Goal: Information Seeking & Learning: Learn about a topic

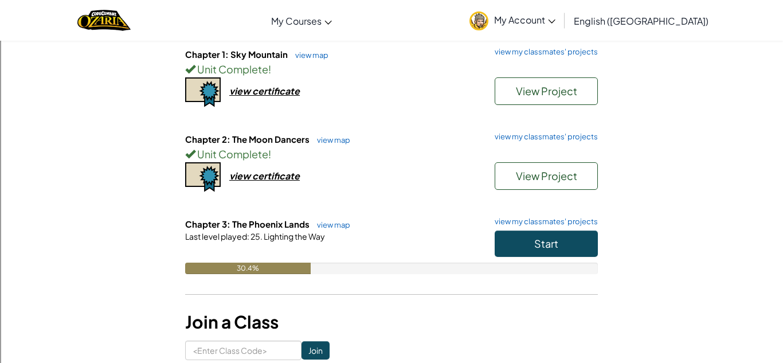
scroll to position [134, 0]
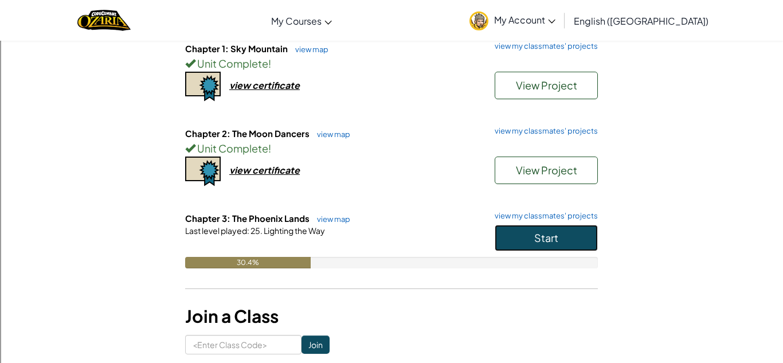
click at [555, 242] on span "Start" at bounding box center [546, 237] width 24 height 13
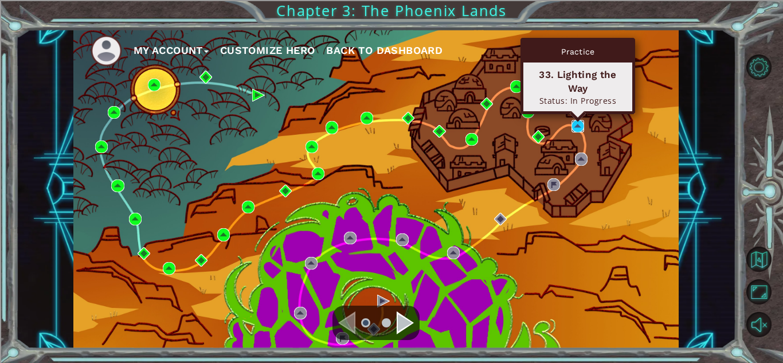
click at [582, 124] on img at bounding box center [578, 126] width 13 height 13
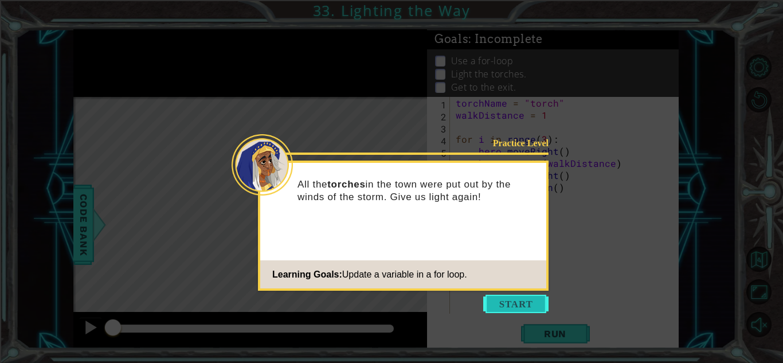
click at [517, 296] on button "Start" at bounding box center [515, 304] width 65 height 18
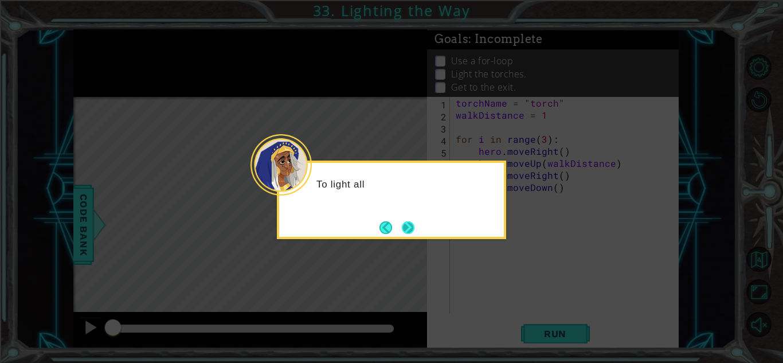
click at [410, 225] on button "Next" at bounding box center [409, 227] width 18 height 18
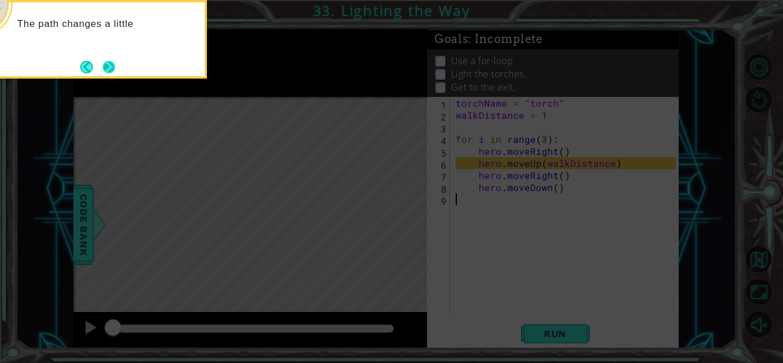
click at [116, 69] on button "Next" at bounding box center [109, 67] width 16 height 16
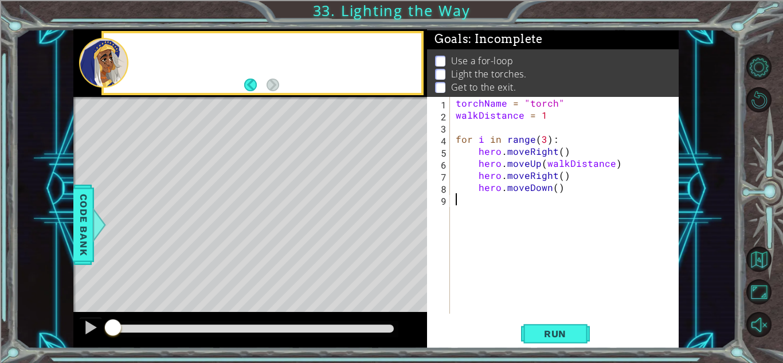
click at [116, 69] on div at bounding box center [103, 63] width 49 height 50
click at [620, 201] on div "torchName = "torch" walkDistance = 1 for i in range ( 3 ) : hero . moveRight ( …" at bounding box center [567, 217] width 228 height 241
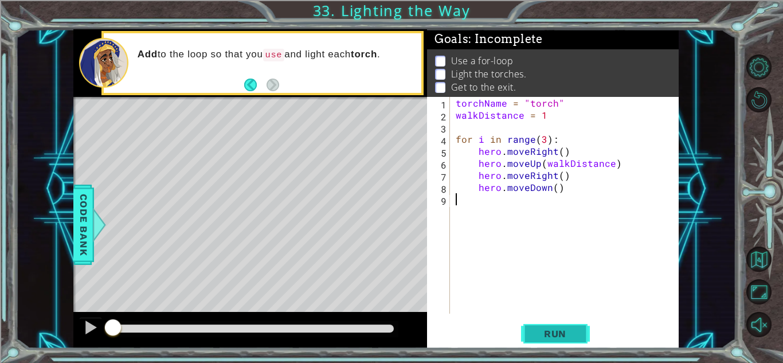
click at [545, 335] on span "Run" at bounding box center [555, 333] width 45 height 11
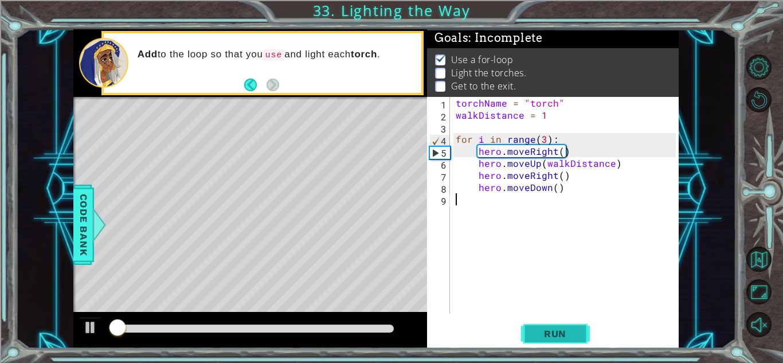
scroll to position [1, 0]
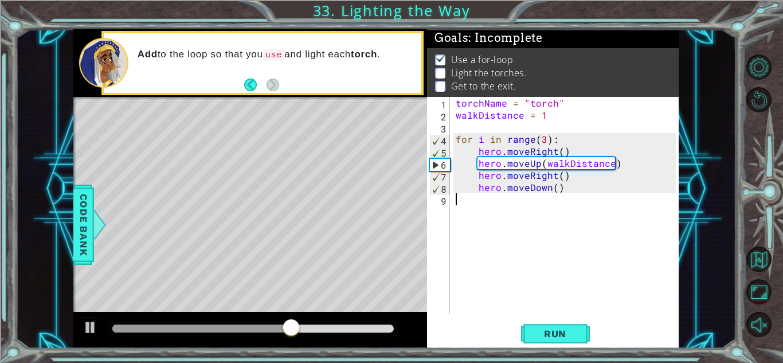
click at [556, 185] on div "torchName = "torch" walkDistance = 1 for i in range ( 3 ) : hero . moveRight ( …" at bounding box center [567, 217] width 228 height 241
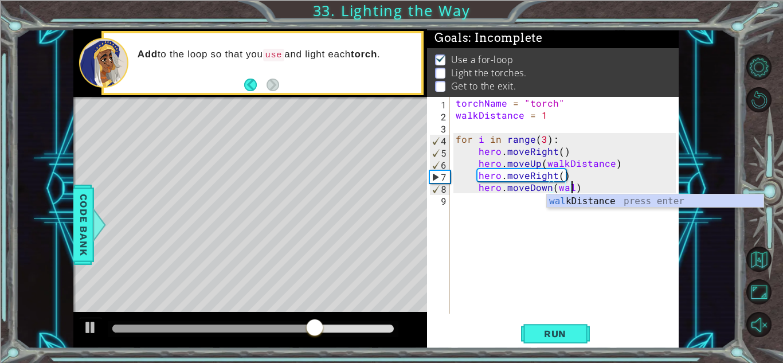
scroll to position [0, 7]
type textarea "hero.moveDown(walkDistance)"
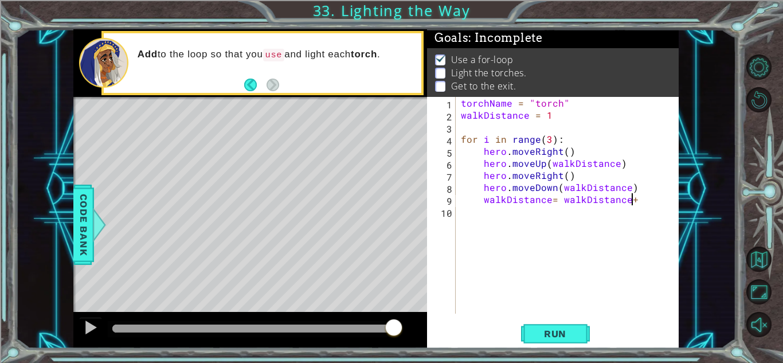
scroll to position [0, 10]
click at [625, 159] on div "torchName = "torch" walkDistance = 1 for i in range ( 3 ) : hero . moveRight ( …" at bounding box center [570, 217] width 223 height 241
type textarea "hero.moveUp(walkDistance)"
type textarea "\"
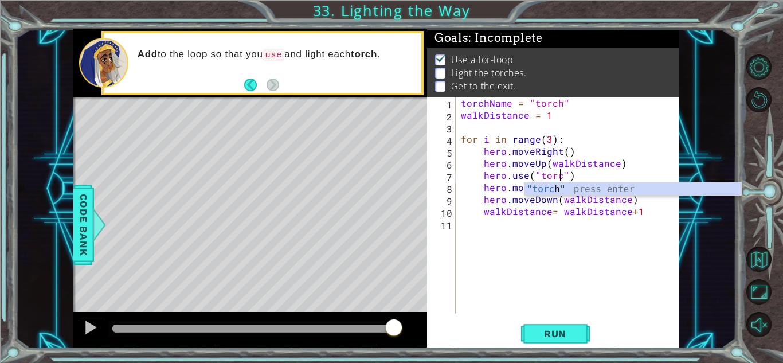
scroll to position [0, 6]
type textarea "hero.use("torch")"
click at [545, 339] on span "Run" at bounding box center [555, 333] width 45 height 11
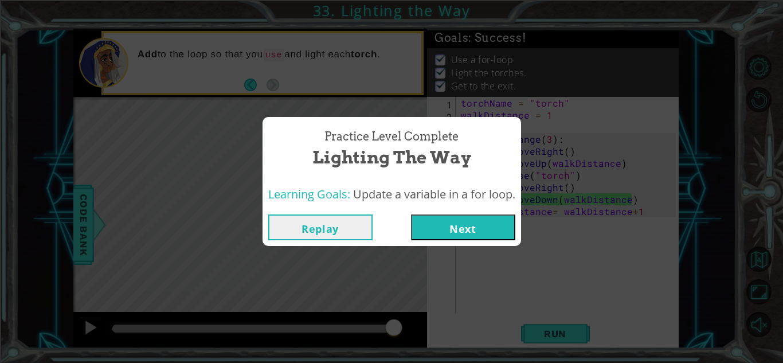
click at [476, 243] on div "Replay Next" at bounding box center [392, 227] width 259 height 37
click at [455, 232] on button "Next" at bounding box center [463, 227] width 104 height 26
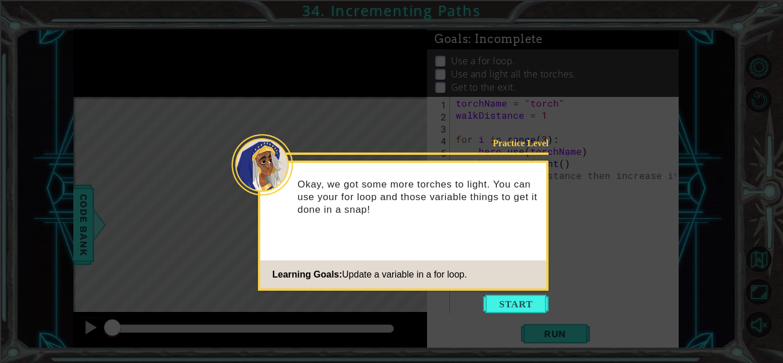
click at [513, 319] on icon at bounding box center [391, 181] width 783 height 363
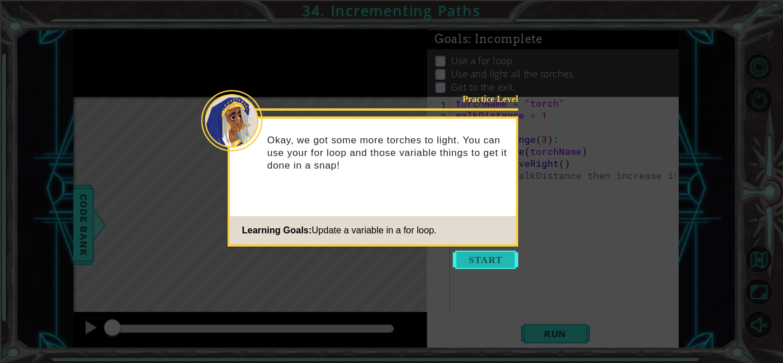
click at [483, 255] on button "Start" at bounding box center [485, 260] width 65 height 18
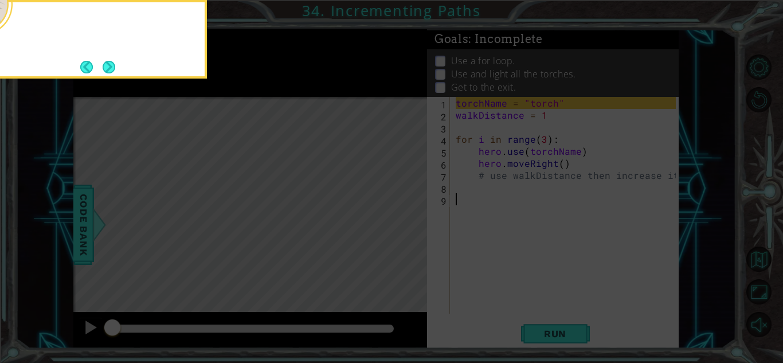
click at [491, 256] on icon at bounding box center [391, 53] width 783 height 617
click at [486, 255] on icon at bounding box center [391, 53] width 783 height 617
click at [115, 64] on button "Next" at bounding box center [108, 66] width 13 height 13
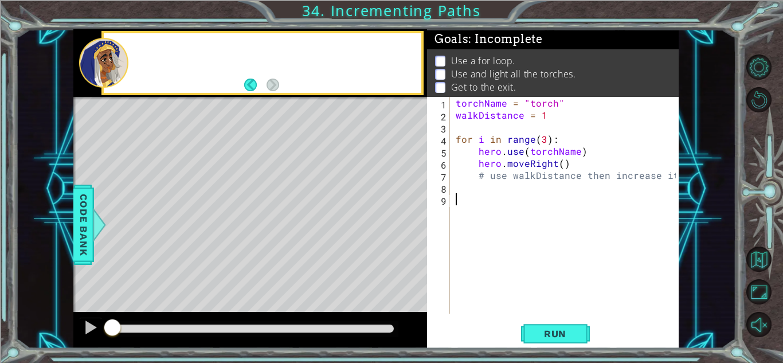
click at [105, 71] on div at bounding box center [103, 63] width 49 height 50
click at [126, 69] on div at bounding box center [103, 63] width 49 height 50
type textarea "hero.moveRight()"
click at [580, 162] on div "torchName = "torch" walkDistance = 1 for i in range ( 3 ) : hero . use ( torchN…" at bounding box center [567, 217] width 228 height 241
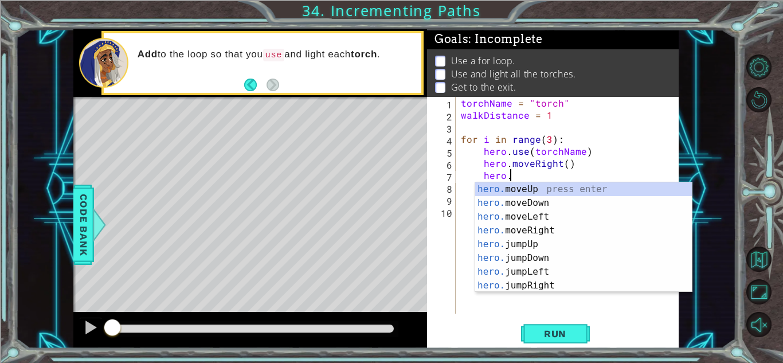
scroll to position [0, 3]
click at [568, 191] on div "hero.m oveUp press enter hero.m oveDown press enter hero.m oveLeft press enter …" at bounding box center [583, 251] width 217 height 138
type textarea "hero.moveUp(1)"
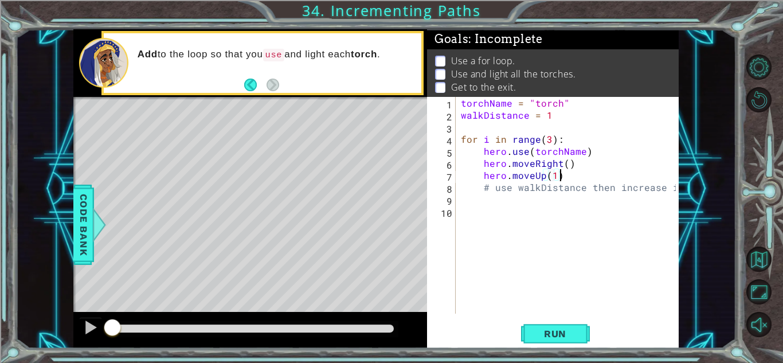
click at [628, 174] on div "torchName = "torch" walkDistance = 1 for i in range ( 3 ) : hero . use ( torchN…" at bounding box center [570, 217] width 223 height 241
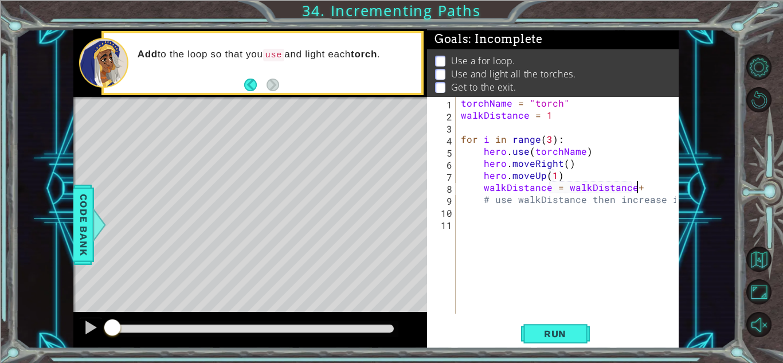
scroll to position [0, 10]
type textarea "walkDistance = walkDistance+1"
click at [589, 170] on div "torchName = "torch" walkDistance = 1 for i in range ( 3 ) : hero . use ( torchN…" at bounding box center [570, 217] width 223 height 241
type textarea "hero.moveUp(1)"
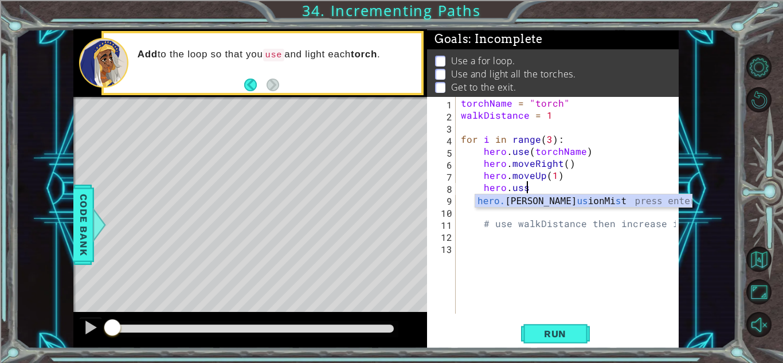
scroll to position [0, 3]
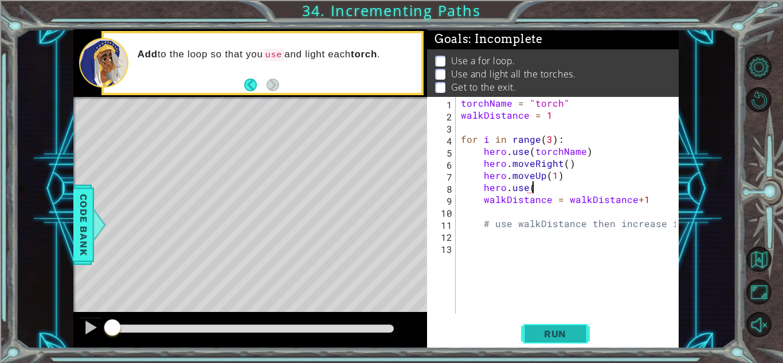
click at [565, 326] on button "Run" at bounding box center [555, 333] width 69 height 25
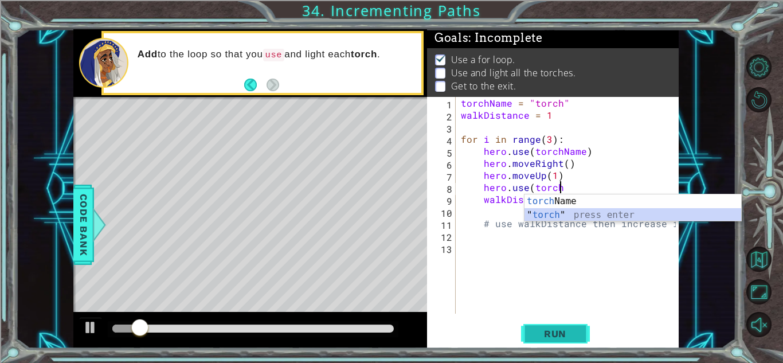
scroll to position [0, 6]
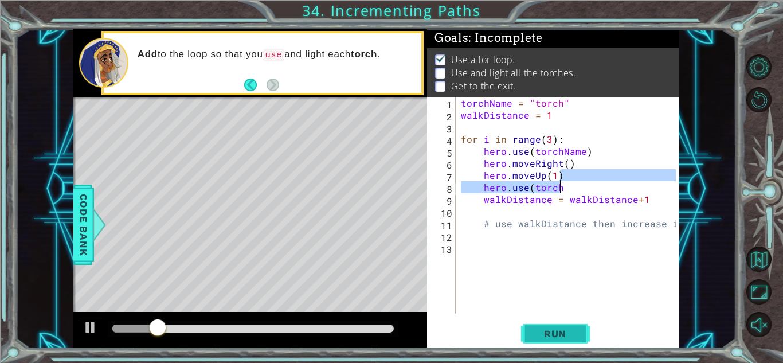
click at [565, 326] on button "Run" at bounding box center [555, 333] width 69 height 25
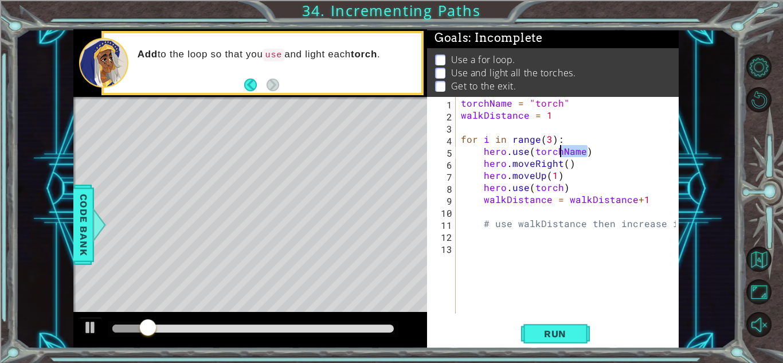
drag, startPoint x: 626, startPoint y: 156, endPoint x: 560, endPoint y: 155, distance: 65.9
click at [560, 155] on div "torchName = "torch" walkDistance = 1 for i in range ( 3 ) : hero . use ( torchN…" at bounding box center [570, 217] width 223 height 241
click at [579, 145] on div "torchName = "torch" walkDistance = 1 for i in range ( 3 ) : hero . use ( torchN…" at bounding box center [570, 217] width 223 height 241
drag, startPoint x: 584, startPoint y: 148, endPoint x: 560, endPoint y: 147, distance: 24.7
click at [560, 147] on div "torchName = "torch" walkDistance = 1 for i in range ( 3 ) : hero . use ( torchN…" at bounding box center [570, 217] width 223 height 241
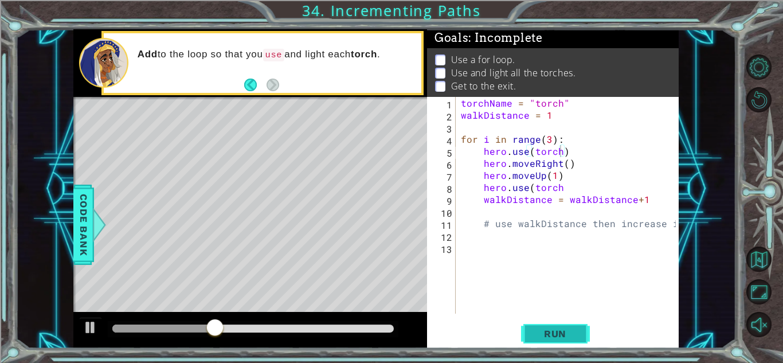
click at [569, 339] on span "Run" at bounding box center [555, 333] width 45 height 11
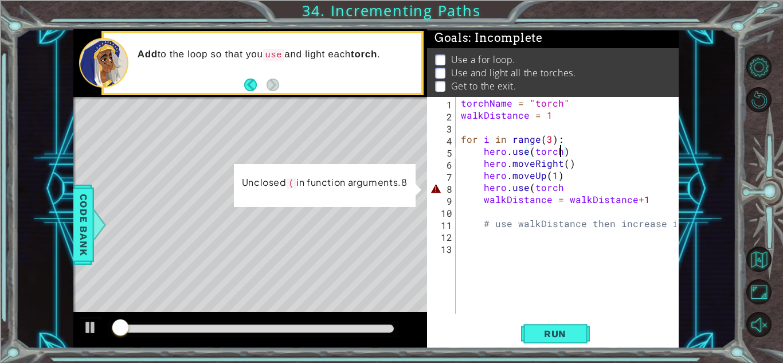
click at [572, 189] on div "torchName = "torch" walkDistance = 1 for i in range ( 3 ) : hero . use ( torch …" at bounding box center [570, 217] width 223 height 241
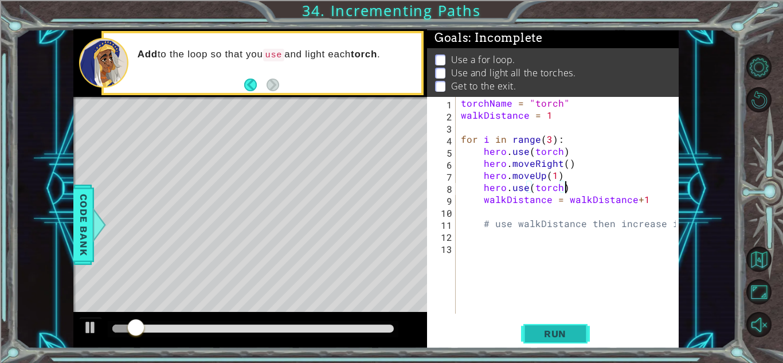
click at [527, 332] on button "Run" at bounding box center [555, 333] width 69 height 25
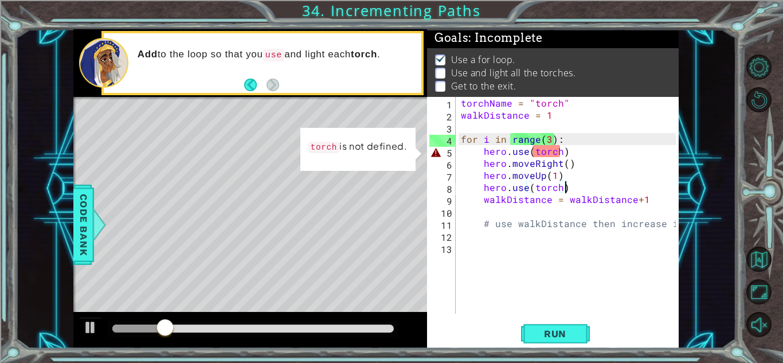
click at [560, 151] on div "torchName = "torch" walkDistance = 1 for i in range ( 3 ) : hero . use ( torch …" at bounding box center [570, 217] width 223 height 241
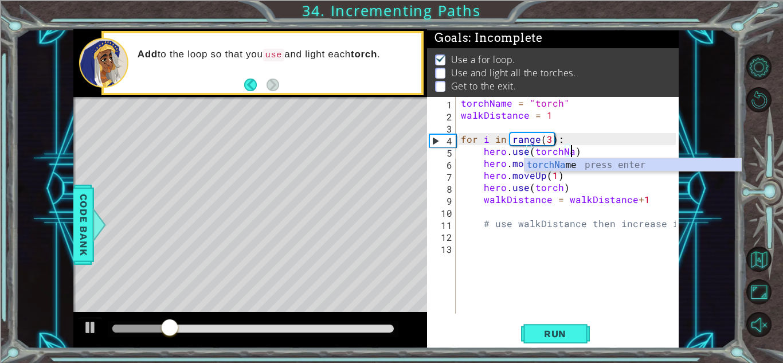
scroll to position [0, 7]
click at [592, 220] on div "torchName = "torch" walkDistance = 1 for i in range ( 3 ) : hero . use ( torchN…" at bounding box center [570, 217] width 223 height 241
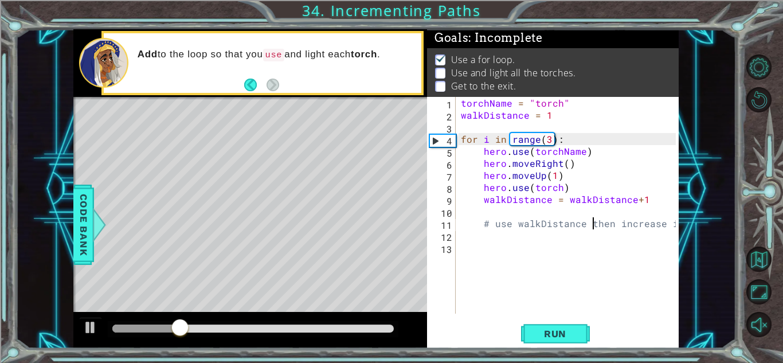
click at [562, 190] on div "torchName = "torch" walkDistance = 1 for i in range ( 3 ) : hero . use ( torchN…" at bounding box center [570, 217] width 223 height 241
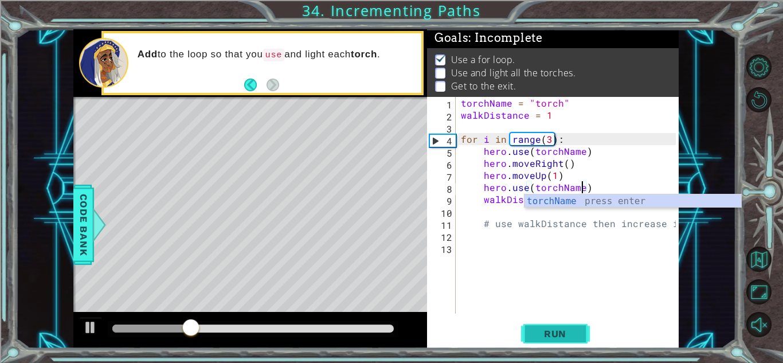
type textarea "hero.use(torchName)"
click at [565, 337] on span "Run" at bounding box center [555, 333] width 45 height 11
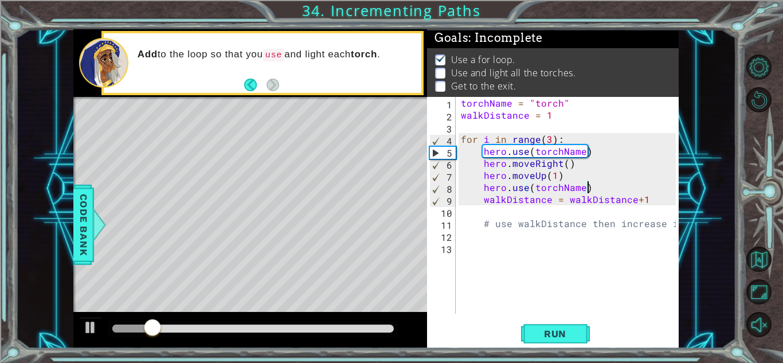
click at [605, 188] on div "torchName = "torch" walkDistance = 1 for i in range ( 3 ) : hero . use ( torchN…" at bounding box center [570, 217] width 223 height 241
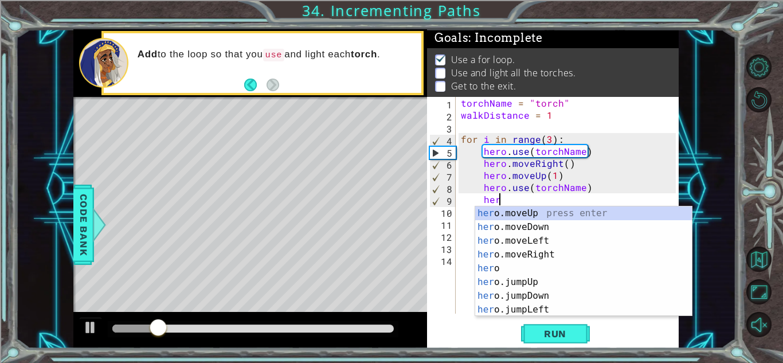
scroll to position [0, 2]
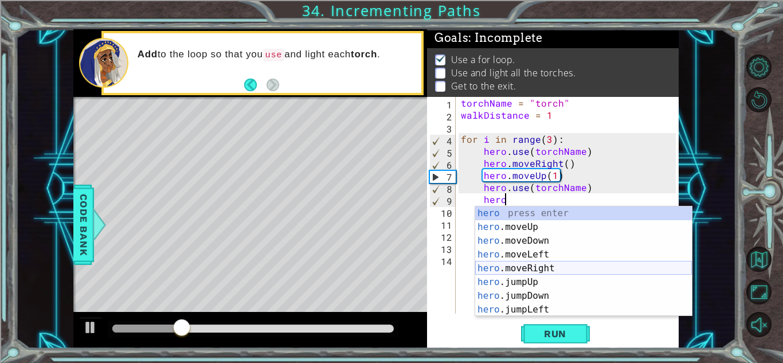
click at [600, 263] on div "hero press enter hero .moveUp press enter hero .moveDown press enter hero .move…" at bounding box center [583, 275] width 217 height 138
type textarea "hero.moveRight(1)"
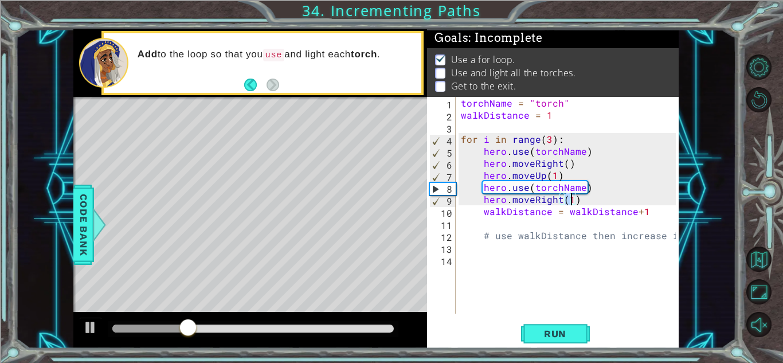
click at [595, 197] on div "torchName = "torch" walkDistance = 1 for i in range ( 3 ) : hero . use ( torchN…" at bounding box center [570, 217] width 223 height 241
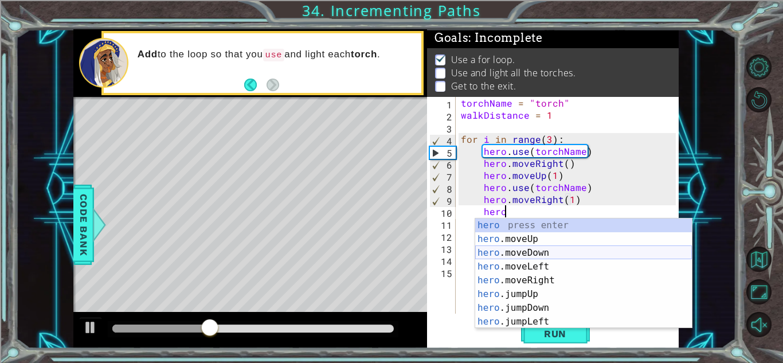
click at [586, 249] on div "hero press enter hero .moveUp press enter hero .moveDown press enter hero .move…" at bounding box center [583, 287] width 217 height 138
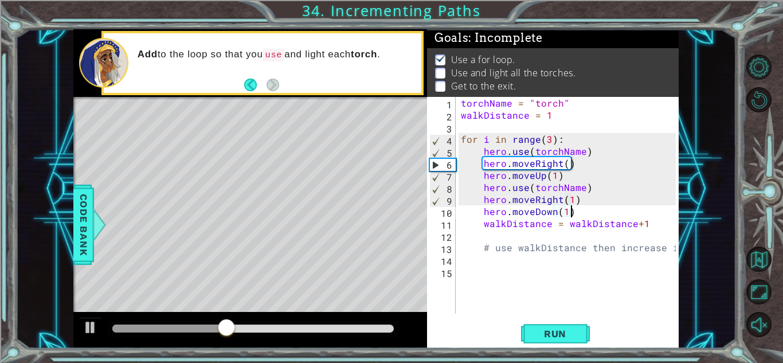
click at [596, 213] on div "torchName = "torch" walkDistance = 1 for i in range ( 3 ) : hero . use ( torchN…" at bounding box center [570, 217] width 223 height 241
click at [566, 213] on div "torchName = "torch" walkDistance = 1 for i in range ( 3 ) : hero . use ( torchN…" at bounding box center [570, 217] width 223 height 241
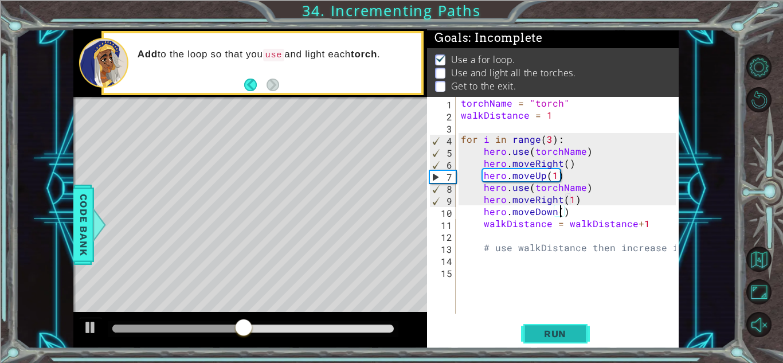
scroll to position [0, 6]
click at [565, 334] on span "Run" at bounding box center [555, 333] width 45 height 11
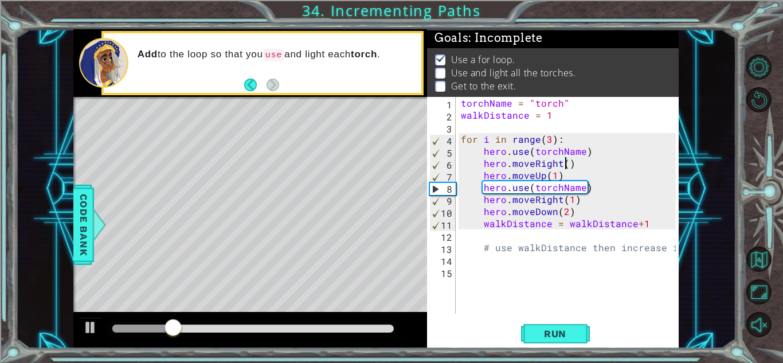
click at [564, 164] on div "torchName = "torch" walkDistance = 1 for i in range ( 3 ) : hero . use ( torchN…" at bounding box center [570, 217] width 223 height 241
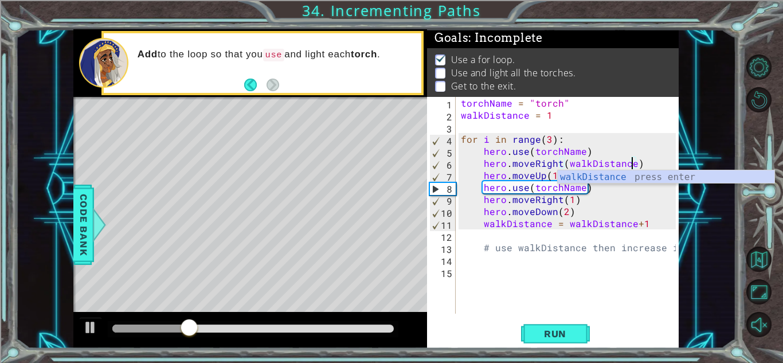
scroll to position [0, 10]
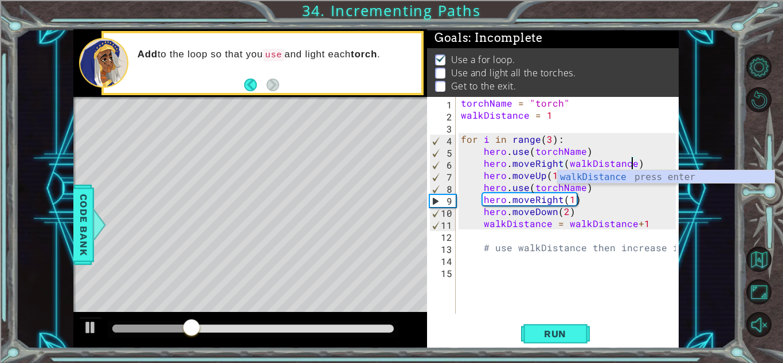
click at [537, 247] on div "torchName = "torch" walkDistance = 1 for i in range ( 3 ) : hero . use ( torchN…" at bounding box center [570, 217] width 223 height 241
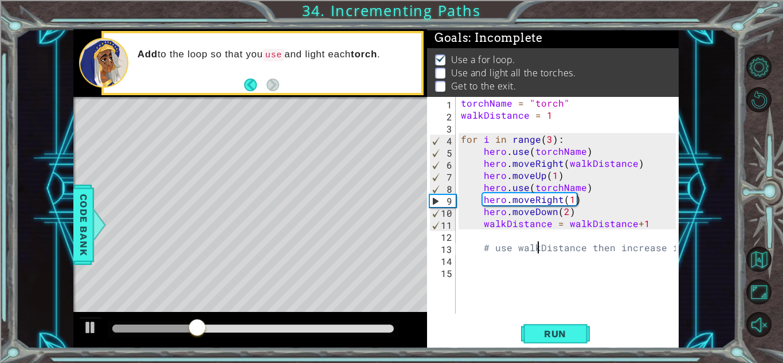
click at [554, 174] on div "torchName = "torch" walkDistance = 1 for i in range ( 3 ) : hero . use ( torchN…" at bounding box center [570, 217] width 223 height 241
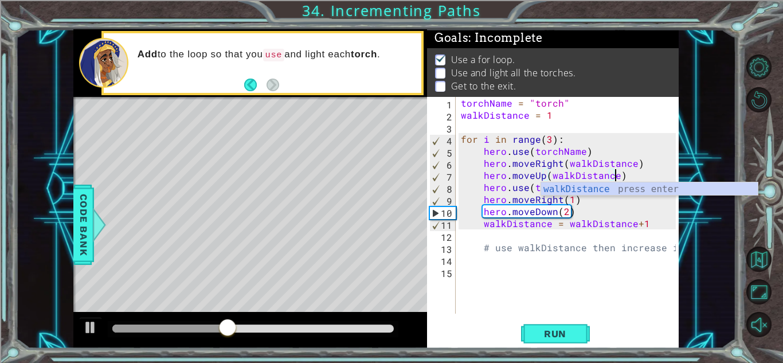
scroll to position [0, 9]
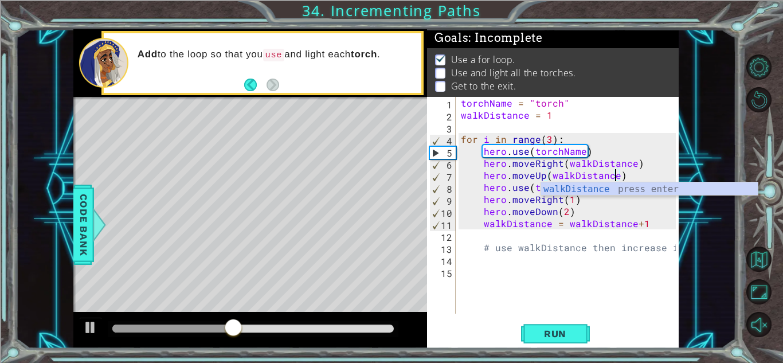
click at [558, 248] on div "torchName = "torch" walkDistance = 1 for i in range ( 3 ) : hero . use ( torchN…" at bounding box center [570, 217] width 223 height 241
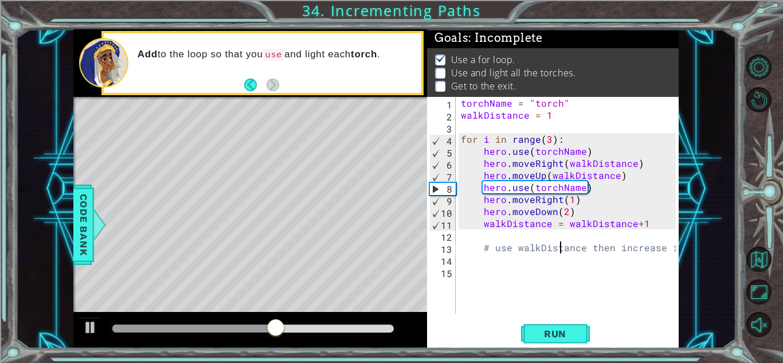
click at [570, 198] on div "torchName = "torch" walkDistance = 1 for i in range ( 3 ) : hero . use ( torchN…" at bounding box center [570, 217] width 223 height 241
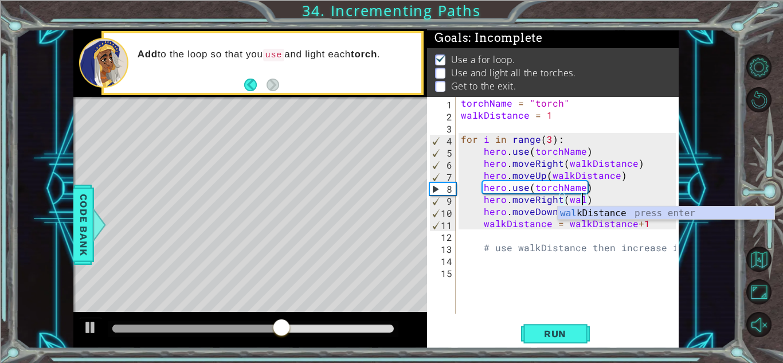
scroll to position [0, 7]
click at [571, 216] on div "walk Distance press enter" at bounding box center [666, 226] width 217 height 41
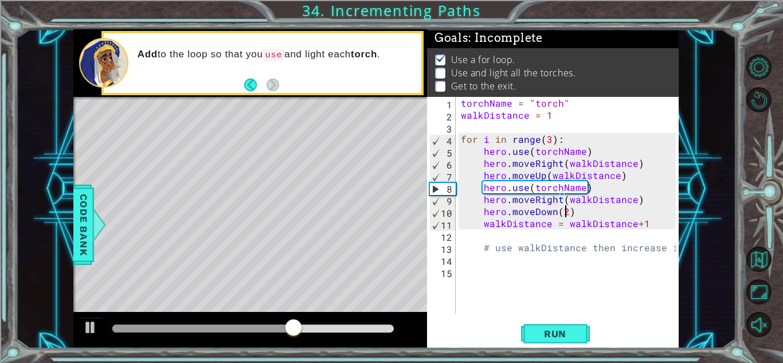
click at [565, 214] on div "torchName = "torch" walkDistance = 1 for i in range ( 3 ) : hero . use ( torchN…" at bounding box center [570, 217] width 223 height 241
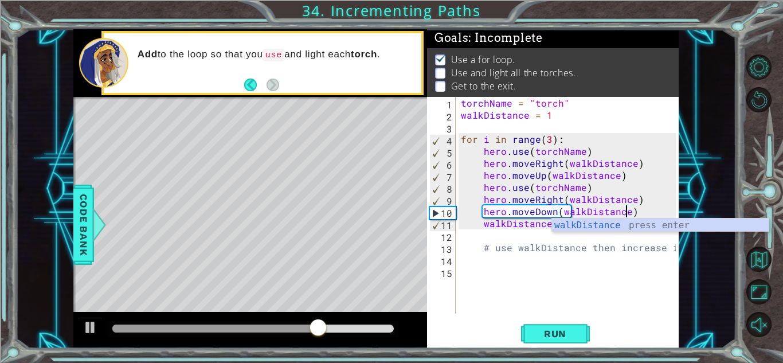
scroll to position [0, 10]
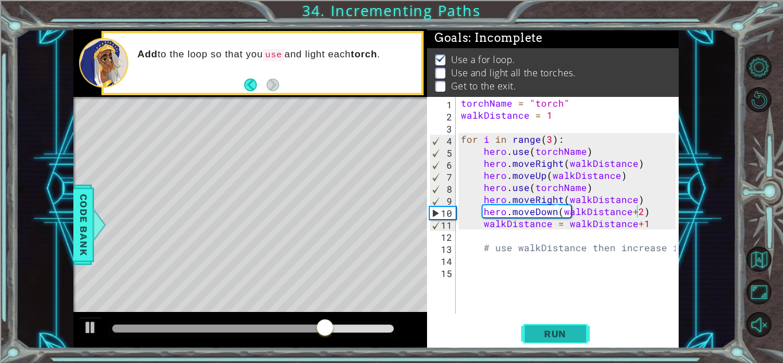
click at [553, 330] on span "Run" at bounding box center [555, 333] width 45 height 11
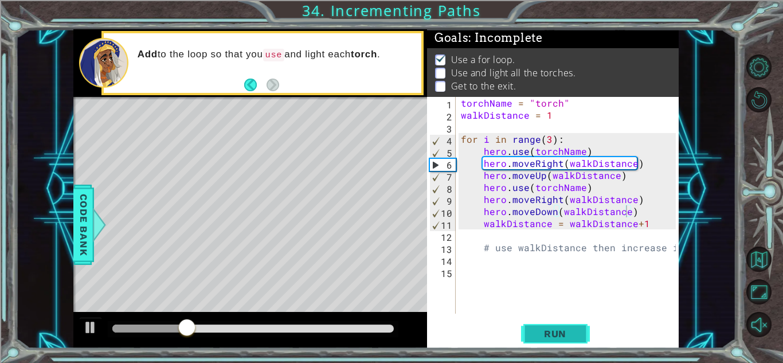
click at [545, 336] on span "Run" at bounding box center [555, 333] width 45 height 11
click at [566, 331] on span "Run" at bounding box center [555, 333] width 45 height 11
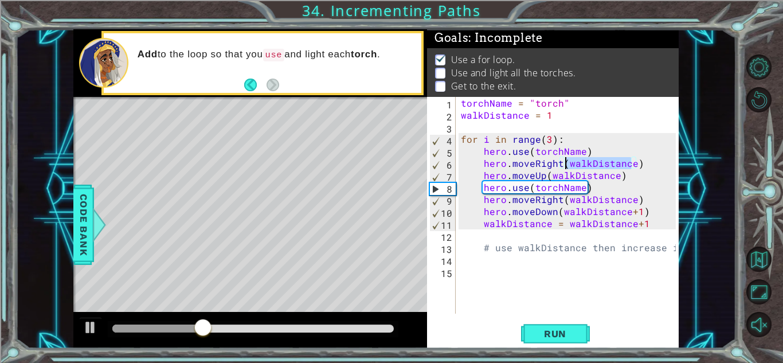
drag, startPoint x: 631, startPoint y: 160, endPoint x: 565, endPoint y: 164, distance: 66.6
click at [565, 164] on div "torchName = "torch" walkDistance = 1 for i in range ( 3 ) : hero . use ( torchN…" at bounding box center [570, 217] width 223 height 241
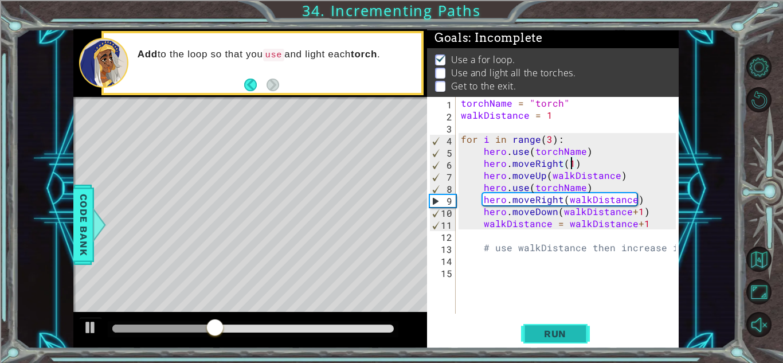
click at [560, 324] on button "Run" at bounding box center [555, 333] width 69 height 25
click at [650, 224] on div "torchName = "torch" walkDistance = 1 for i in range ( 3 ) : hero . use ( torchN…" at bounding box center [570, 217] width 223 height 241
type textarea "walkDistance = walkDistance+2"
click at [542, 336] on span "Run" at bounding box center [555, 333] width 45 height 11
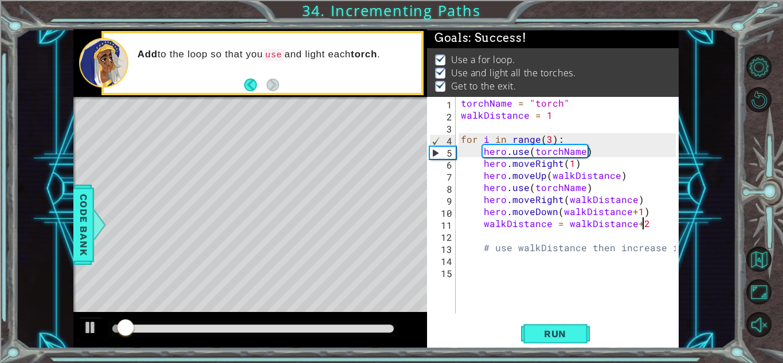
click at [251, 329] on div at bounding box center [252, 328] width 281 height 8
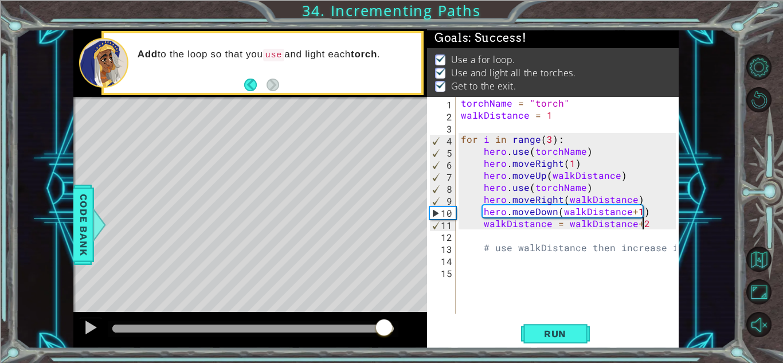
drag, startPoint x: 276, startPoint y: 326, endPoint x: 384, endPoint y: 330, distance: 108.4
click at [384, 330] on div at bounding box center [252, 328] width 281 height 8
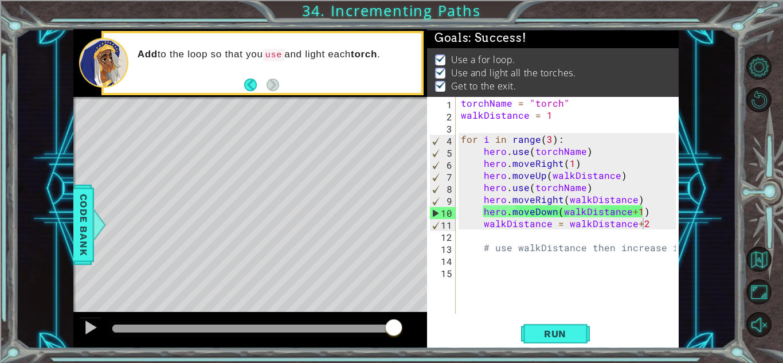
drag, startPoint x: 384, startPoint y: 330, endPoint x: 500, endPoint y: 361, distance: 119.9
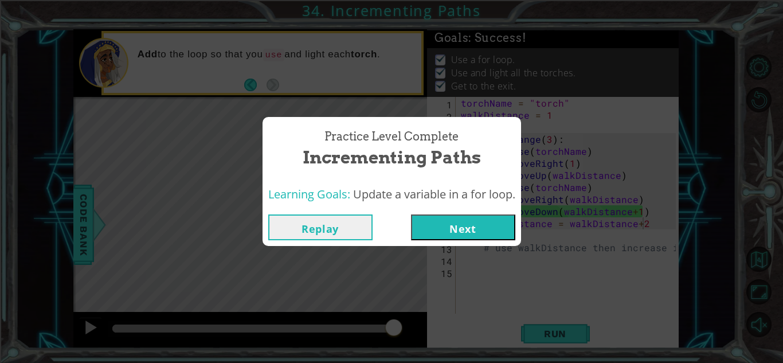
click at [454, 232] on button "Next" at bounding box center [463, 227] width 104 height 26
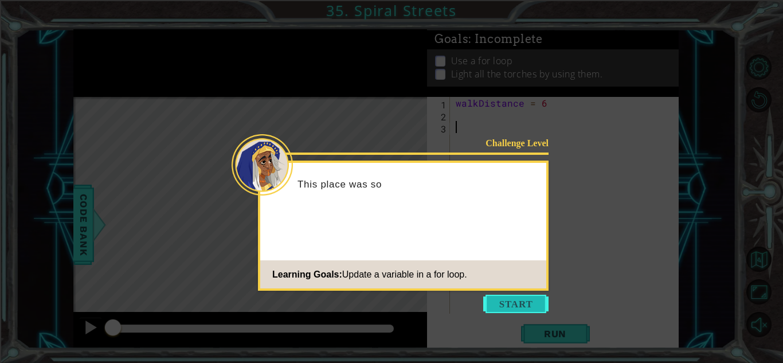
click at [486, 300] on button "Start" at bounding box center [515, 304] width 65 height 18
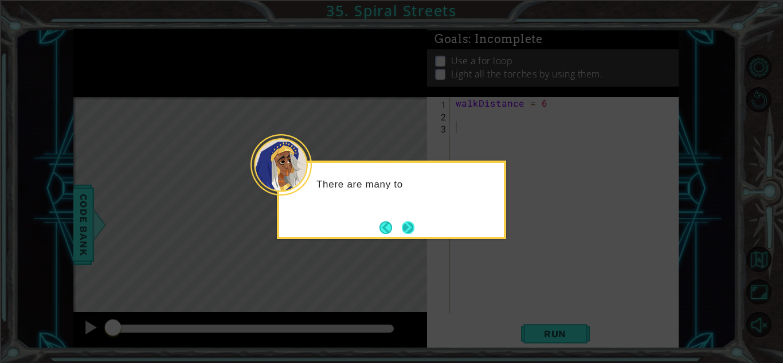
click at [412, 224] on button "Next" at bounding box center [408, 227] width 15 height 15
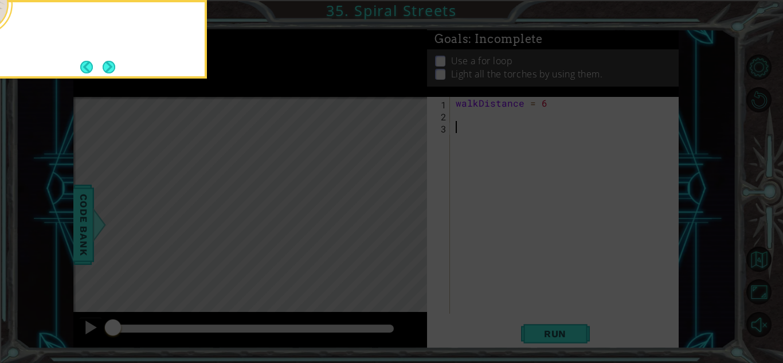
click at [412, 224] on icon at bounding box center [391, 53] width 783 height 617
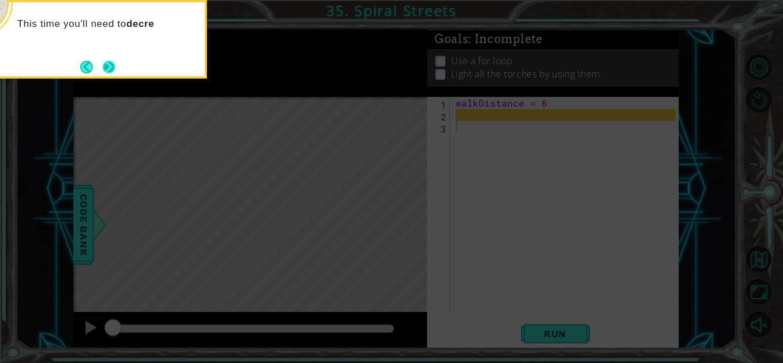
click at [107, 65] on button "Next" at bounding box center [109, 67] width 20 height 20
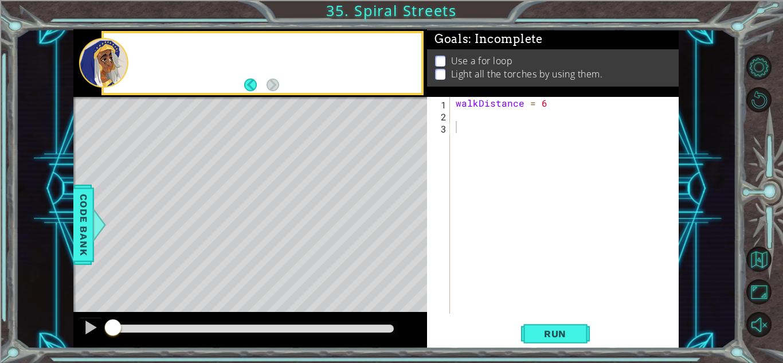
click at [107, 65] on div at bounding box center [103, 63] width 49 height 50
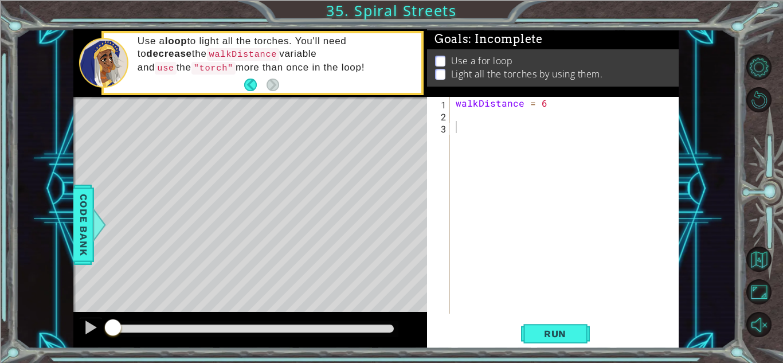
click at [465, 112] on div "walkDistance = 6" at bounding box center [567, 217] width 228 height 241
type textarea "for i in range:"
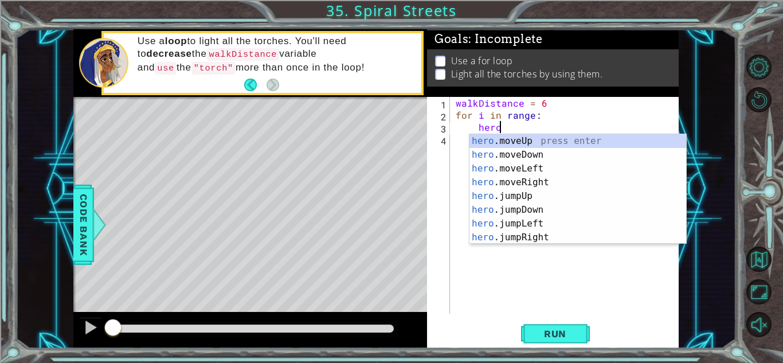
scroll to position [0, 2]
click at [547, 182] on div "hero. moveUp press enter hero. moveDown press enter hero. moveLeft press enter …" at bounding box center [578, 203] width 217 height 138
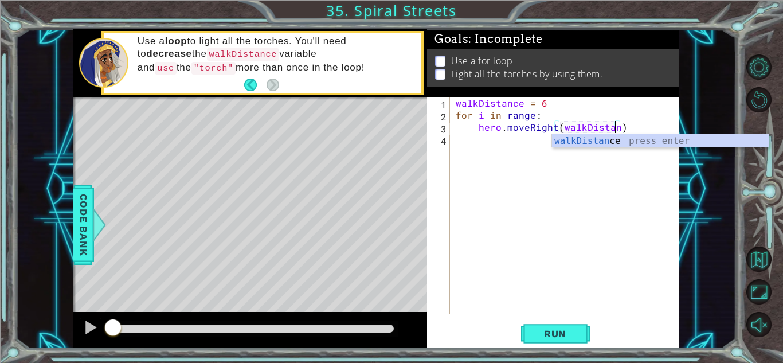
type textarea "hero.moveRight(walkDistance)"
click at [466, 241] on div "walkDistance = 6 for i in range : hero . moveRight ( walkDistance )" at bounding box center [567, 217] width 228 height 241
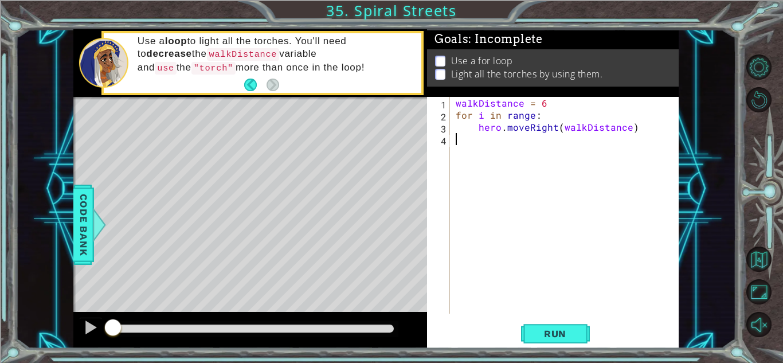
scroll to position [0, 0]
click at [482, 140] on div "walkDistance = 6 for i in range : hero . moveRight ( walkDistance )" at bounding box center [567, 217] width 228 height 241
click at [641, 125] on div "walkDistance = 6 for i in range : hero . moveRight ( walkDistance )" at bounding box center [567, 217] width 228 height 241
type textarea "hero.moveRight(walkDistance)"
click at [552, 327] on button "Run" at bounding box center [555, 333] width 69 height 25
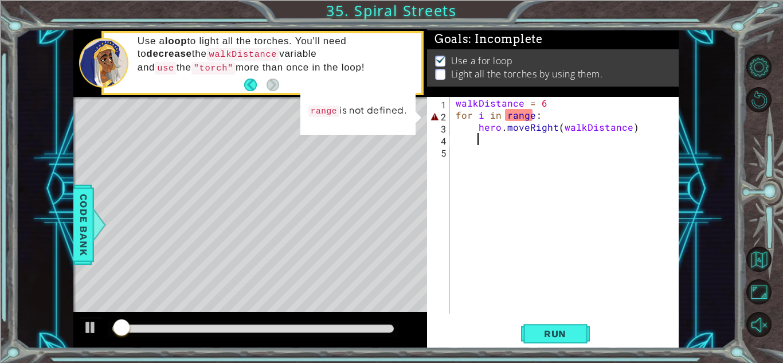
click at [534, 119] on div "walkDistance = 6 for i in range : hero . moveRight ( walkDistance )" at bounding box center [567, 217] width 228 height 241
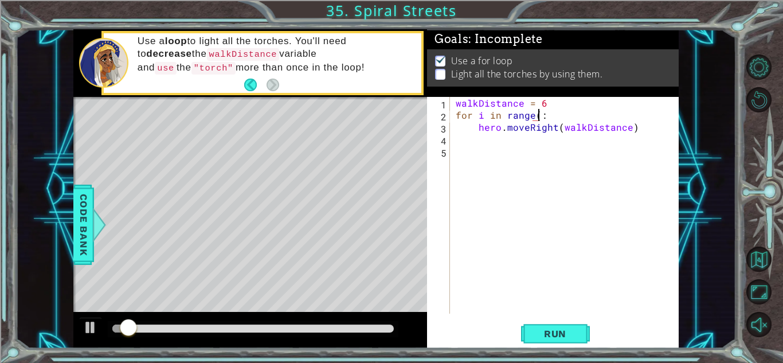
scroll to position [0, 5]
click at [546, 332] on span "Run" at bounding box center [555, 333] width 45 height 11
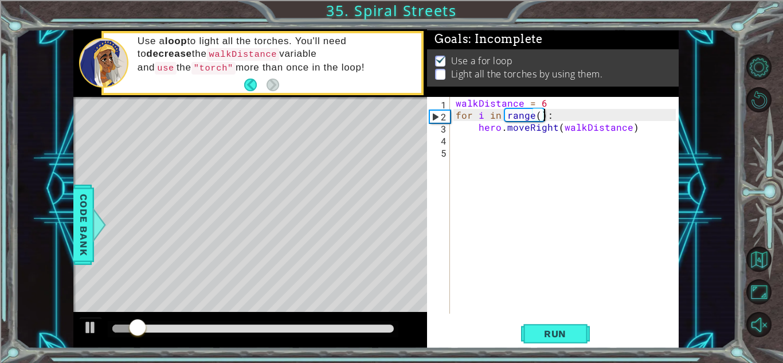
click at [537, 115] on div "walkDistance = 6 for i in range ( ) : hero . moveRight ( walkDistance )" at bounding box center [567, 217] width 228 height 241
click at [548, 324] on button "Run" at bounding box center [555, 333] width 69 height 25
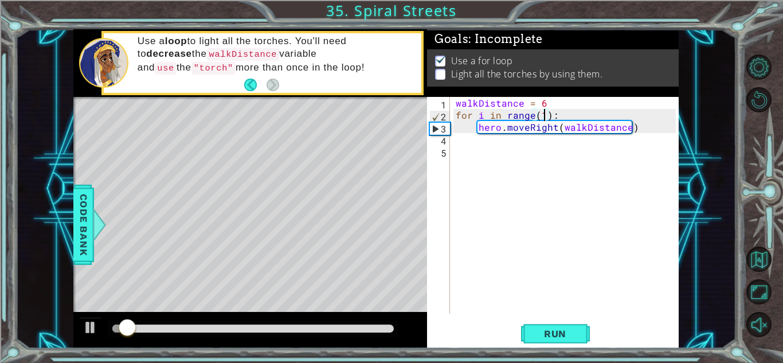
click at [639, 123] on div "walkDistance = 6 for i in range ( 1 ) : hero . moveRight ( walkDistance )" at bounding box center [567, 217] width 228 height 241
type textarea "hero.moveRight(walkDistance)"
click at [640, 127] on div "walkDistance = 6 for i in range ( 1 ) : hero . moveRight ( walkDistance )" at bounding box center [567, 217] width 228 height 241
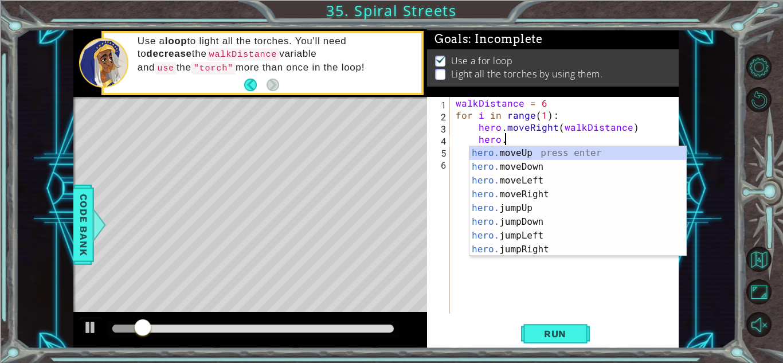
scroll to position [0, 2]
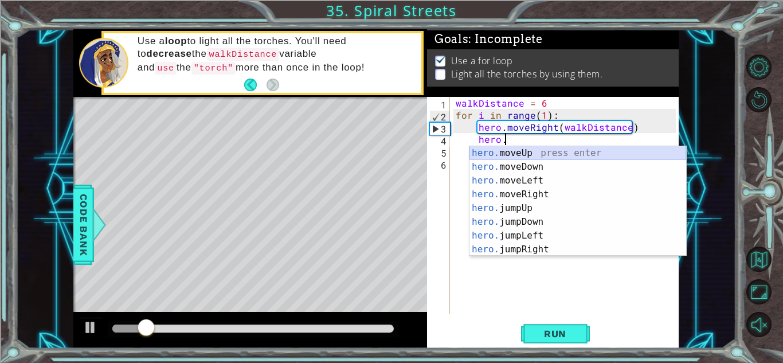
click at [621, 153] on div "hero. moveUp press enter hero. moveDown press enter hero. moveLeft press enter …" at bounding box center [578, 215] width 217 height 138
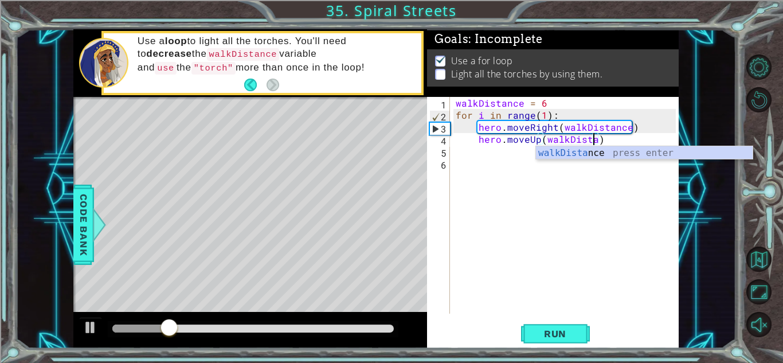
scroll to position [0, 9]
type textarea "hero.moveUp(walkDistance))"
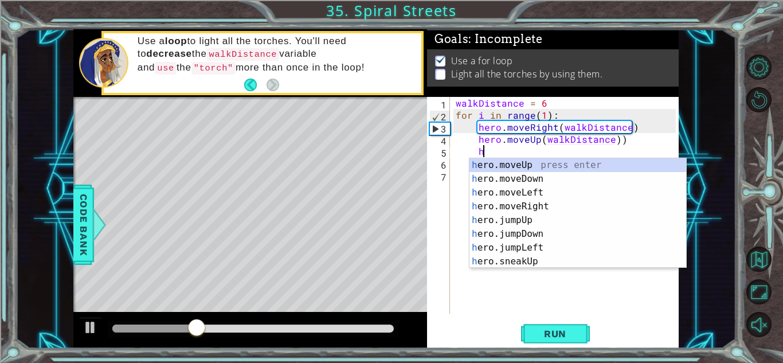
scroll to position [0, 2]
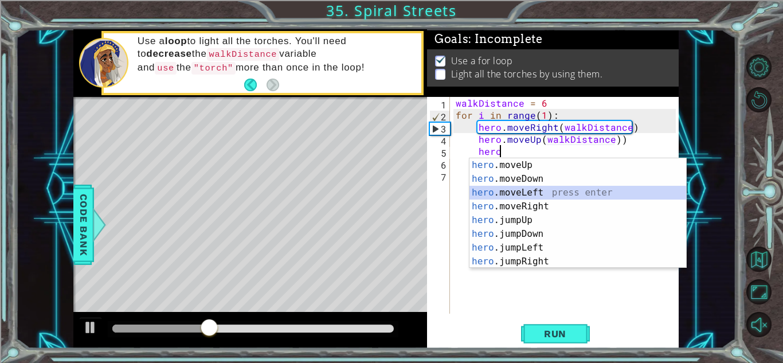
click at [559, 190] on div "hero .moveUp press enter hero .moveDown press enter hero .moveLeft press enter …" at bounding box center [578, 227] width 217 height 138
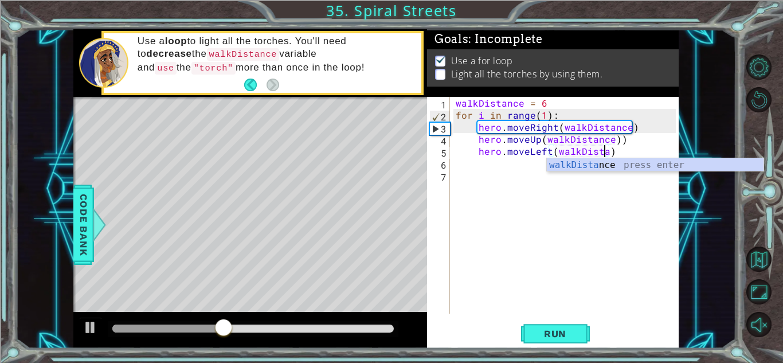
scroll to position [0, 10]
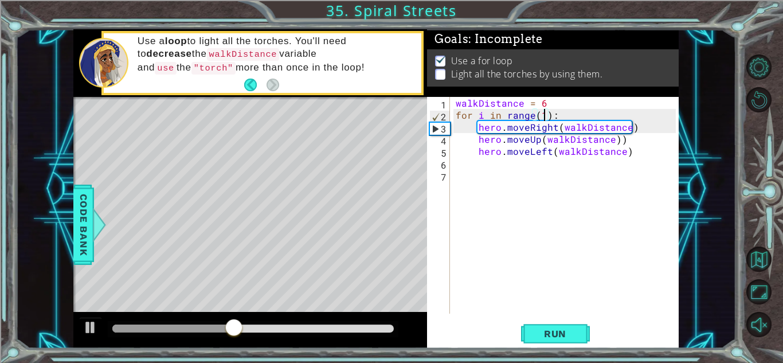
click at [541, 115] on div "walkDistance = 6 for i in range ( 1 ) : hero . moveRight ( walkDistance ) hero …" at bounding box center [567, 217] width 228 height 241
click at [627, 148] on div "walkDistance = 6 for i in range ( 1 ) : hero . moveRight ( walkDistance ) hero …" at bounding box center [567, 217] width 228 height 241
click at [635, 137] on div "walkDistance = 6 for i in range ( 1 ) : hero . moveRight ( walkDistance ) hero …" at bounding box center [567, 217] width 228 height 241
click at [642, 127] on div "walkDistance = 6 for i in range ( 1 ) : hero . moveRight ( walkDistance ) hero …" at bounding box center [567, 217] width 228 height 241
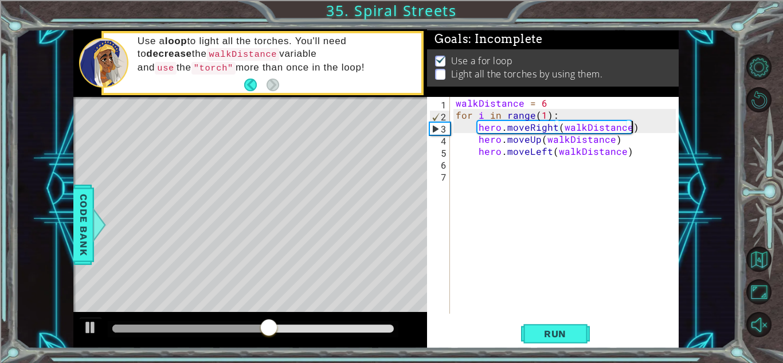
click at [627, 140] on div "walkDistance = 6 for i in range ( 1 ) : hero . moveRight ( walkDistance ) hero …" at bounding box center [567, 217] width 228 height 241
type textarea "hero.moveUp(walkDistance)"
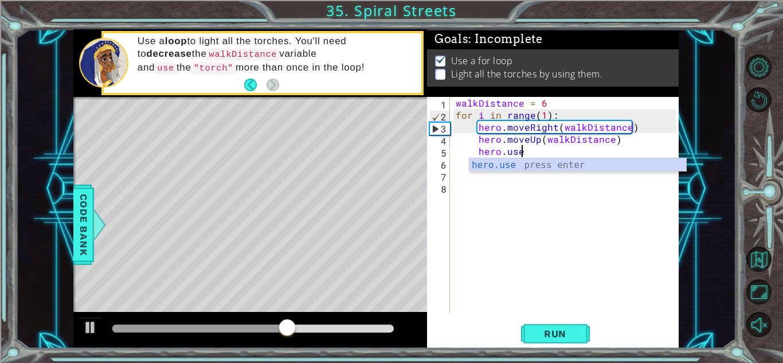
scroll to position [0, 3]
click at [607, 163] on div "hero.use press enter" at bounding box center [578, 178] width 217 height 41
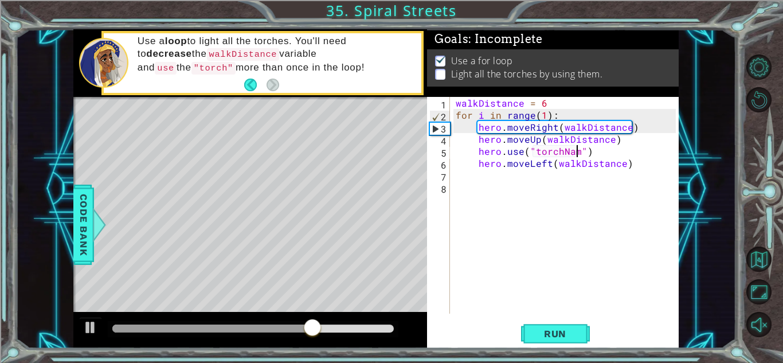
scroll to position [0, 7]
click at [456, 103] on div "walkDistance = 6 for i in range ( 1 ) : hero . moveRight ( walkDistance ) hero …" at bounding box center [567, 217] width 228 height 241
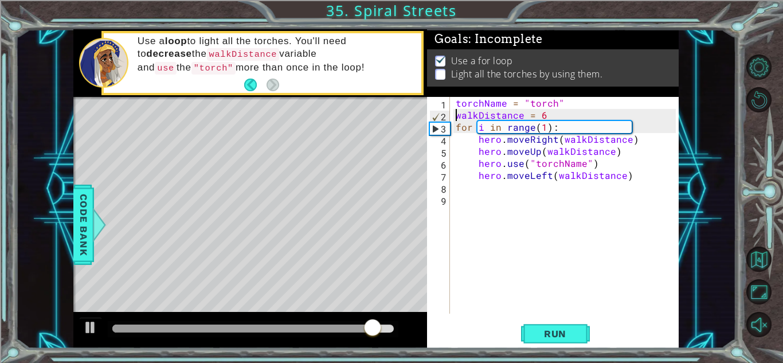
scroll to position [0, 5]
click at [569, 322] on button "Run" at bounding box center [555, 333] width 69 height 25
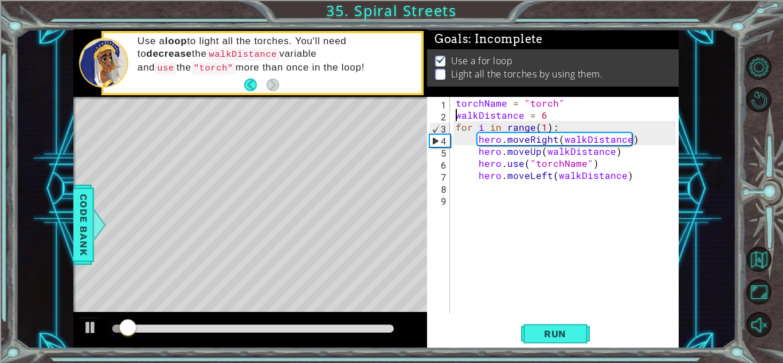
click at [625, 174] on div "torchName = "torch" walkDistance = 6 for i in range ( 1 ) : hero . moveRight ( …" at bounding box center [567, 217] width 228 height 241
type textarea "hero.moveLeft(walkDistance)"
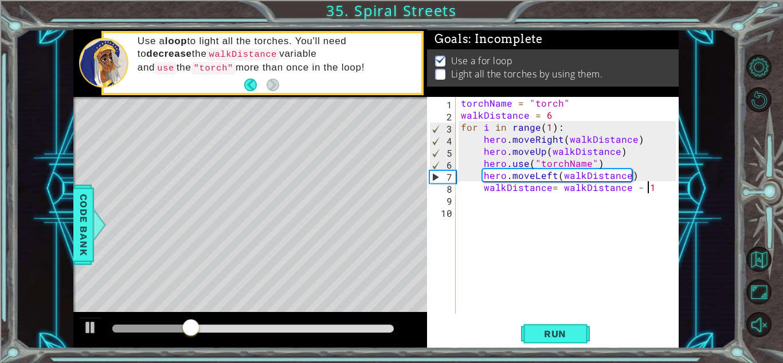
scroll to position [0, 11]
click at [539, 336] on span "Run" at bounding box center [555, 333] width 45 height 11
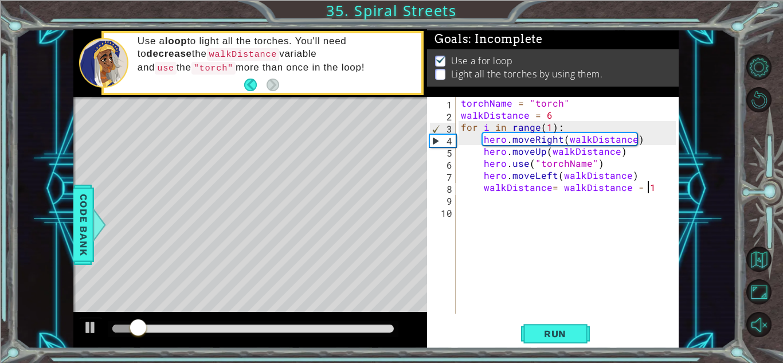
click at [480, 103] on div "torchName = "torch" walkDistance = 6 for i in range ( 1 ) : hero . moveRight ( …" at bounding box center [570, 217] width 223 height 241
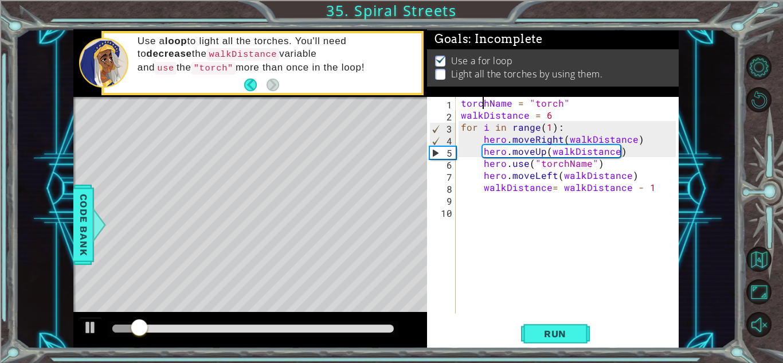
scroll to position [0, 6]
click at [480, 103] on div "torchName = "torch" walkDistance = 6 for i in range ( 1 ) : hero . moveRight ( …" at bounding box center [570, 217] width 223 height 241
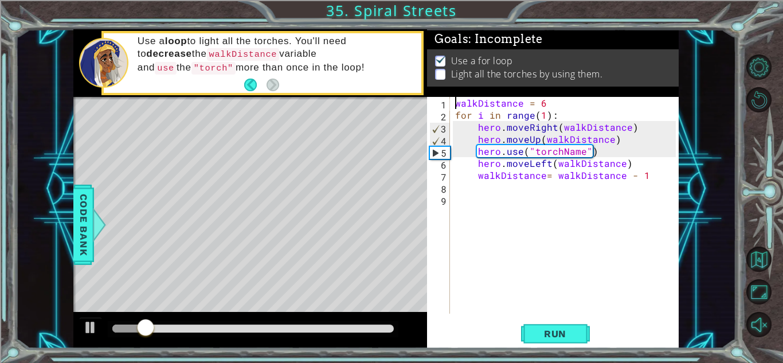
scroll to position [0, 5]
click at [539, 149] on div "walkDistance = 6 for i in range ( 1 ) : hero . moveRight ( walkDistance ) hero …" at bounding box center [567, 217] width 228 height 241
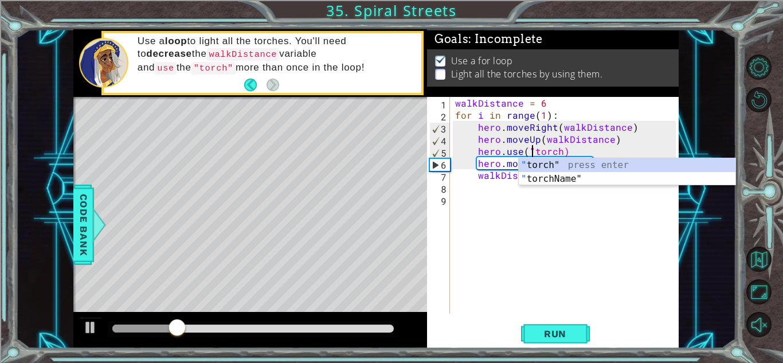
scroll to position [0, 6]
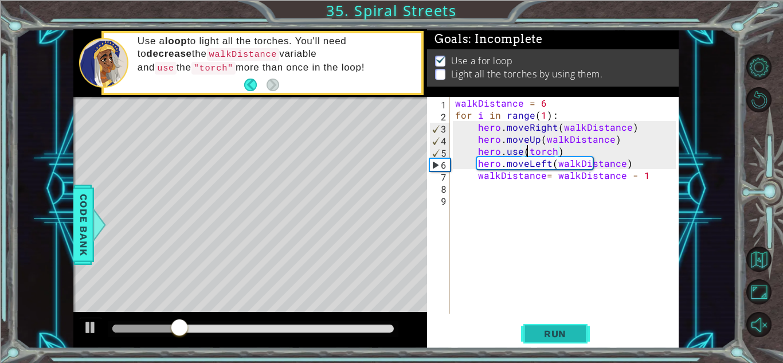
click at [555, 333] on span "Run" at bounding box center [555, 333] width 45 height 11
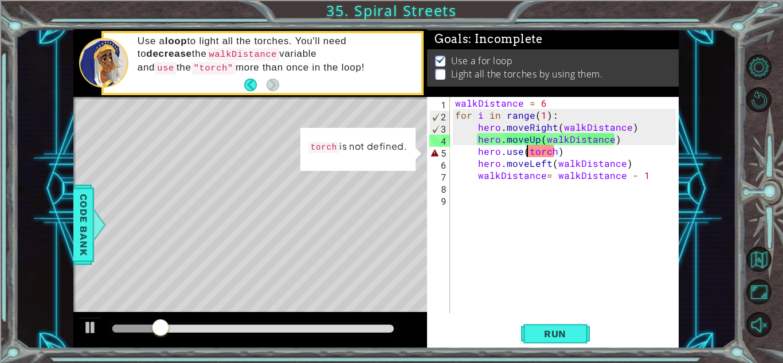
click at [456, 99] on div "walkDistance = 6 for i in range ( 1 ) : hero . moveRight ( walkDistance ) hero …" at bounding box center [567, 217] width 228 height 241
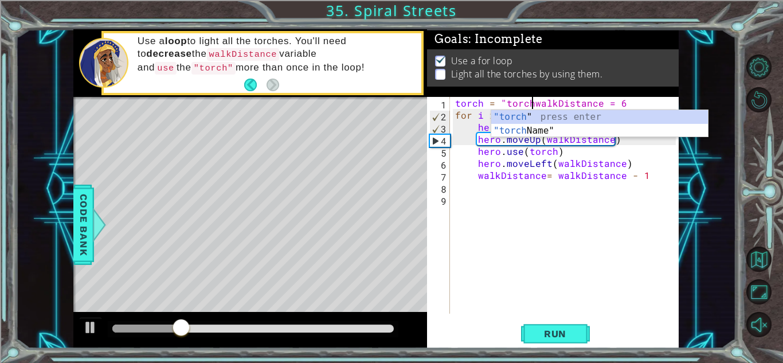
scroll to position [0, 5]
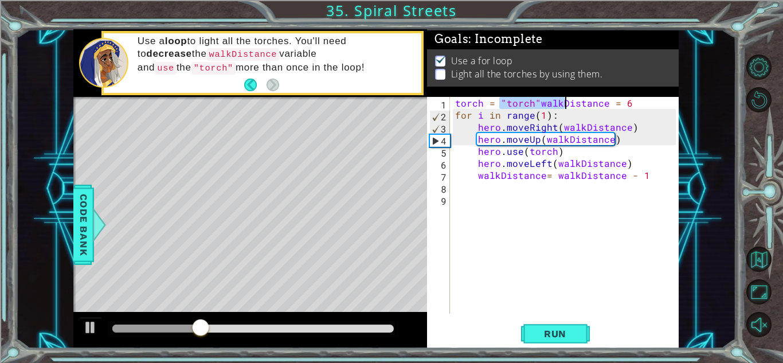
click at [486, 167] on div "torch = "torch" walkDistance = 6 for i in range ( 1 ) : hero . moveRight ( walk…" at bounding box center [567, 217] width 228 height 241
click at [539, 103] on div "torch = "torch" walkDistance = 6 for i in range ( 1 ) : hero . moveRight ( walk…" at bounding box center [567, 217] width 228 height 241
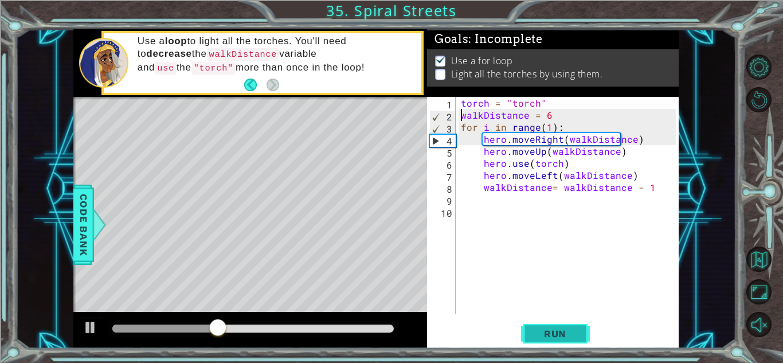
click at [538, 329] on span "Run" at bounding box center [555, 333] width 45 height 11
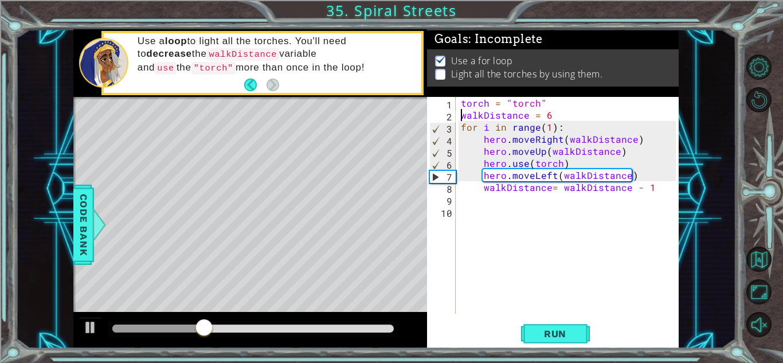
click at [649, 191] on div "torch = "torch" walkDistance = 6 for i in range ( 1 ) : hero . moveRight ( walk…" at bounding box center [570, 217] width 223 height 241
type textarea "walkDistance= walkDistance - 1"
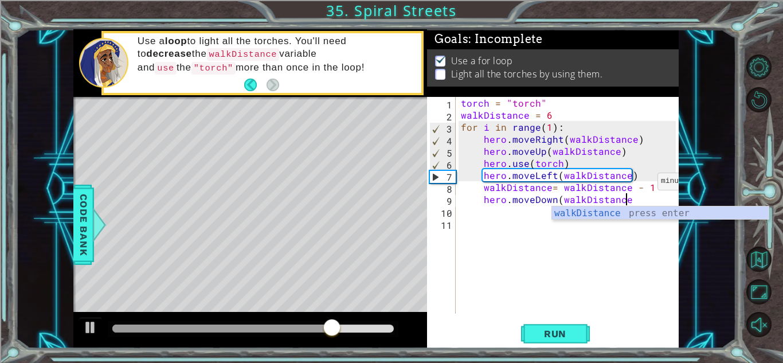
scroll to position [0, 10]
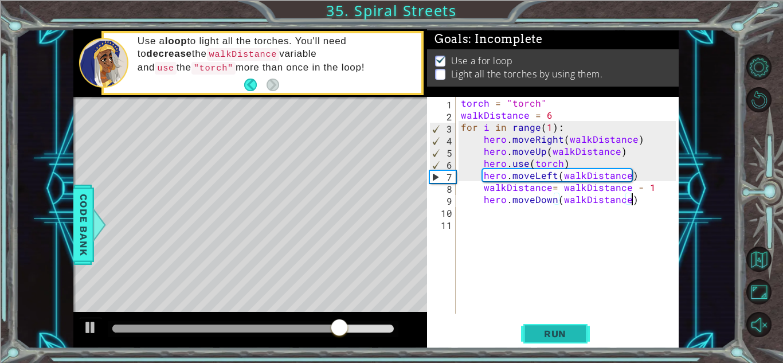
click at [569, 334] on span "Run" at bounding box center [555, 333] width 45 height 11
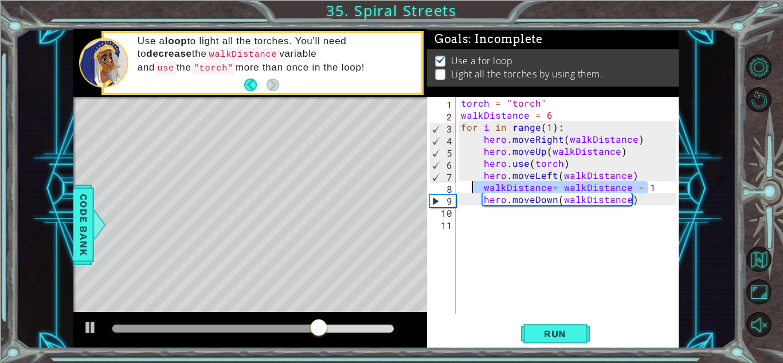
drag, startPoint x: 656, startPoint y: 186, endPoint x: 474, endPoint y: 190, distance: 182.3
click at [474, 190] on div "torch = "torch" walkDistance = 6 for i in range ( 1 ) : hero . moveRight ( walk…" at bounding box center [570, 217] width 223 height 241
click at [568, 157] on div "torch = "torch" walkDistance = 6 for i in range ( 1 ) : hero . moveRight ( walk…" at bounding box center [570, 217] width 223 height 241
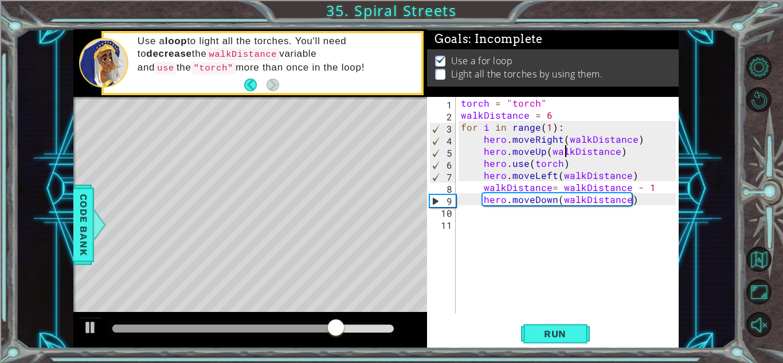
click at [568, 165] on div "torch = "torch" walkDistance = 6 for i in range ( 1 ) : hero . moveRight ( walk…" at bounding box center [570, 217] width 223 height 241
type textarea "hero.use(torch)"
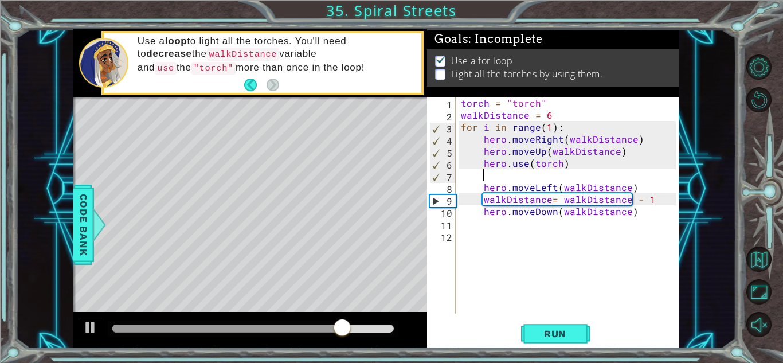
paste textarea "walkDistance= walkDistance - 1"
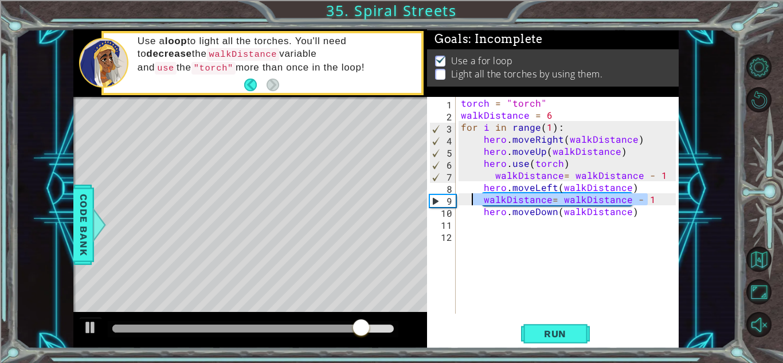
drag, startPoint x: 656, startPoint y: 201, endPoint x: 470, endPoint y: 200, distance: 185.7
click at [470, 200] on div "torch = "torch" walkDistance = 6 for i in range ( 1 ) : hero . moveRight ( walk…" at bounding box center [570, 217] width 223 height 241
type textarea "walkDistance= walkDistance - 1"
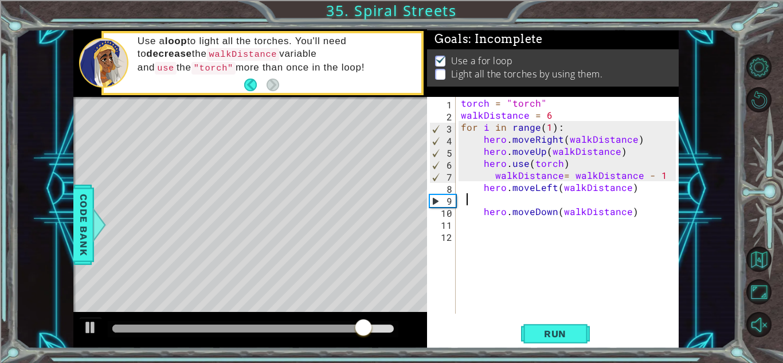
scroll to position [0, 0]
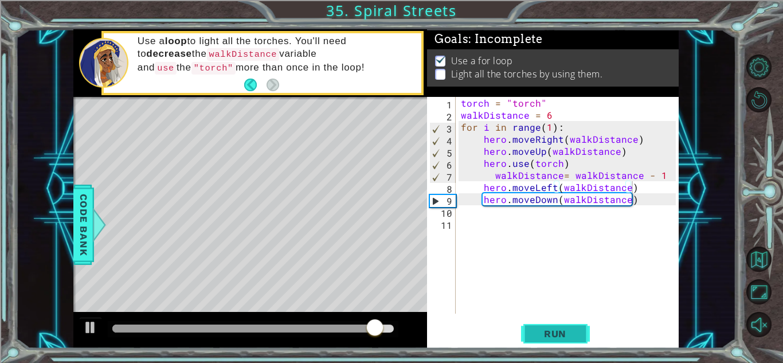
click at [562, 330] on span "Run" at bounding box center [555, 333] width 45 height 11
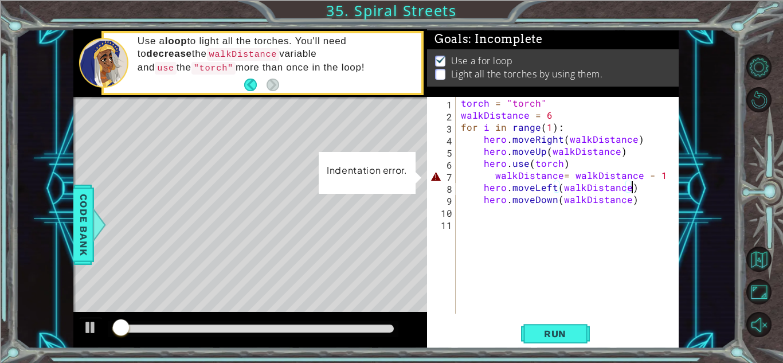
click at [489, 177] on div "torch = "torch" walkDistance = 6 for i in range ( 1 ) : hero . moveRight ( walk…" at bounding box center [570, 217] width 223 height 241
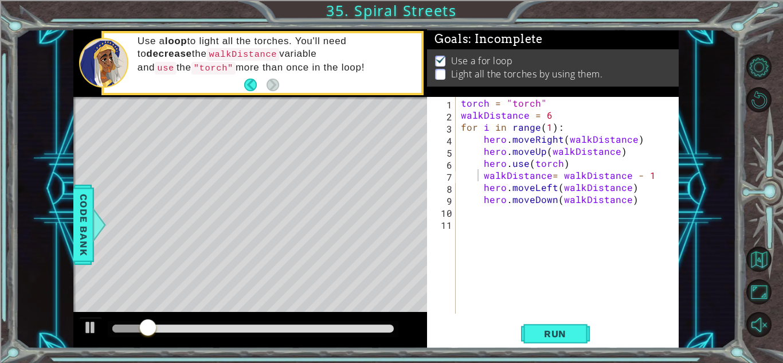
click at [550, 353] on div "1 ההההההההההההההההההההההההההההההההההההההההההההההההההההההההההההההההההההההההההההה…" at bounding box center [391, 181] width 783 height 363
click at [552, 337] on span "Run" at bounding box center [555, 333] width 45 height 11
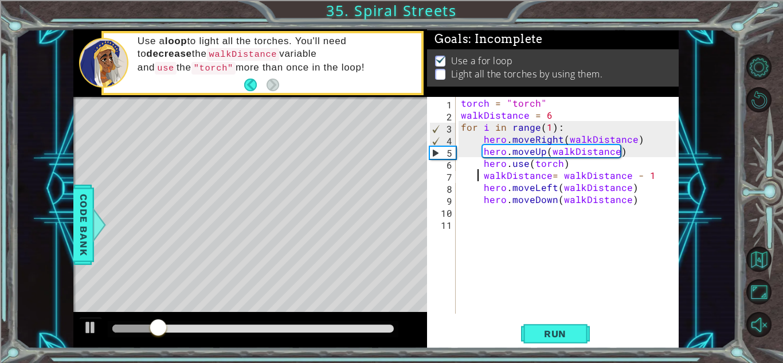
click at [648, 204] on div "torch = "torch" walkDistance = 6 for i in range ( 1 ) : hero . moveRight ( walk…" at bounding box center [570, 217] width 223 height 241
type textarea "hero.moveDown(walkDistance)"
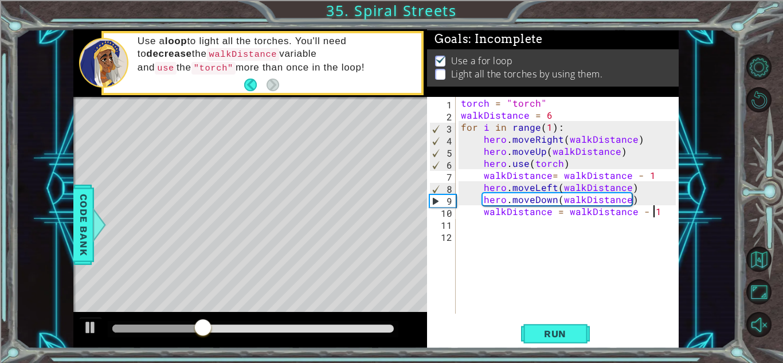
scroll to position [0, 11]
click at [572, 331] on span "Run" at bounding box center [555, 333] width 45 height 11
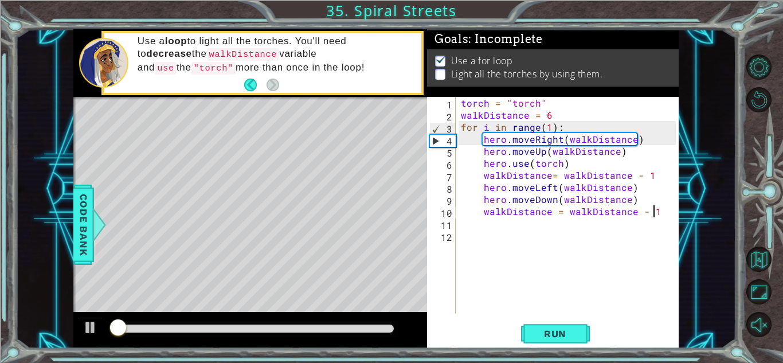
click at [301, 329] on div at bounding box center [252, 328] width 281 height 8
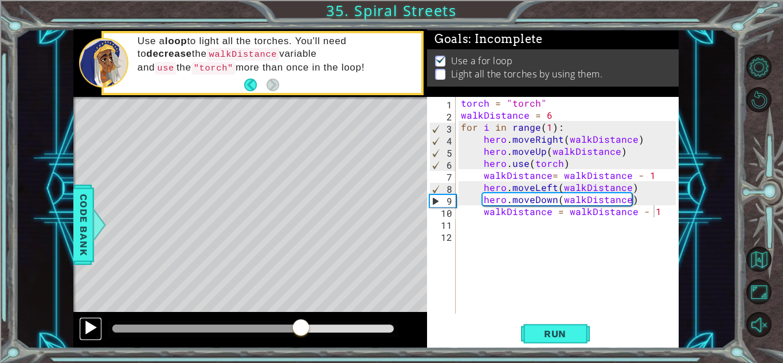
click at [92, 321] on div at bounding box center [90, 327] width 15 height 15
click at [232, 319] on div at bounding box center [250, 330] width 354 height 37
click at [237, 333] on div at bounding box center [253, 329] width 291 height 16
drag, startPoint x: 252, startPoint y: 330, endPoint x: 271, endPoint y: 331, distance: 18.4
click at [271, 331] on div at bounding box center [191, 328] width 158 height 8
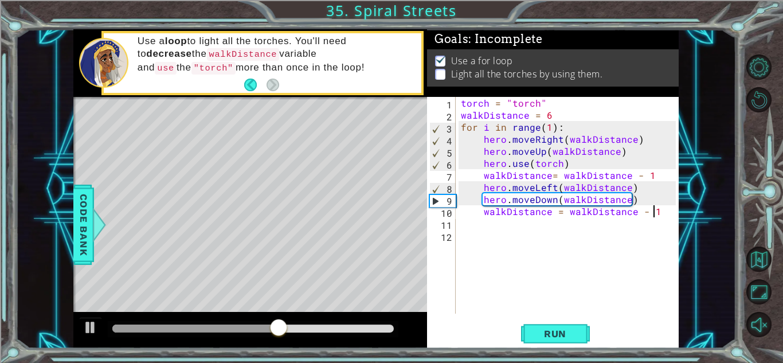
click at [205, 327] on div at bounding box center [195, 328] width 166 height 8
click at [93, 331] on div at bounding box center [90, 327] width 15 height 15
click at [137, 322] on div at bounding box center [253, 329] width 291 height 16
click at [183, 337] on div at bounding box center [250, 330] width 354 height 37
click at [190, 327] on div at bounding box center [177, 328] width 130 height 8
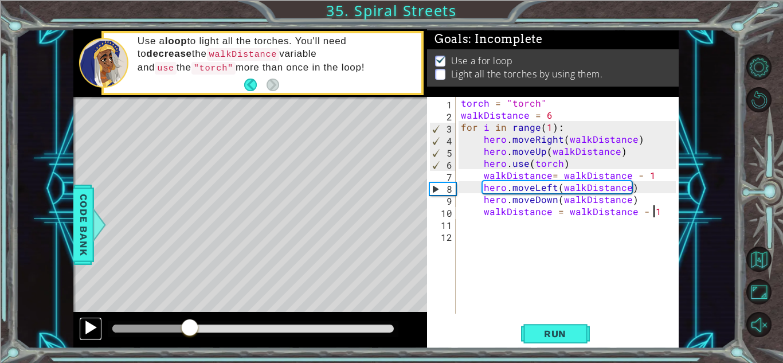
click at [83, 330] on div at bounding box center [90, 327] width 15 height 15
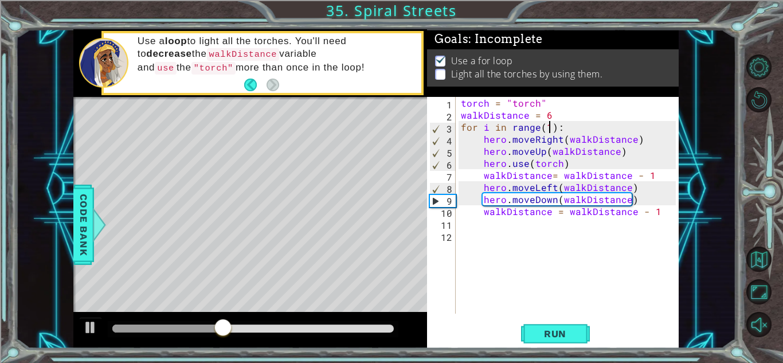
click at [546, 124] on div "torch = "torch" walkDistance = 6 for i in range ( 1 ) : hero . moveRight ( walk…" at bounding box center [570, 217] width 223 height 241
click at [539, 333] on span "Run" at bounding box center [555, 333] width 45 height 11
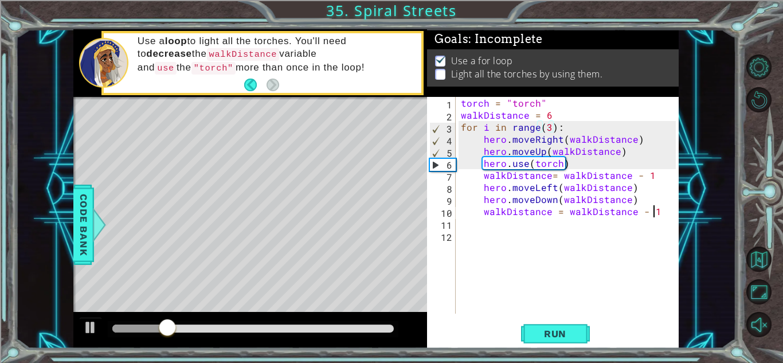
click at [654, 210] on div "torch = "torch" walkDistance = 6 for i in range ( 3 ) : hero . moveRight ( walk…" at bounding box center [570, 217] width 223 height 241
type textarea "walkDistance = walkDistance - 1"
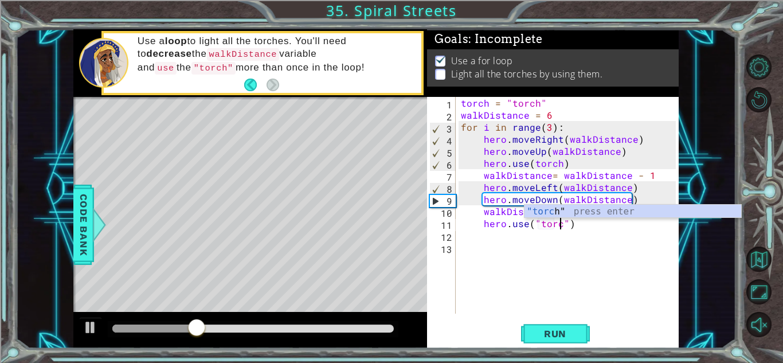
scroll to position [0, 6]
type textarea "hero.use("torch")"
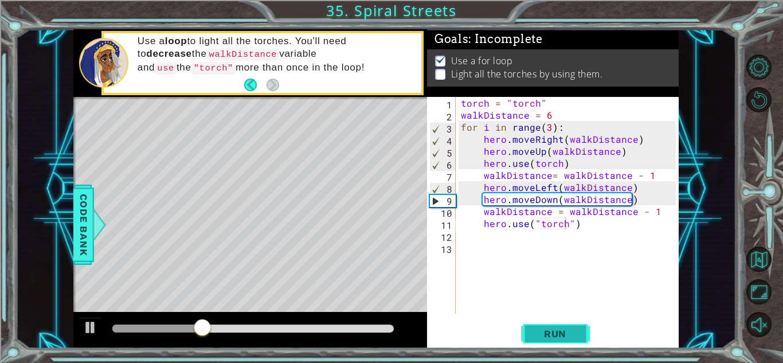
click at [526, 323] on button "Run" at bounding box center [555, 333] width 69 height 25
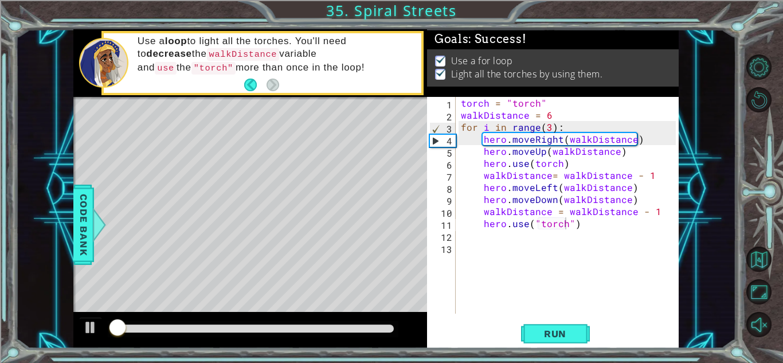
click at [207, 334] on div at bounding box center [253, 329] width 291 height 16
click at [209, 330] on div at bounding box center [252, 328] width 281 height 8
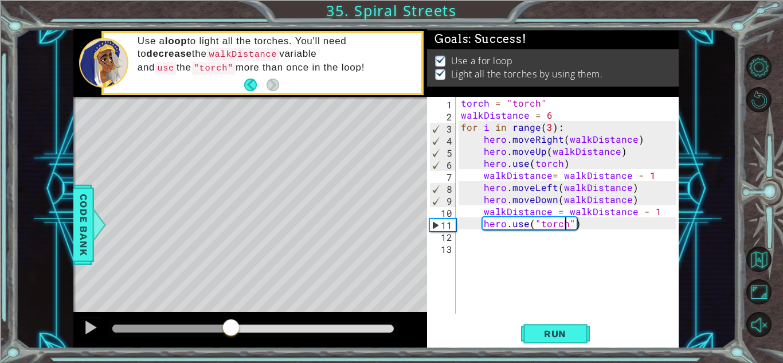
click at [231, 332] on div at bounding box center [252, 328] width 281 height 8
click at [79, 330] on button at bounding box center [90, 329] width 23 height 24
click at [372, 328] on div at bounding box center [252, 328] width 281 height 8
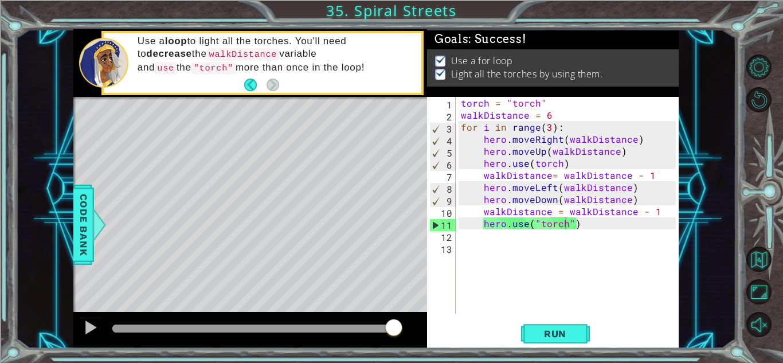
drag, startPoint x: 380, startPoint y: 329, endPoint x: 439, endPoint y: 342, distance: 60.4
click at [439, 342] on div "1 ההההההההההההההההההההההההההההההההההההההההההההההההההההההההההההההההההההההההההההה…" at bounding box center [375, 188] width 605 height 319
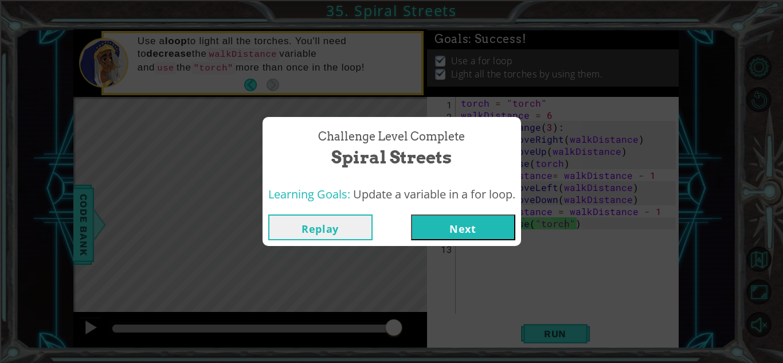
click at [447, 230] on button "Next" at bounding box center [463, 227] width 104 height 26
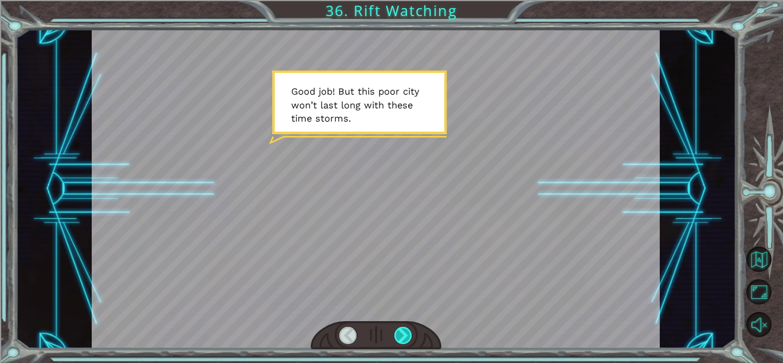
click at [403, 338] on div at bounding box center [403, 335] width 18 height 17
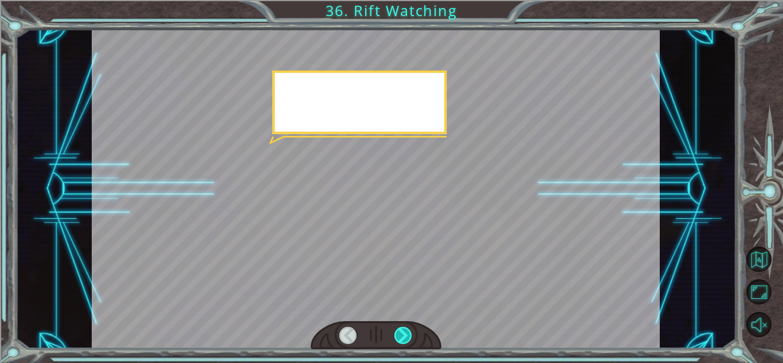
click at [403, 338] on div at bounding box center [403, 335] width 18 height 17
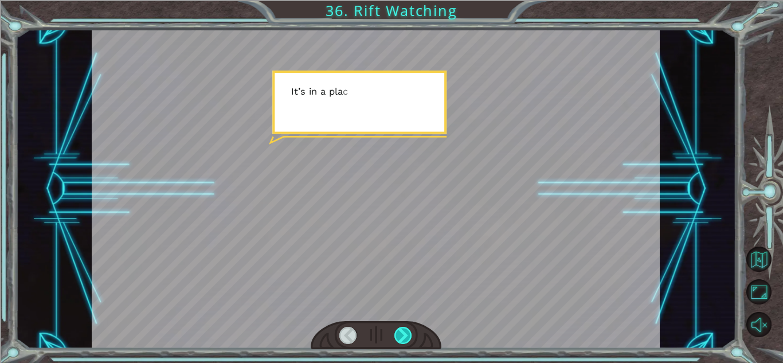
click at [403, 338] on div at bounding box center [403, 335] width 18 height 17
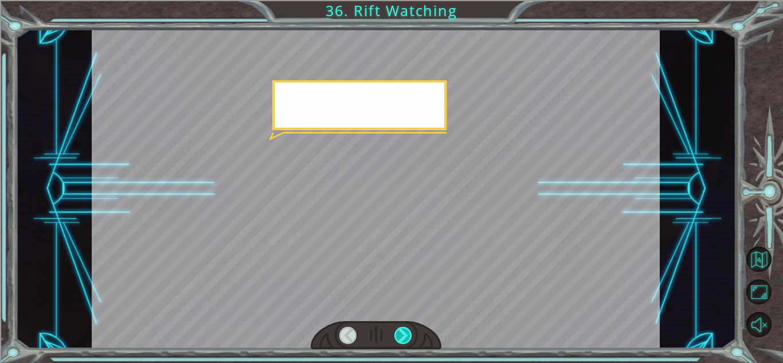
click at [403, 338] on div at bounding box center [403, 335] width 18 height 17
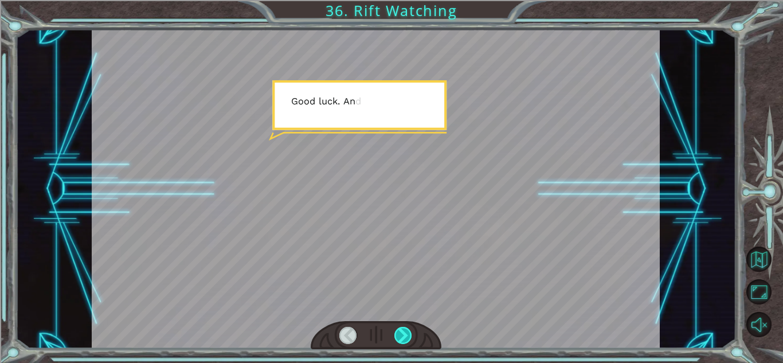
click at [403, 338] on div at bounding box center [403, 335] width 18 height 17
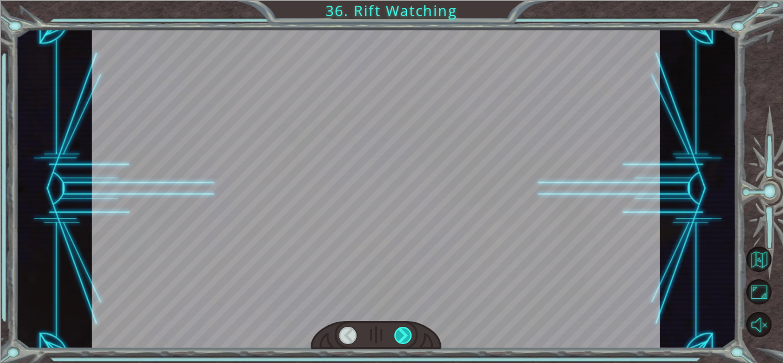
click at [403, 338] on div at bounding box center [403, 335] width 18 height 17
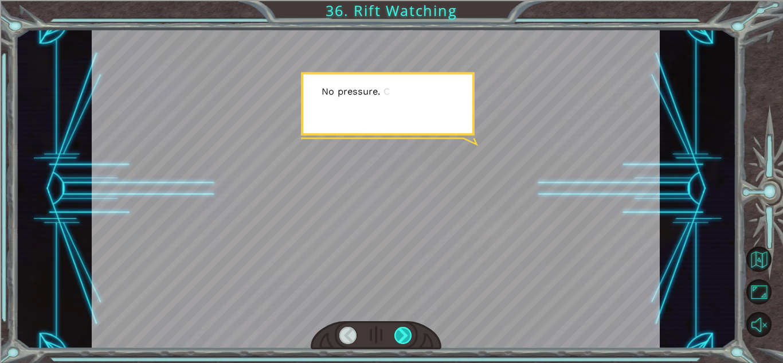
click at [403, 337] on div at bounding box center [403, 335] width 18 height 17
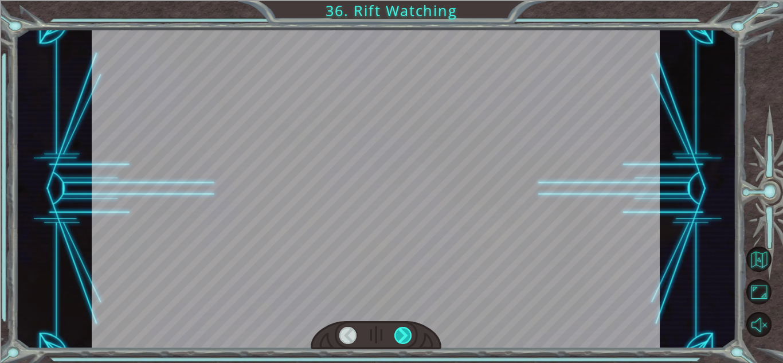
click at [403, 337] on div at bounding box center [403, 335] width 18 height 17
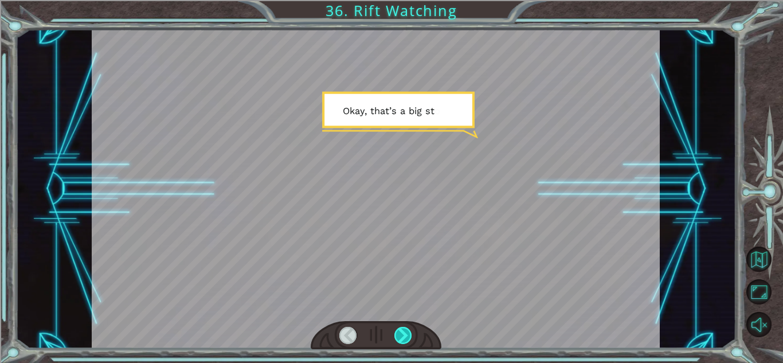
click at [402, 337] on div at bounding box center [403, 335] width 18 height 17
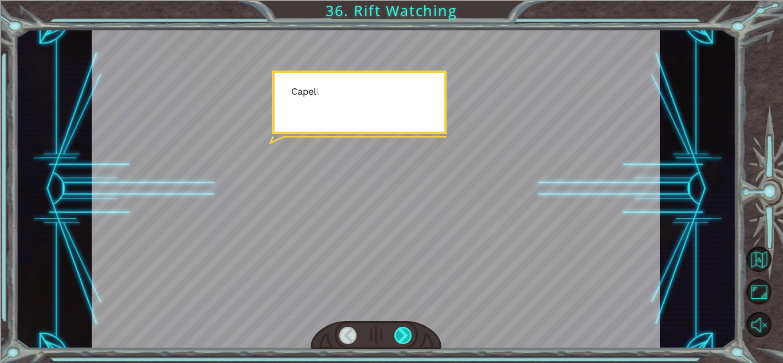
click at [402, 337] on div at bounding box center [403, 335] width 18 height 17
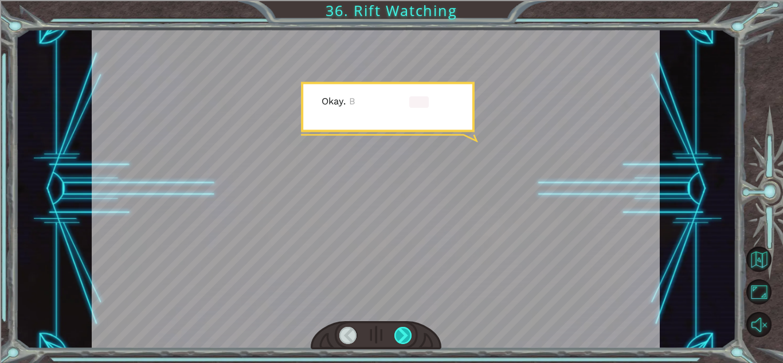
click at [402, 337] on div at bounding box center [403, 335] width 18 height 17
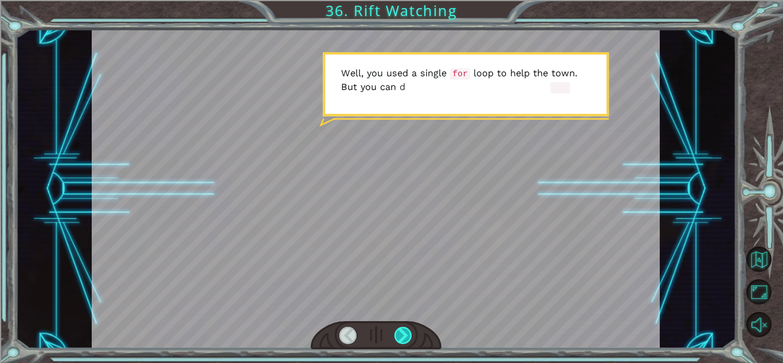
click at [402, 337] on div at bounding box center [403, 335] width 18 height 17
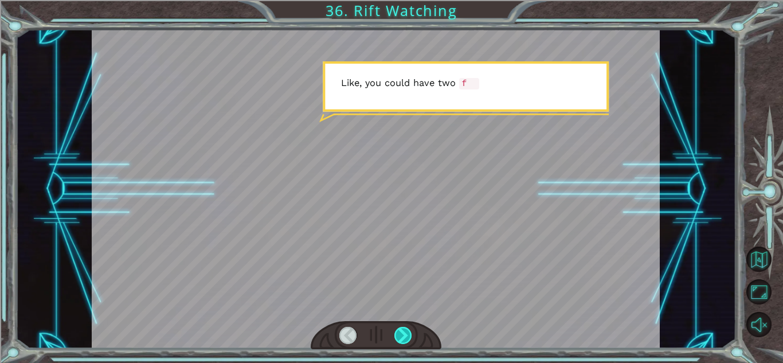
click at [402, 337] on div at bounding box center [403, 335] width 18 height 17
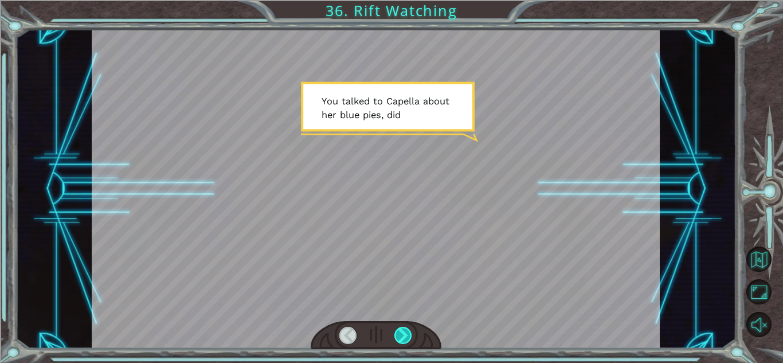
click at [402, 337] on div at bounding box center [403, 335] width 18 height 17
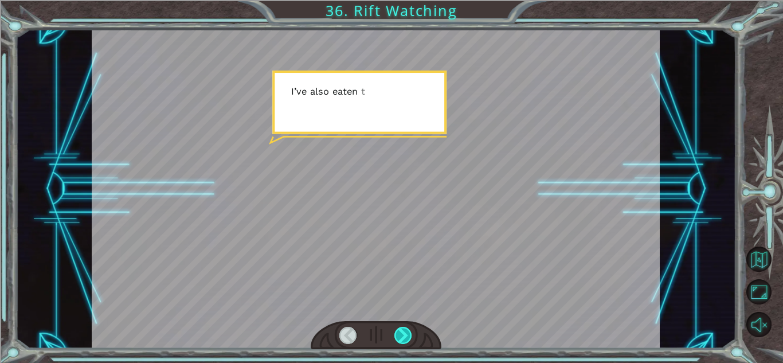
click at [402, 337] on div at bounding box center [403, 335] width 18 height 17
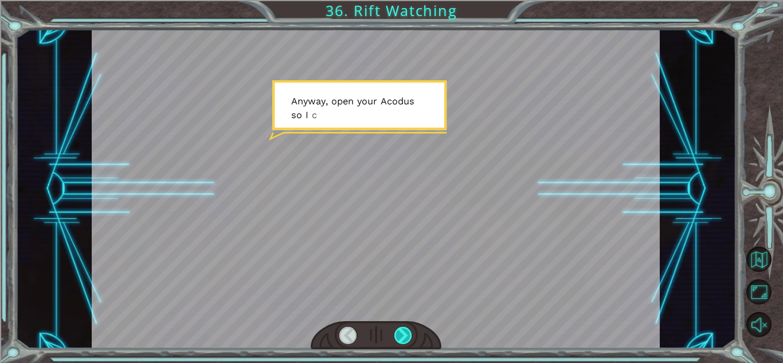
click at [402, 337] on div at bounding box center [403, 335] width 18 height 17
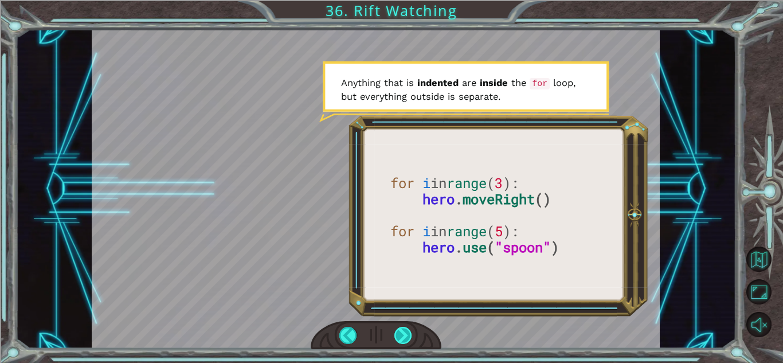
click at [402, 334] on div at bounding box center [403, 335] width 18 height 17
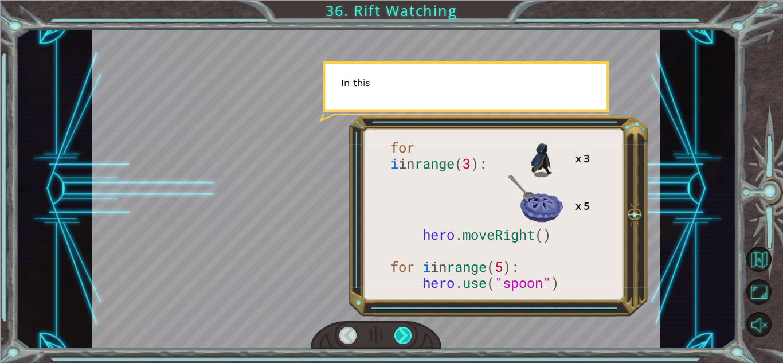
click at [402, 334] on div at bounding box center [403, 335] width 18 height 17
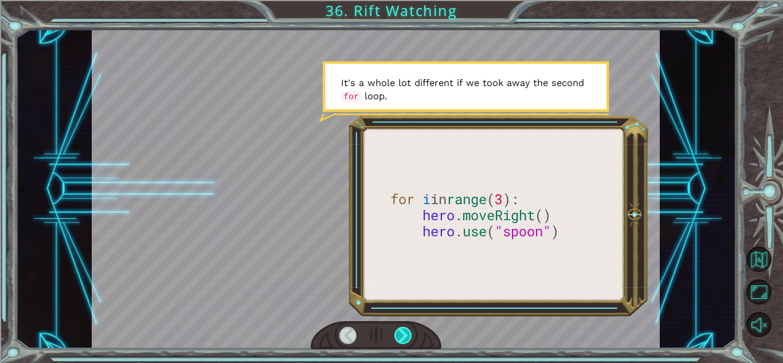
click at [402, 334] on div at bounding box center [403, 335] width 18 height 17
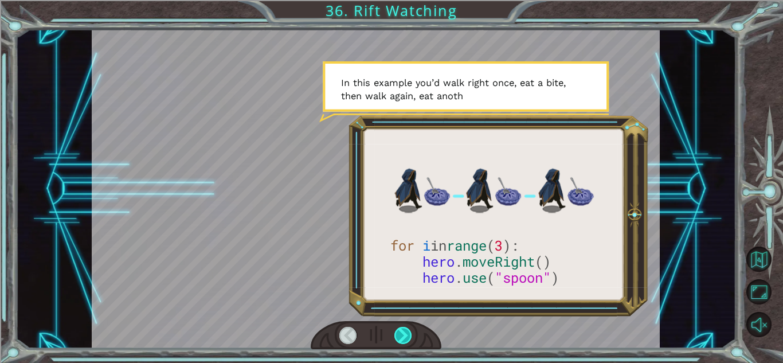
click at [403, 336] on div at bounding box center [403, 335] width 18 height 17
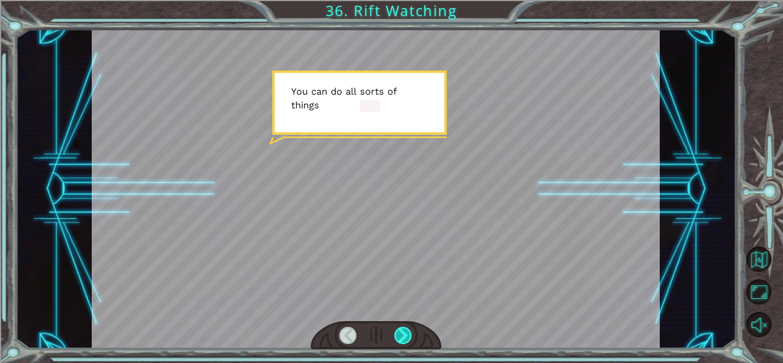
click at [403, 337] on div at bounding box center [403, 335] width 18 height 17
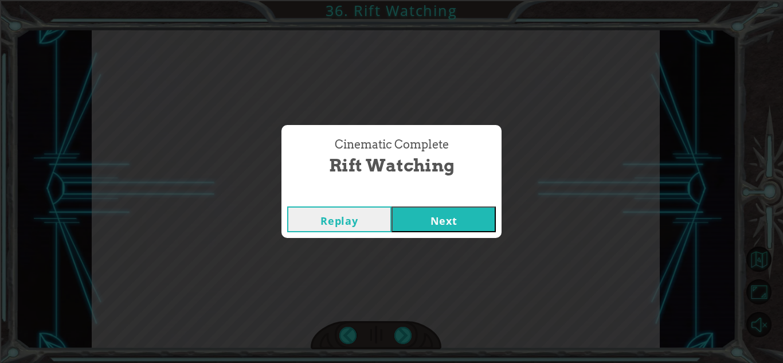
click at [430, 226] on button "Next" at bounding box center [444, 219] width 104 height 26
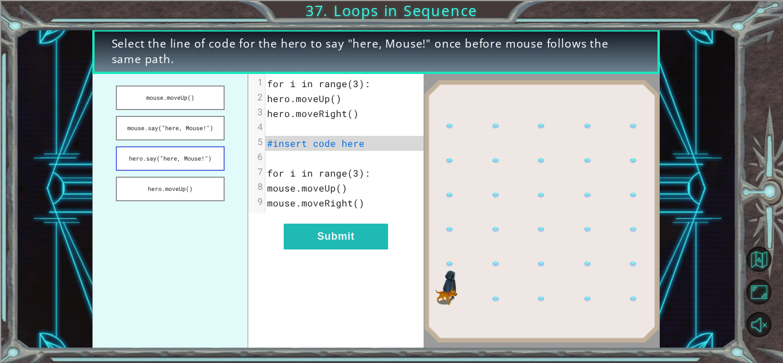
click at [205, 157] on button "hero.say("here, Mouse!")" at bounding box center [170, 158] width 108 height 25
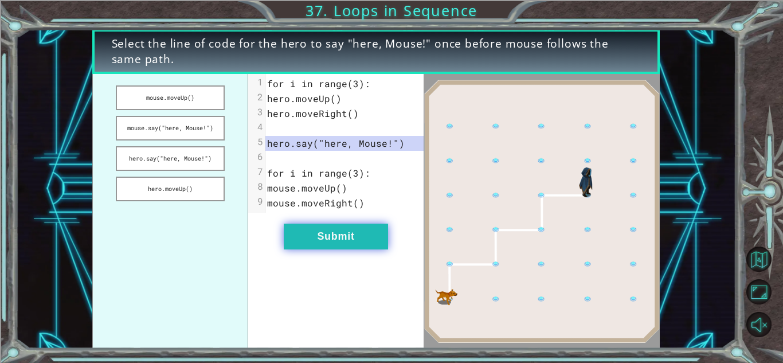
click at [343, 238] on button "Submit" at bounding box center [336, 237] width 104 height 26
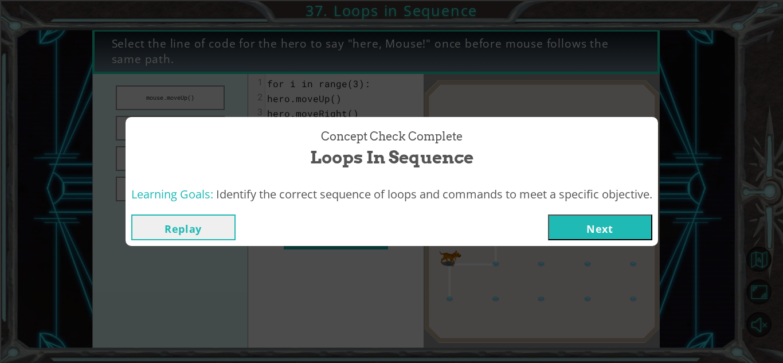
click at [618, 221] on button "Next" at bounding box center [600, 227] width 104 height 26
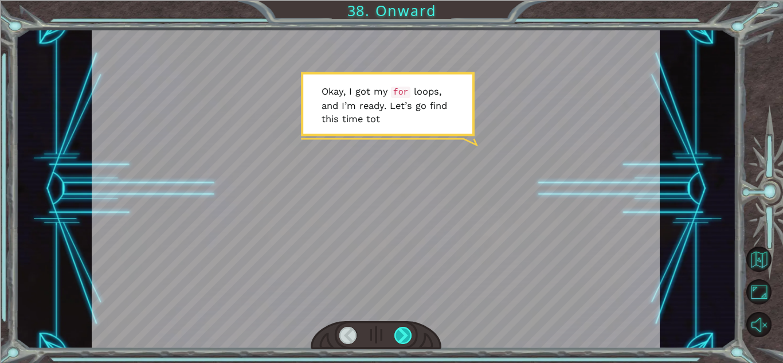
click at [410, 334] on div at bounding box center [403, 335] width 18 height 17
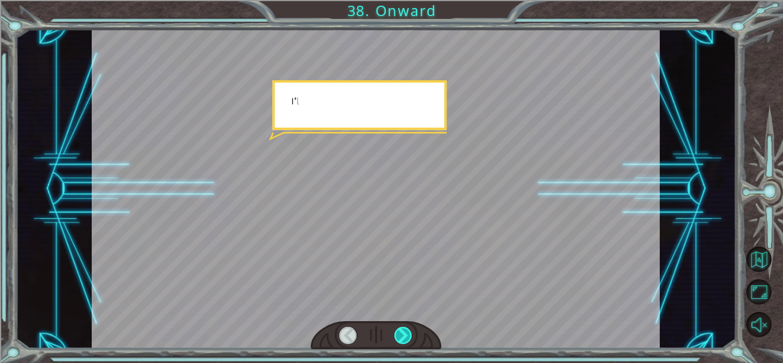
click at [410, 334] on div at bounding box center [403, 335] width 18 height 17
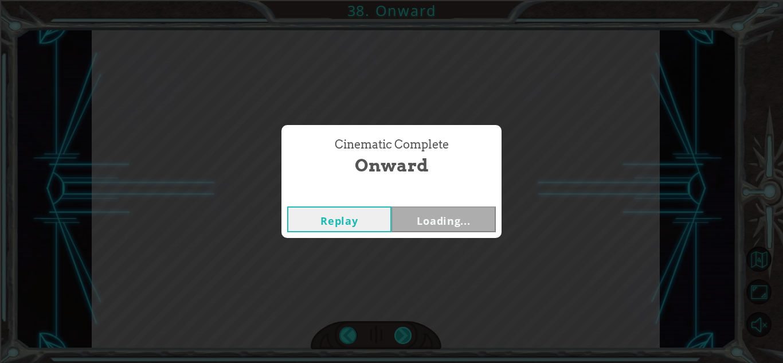
click at [410, 334] on div "Cinematic Complete Onward Replay Loading..." at bounding box center [391, 181] width 783 height 363
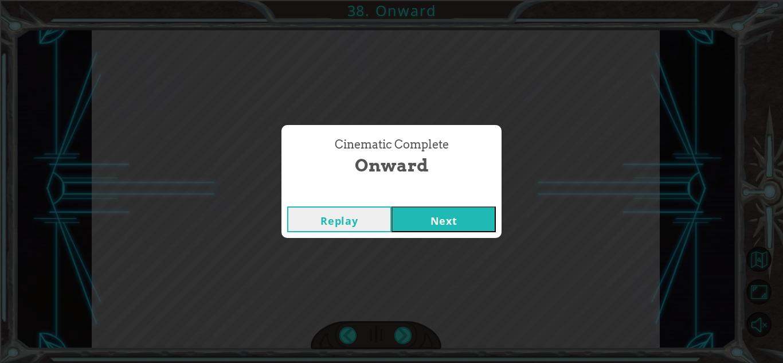
click at [443, 208] on button "Next" at bounding box center [444, 219] width 104 height 26
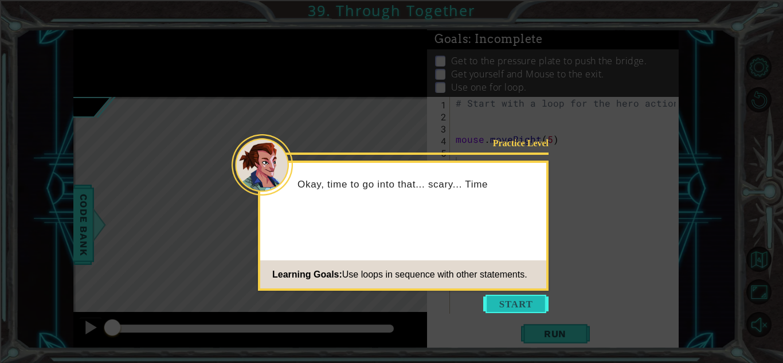
click at [509, 311] on button "Start" at bounding box center [515, 304] width 65 height 18
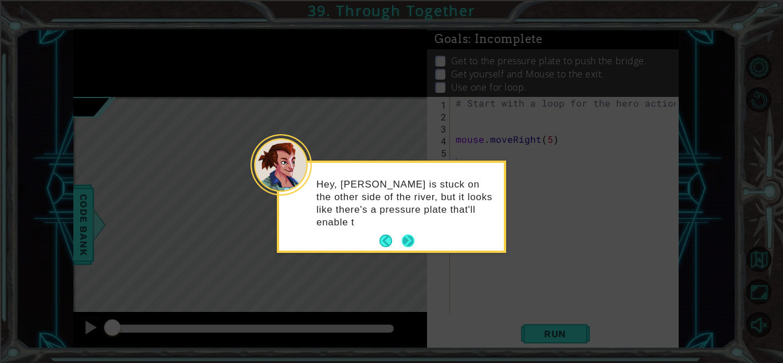
click at [408, 232] on button "Next" at bounding box center [408, 240] width 17 height 17
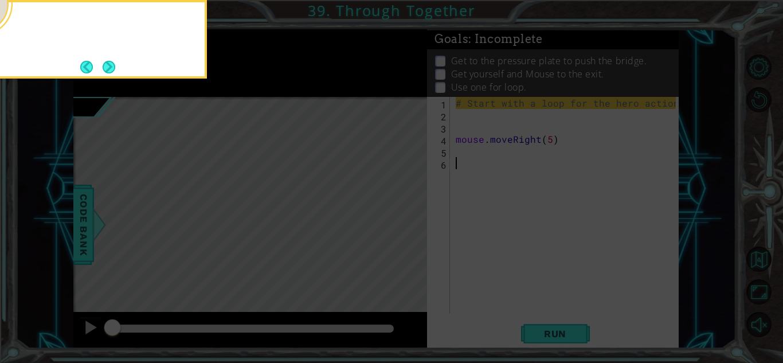
click at [408, 226] on icon at bounding box center [391, 53] width 783 height 617
click at [101, 63] on button "Next" at bounding box center [108, 66] width 15 height 15
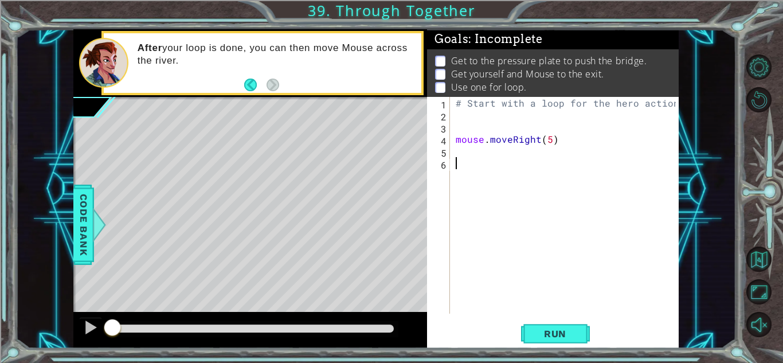
click at [482, 119] on div "# Start with a loop for the hero actions mouse . moveRight ( 5 )" at bounding box center [567, 217] width 228 height 241
click at [547, 331] on span "Run" at bounding box center [555, 333] width 45 height 11
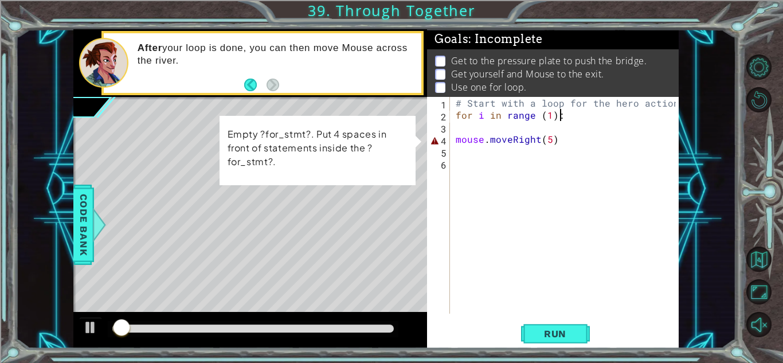
click at [456, 138] on div "# Start with a loop for the hero actions for i in range ( 1 ) : mouse . moveRig…" at bounding box center [567, 217] width 228 height 241
click at [599, 116] on div "# Start with a loop for the hero actions for i in range ( 1 ) : mouse . moveRig…" at bounding box center [567, 217] width 228 height 241
type textarea "for i in range (1):"
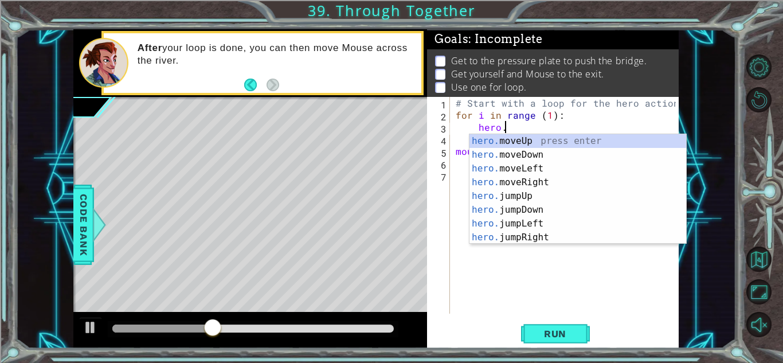
scroll to position [0, 2]
click at [597, 138] on div "hero. moveUp press enter hero. moveDown press enter hero. moveLeft press enter …" at bounding box center [578, 203] width 217 height 138
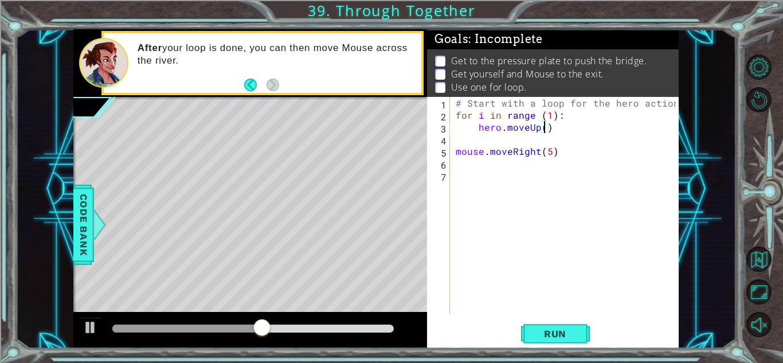
type textarea "hero.moveUp(2)"
click at [561, 130] on div "# Start with a loop for the hero actions for i in range ( 1 ) : hero . moveUp (…" at bounding box center [567, 217] width 228 height 241
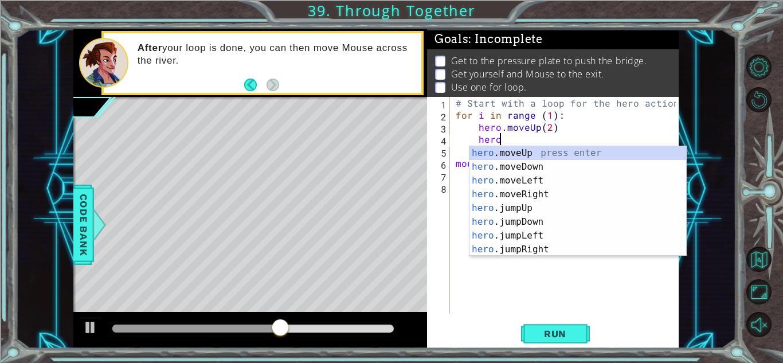
scroll to position [0, 2]
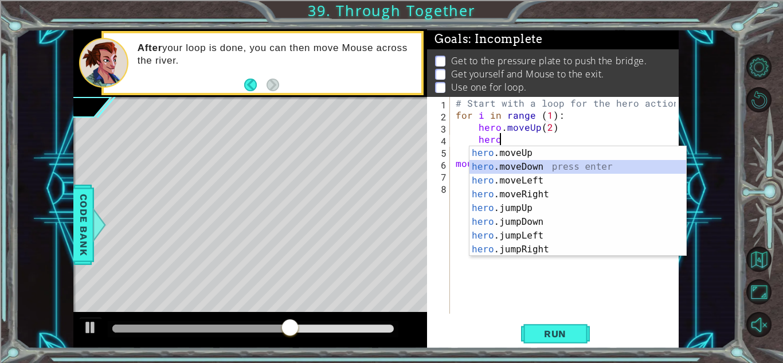
click at [541, 169] on div "hero .moveUp press enter hero .moveDown press enter hero .moveLeft press enter …" at bounding box center [578, 215] width 217 height 138
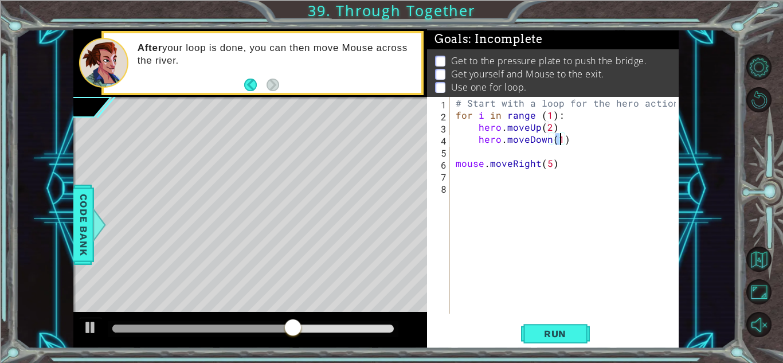
type textarea "hero.moveDown(2)"
click at [571, 143] on div "# Start with a loop for the hero actions for i in range ( 1 ) : hero . moveUp (…" at bounding box center [567, 217] width 228 height 241
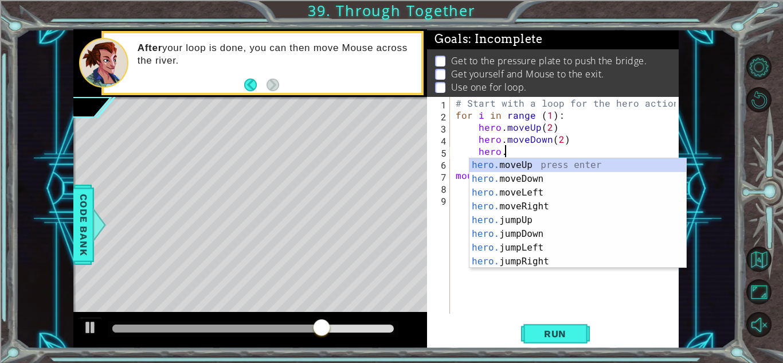
scroll to position [0, 2]
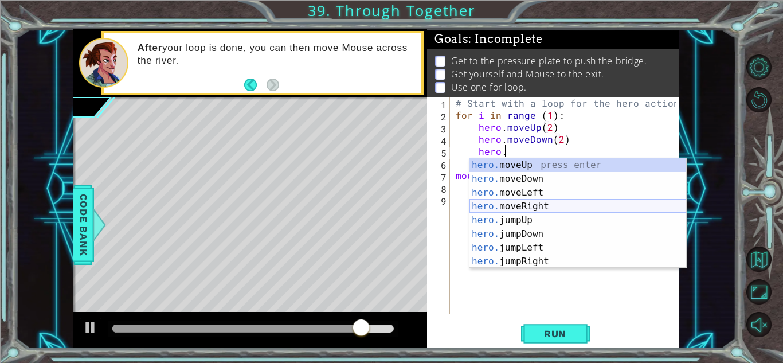
click at [556, 205] on div "hero. moveUp press enter hero. moveDown press enter hero. moveLeft press enter …" at bounding box center [578, 227] width 217 height 138
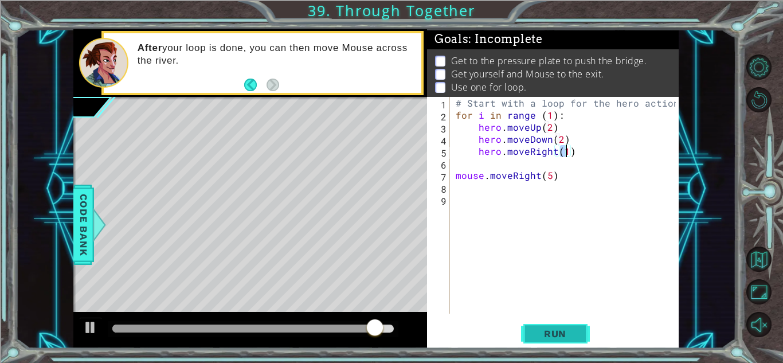
click at [559, 341] on button "Run" at bounding box center [555, 333] width 69 height 25
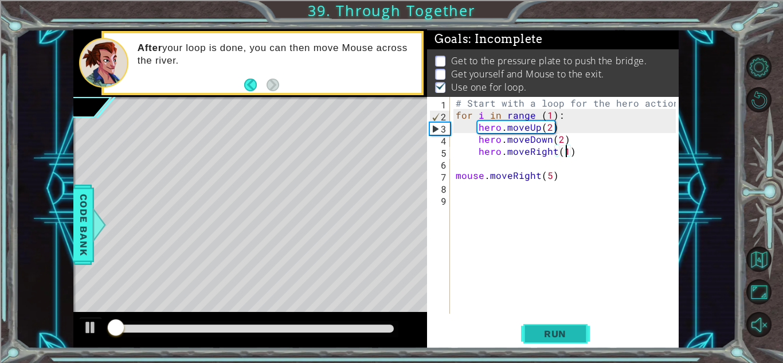
scroll to position [1, 0]
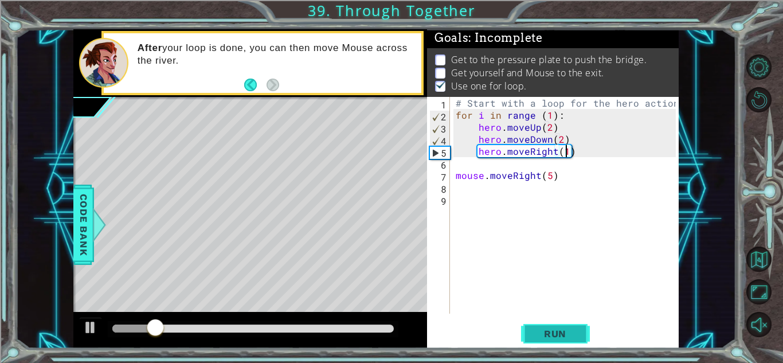
click at [559, 341] on button "Run" at bounding box center [555, 333] width 69 height 25
drag, startPoint x: 577, startPoint y: 152, endPoint x: 476, endPoint y: 154, distance: 101.5
click at [476, 154] on div "# Start with a loop for the hero actions for i in range ( 1 ) : hero . moveUp (…" at bounding box center [567, 217] width 228 height 241
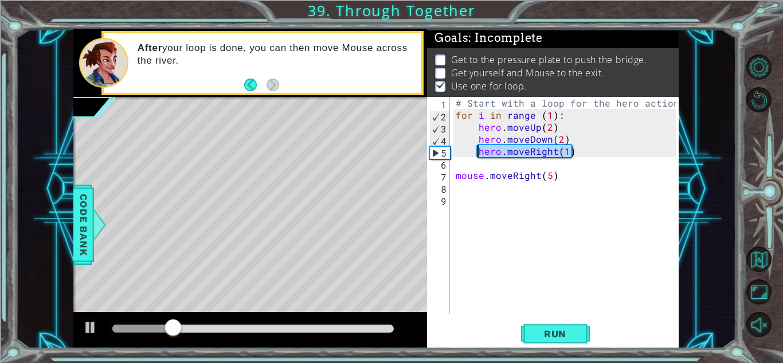
click at [564, 122] on div "# Start with a loop for the hero actions for i in range ( 1 ) : hero . moveUp (…" at bounding box center [567, 217] width 228 height 241
type textarea "hero.moveUp(2)"
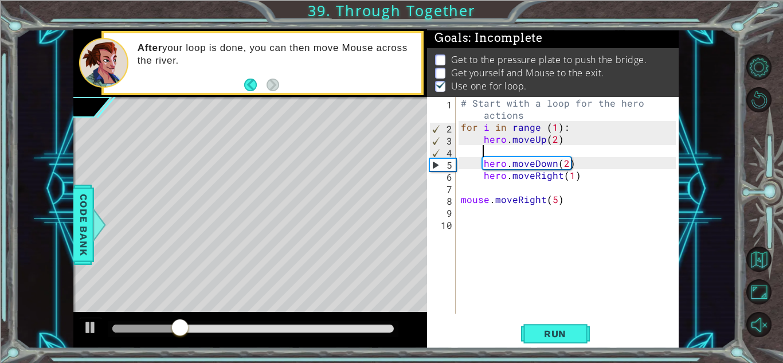
paste textarea "hero.moveRight(1)"
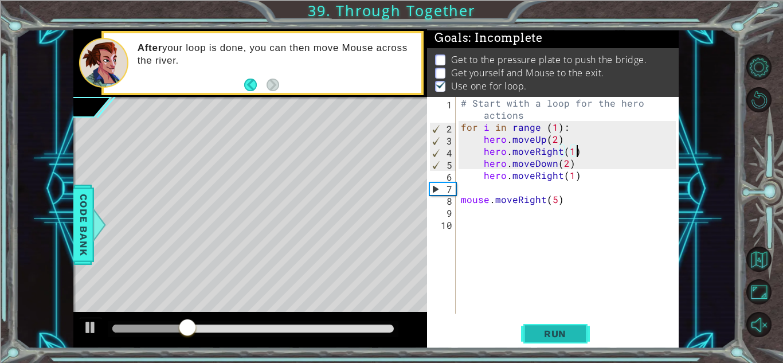
click at [558, 333] on span "Run" at bounding box center [555, 333] width 45 height 11
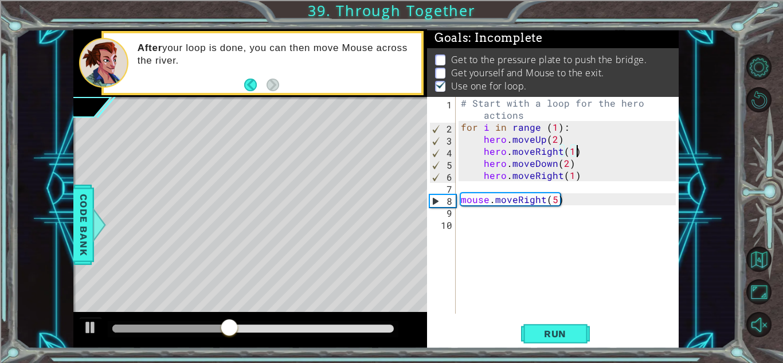
click at [556, 128] on div "# Start with a loop for the hero actions for i in range ( 1 ) : hero . moveUp (…" at bounding box center [570, 223] width 223 height 253
type textarea "for i in range (3):"
click at [547, 322] on button "Run" at bounding box center [555, 333] width 69 height 25
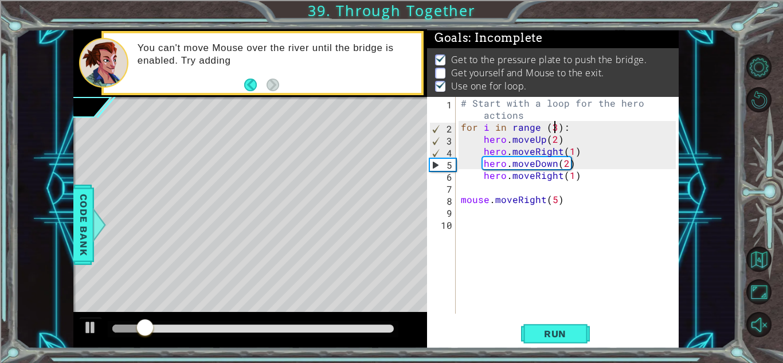
click at [492, 209] on div "# Start with a loop for the hero actions for i in range ( 3 ) : hero . moveUp (…" at bounding box center [570, 223] width 223 height 253
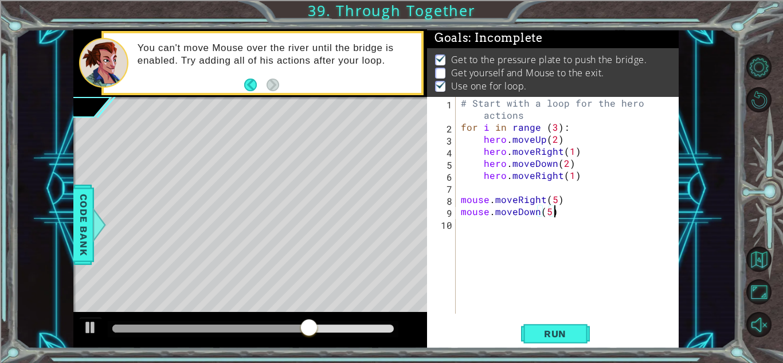
scroll to position [0, 5]
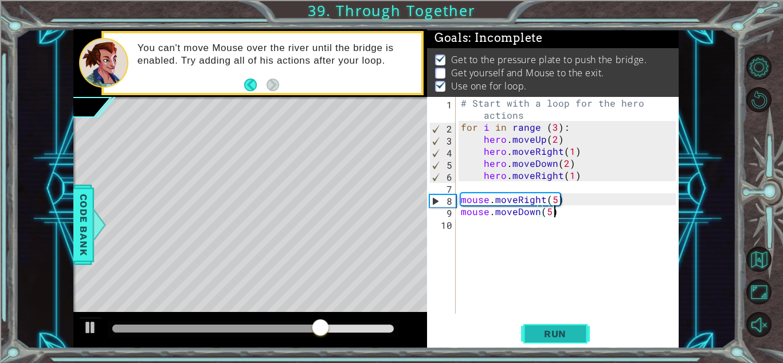
click at [563, 334] on span "Run" at bounding box center [555, 333] width 45 height 11
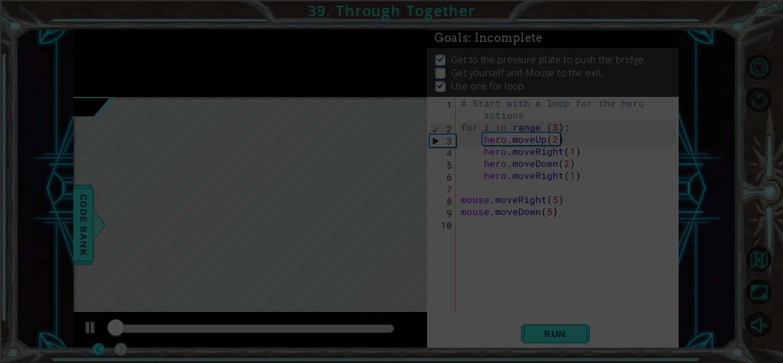
click at [548, 209] on div "# Start with a loop for the hero actions for i in range ( 3 ) : hero . moveUp (…" at bounding box center [570, 223] width 223 height 253
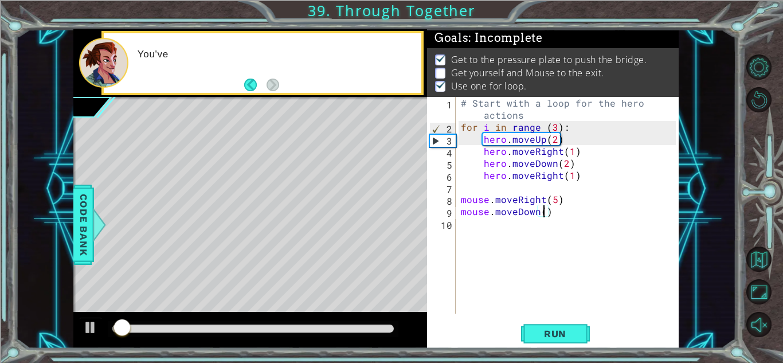
type textarea "mouse.moveDown(4)"
click at [562, 210] on div "# Start with a loop for the hero actions for i in range ( 3 ) : hero . moveUp (…" at bounding box center [570, 223] width 223 height 253
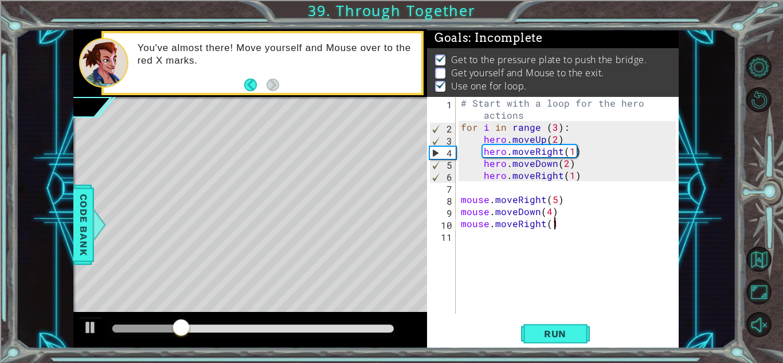
type textarea "mouse.moveRight(1)"
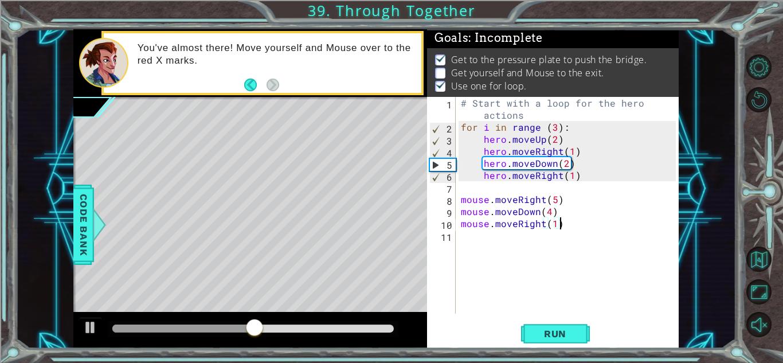
click at [573, 224] on div "# Start with a loop for the hero actions for i in range ( 3 ) : hero . moveUp (…" at bounding box center [570, 223] width 223 height 253
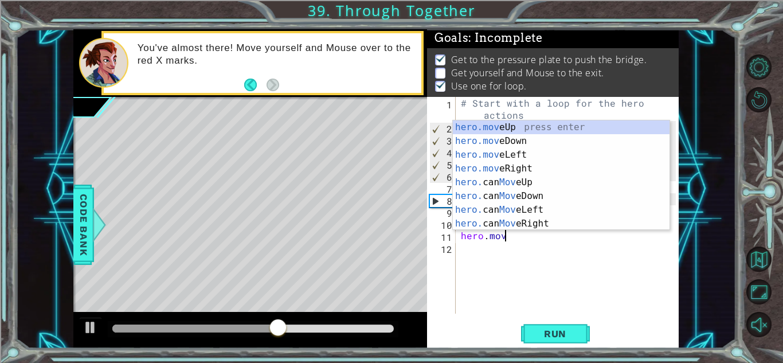
scroll to position [0, 2]
click at [552, 166] on div "hero.move Up press enter hero.move Down press enter hero.move Left press enter …" at bounding box center [561, 189] width 217 height 138
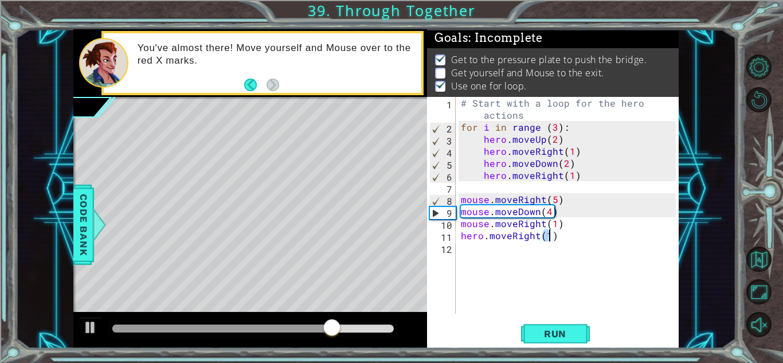
click at [551, 210] on div "# Start with a loop for the hero actions for i in range ( 3 ) : hero . moveUp (…" at bounding box center [570, 223] width 223 height 253
type textarea "mouse.moveDown(3)"
click at [580, 338] on button "Run" at bounding box center [555, 333] width 69 height 25
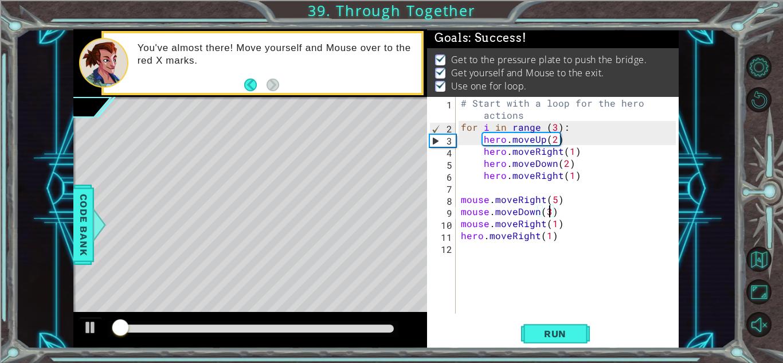
click at [332, 333] on div at bounding box center [253, 329] width 291 height 16
click at [332, 331] on div at bounding box center [252, 328] width 281 height 8
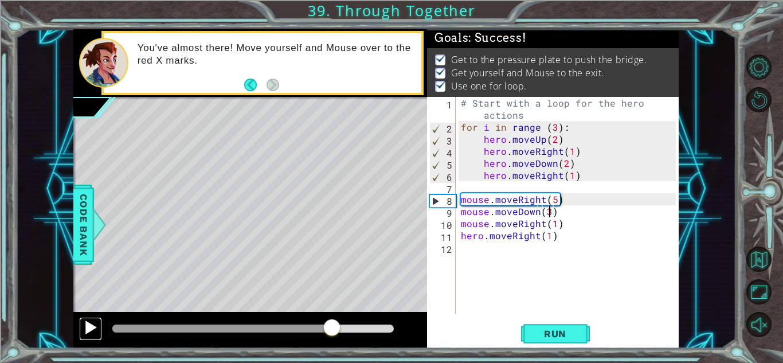
click at [94, 322] on div at bounding box center [90, 327] width 15 height 15
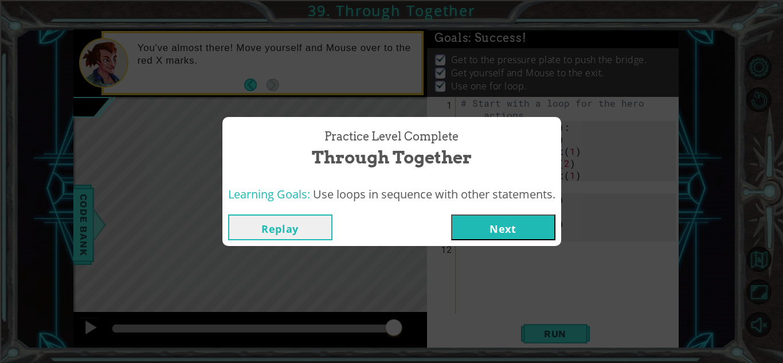
click at [487, 244] on div "Replay Next" at bounding box center [391, 227] width 339 height 37
click at [480, 232] on button "Next" at bounding box center [503, 227] width 104 height 26
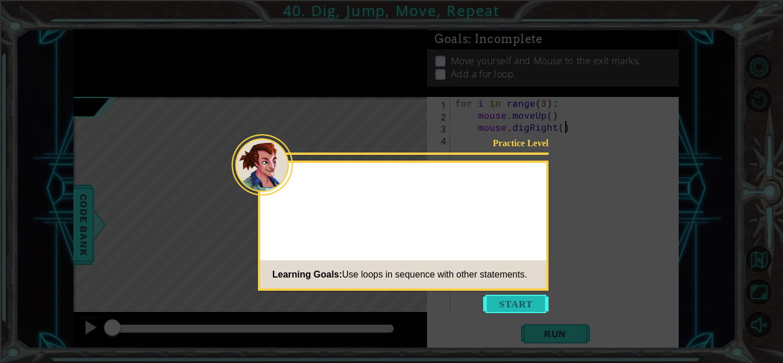
click at [509, 288] on div "Practice Level Learning Goals: Use loops in sequence with other statements." at bounding box center [403, 226] width 291 height 130
click at [507, 296] on button "Start" at bounding box center [515, 304] width 65 height 18
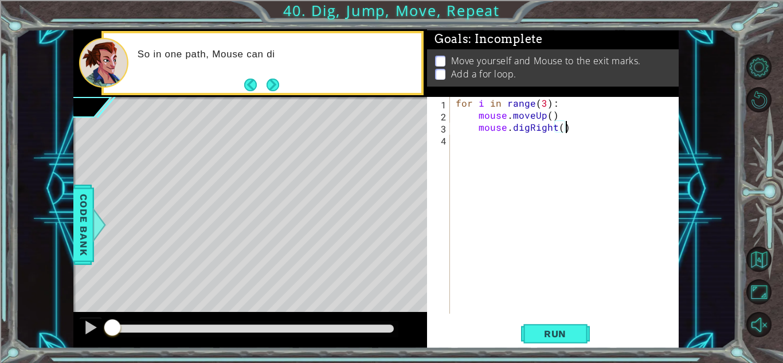
click at [283, 91] on div "So in one path, Mouse can di" at bounding box center [263, 63] width 318 height 60
click at [277, 89] on button "Next" at bounding box center [273, 85] width 16 height 16
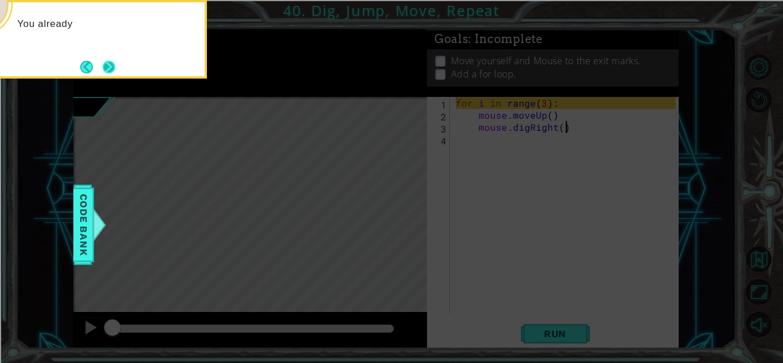
click at [100, 62] on button "Next" at bounding box center [109, 67] width 18 height 18
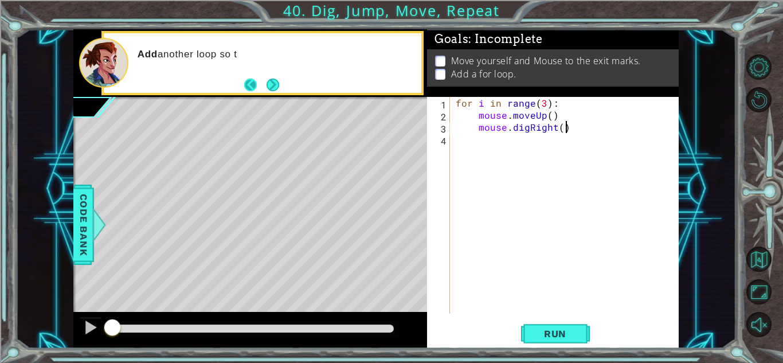
click at [260, 87] on button "Back" at bounding box center [255, 85] width 22 height 13
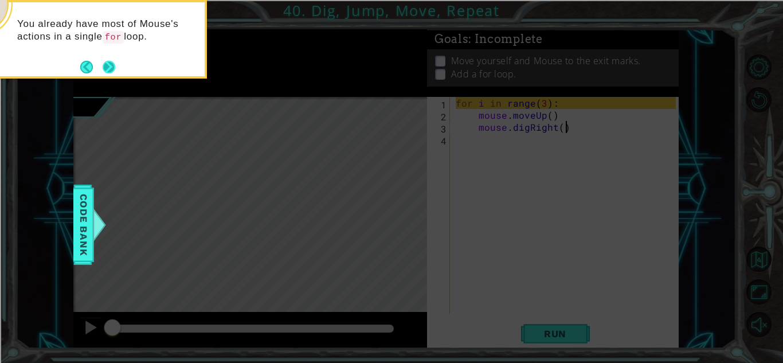
click at [103, 67] on button "Next" at bounding box center [109, 66] width 13 height 13
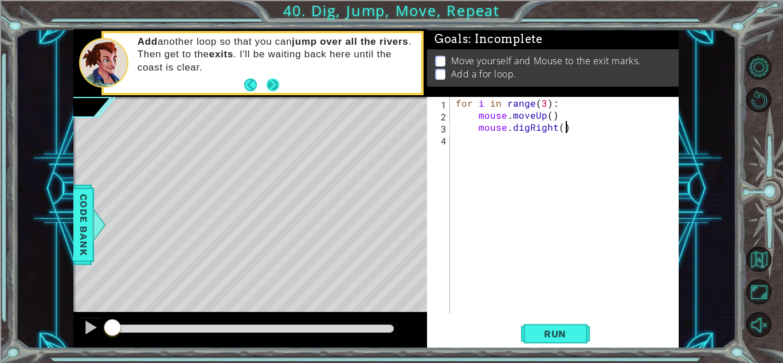
click at [264, 81] on button "Next" at bounding box center [273, 85] width 21 height 21
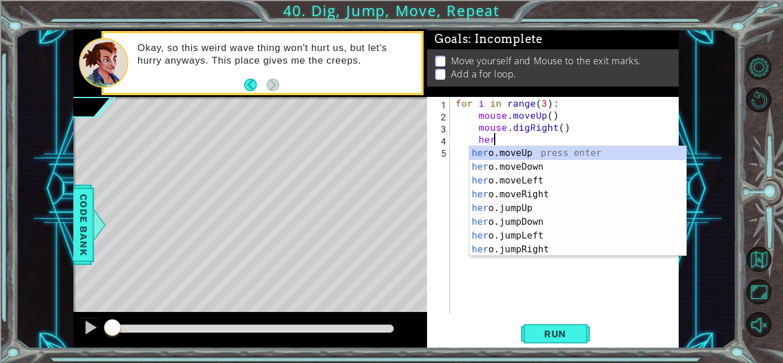
scroll to position [0, 2]
click at [479, 156] on div "hero .moveUp press enter hero .moveDown press enter hero .moveLeft press enter …" at bounding box center [578, 215] width 217 height 138
type textarea "hero.moveUp(1)"
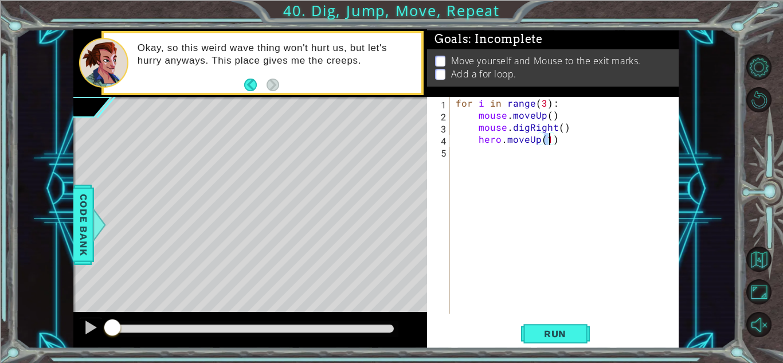
click at [601, 139] on div "for i in range ( 3 ) : mouse . moveUp ( ) mouse . digRight ( ) hero . moveUp ( …" at bounding box center [567, 217] width 228 height 241
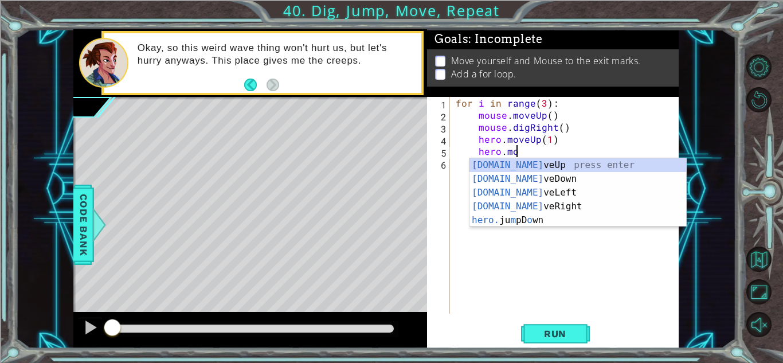
scroll to position [0, 3]
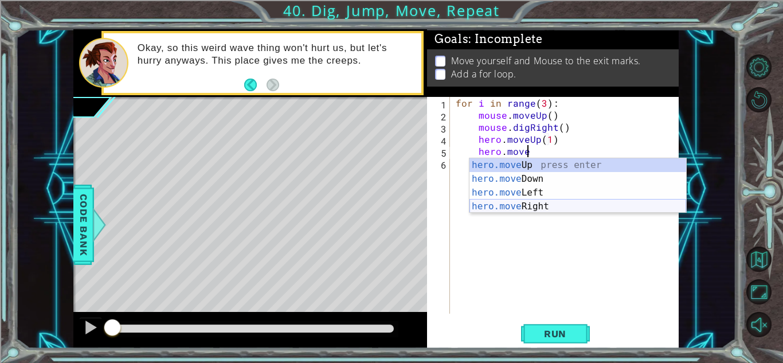
click at [555, 204] on div "hero.move Up press enter hero.move Down press enter hero.move Left press enter …" at bounding box center [578, 199] width 217 height 83
type textarea "hero.moveRight(1)"
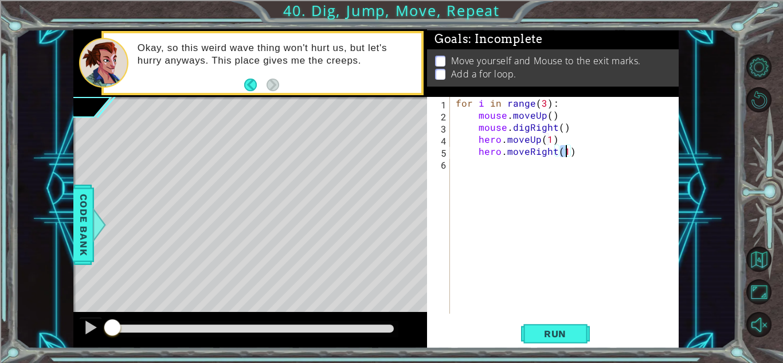
click at [583, 154] on div "for i in range ( 3 ) : mouse . moveUp ( ) mouse . digRight ( ) hero . moveUp ( …" at bounding box center [567, 217] width 228 height 241
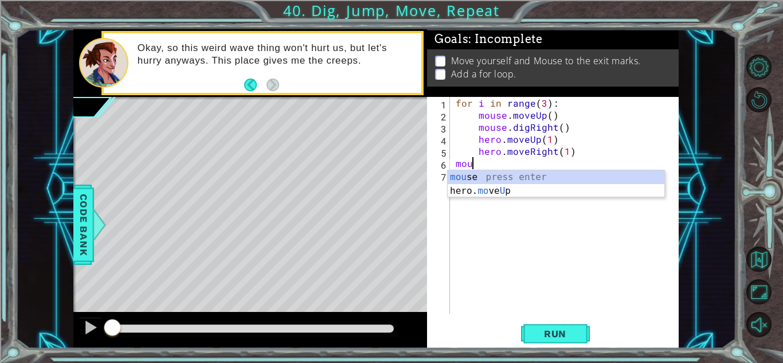
scroll to position [0, 1]
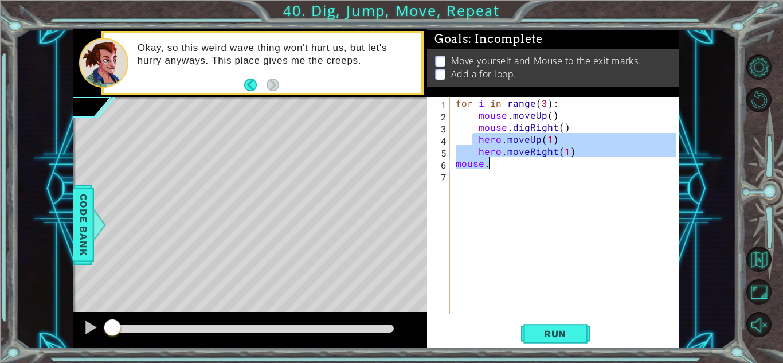
drag, startPoint x: 473, startPoint y: 138, endPoint x: 583, endPoint y: 163, distance: 112.8
click at [583, 163] on div "for i in range ( 3 ) : mouse . moveUp ( ) mouse . digRight ( ) hero . moveUp ( …" at bounding box center [567, 217] width 228 height 241
type textarea "hero.moveRight(1) mouse."
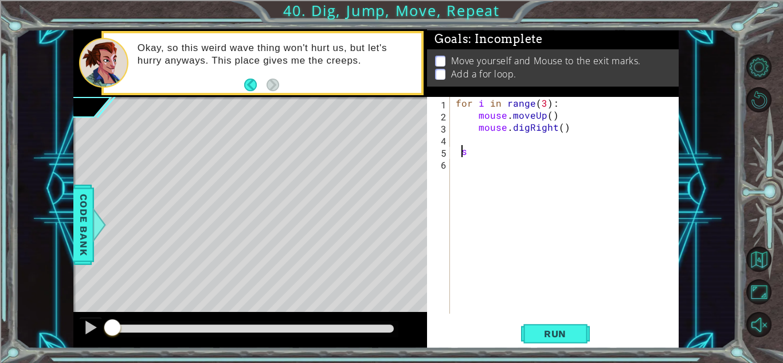
scroll to position [0, 0]
type textarea "s"
click at [460, 152] on div "for i in range ( 3 ) : mouse . moveUp ( ) mouse . digRight ( ) s" at bounding box center [567, 217] width 228 height 241
type textarea "for i in range(3):"
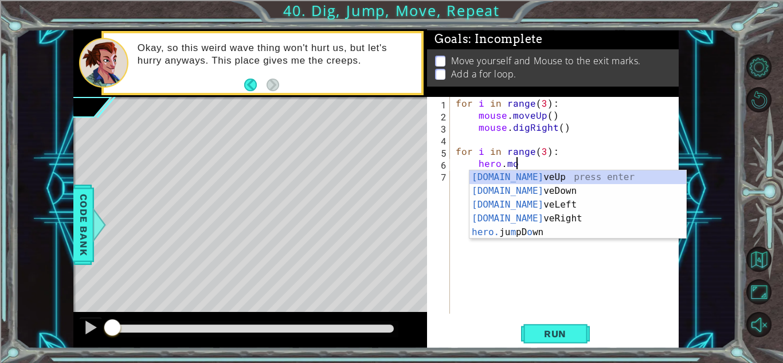
scroll to position [0, 3]
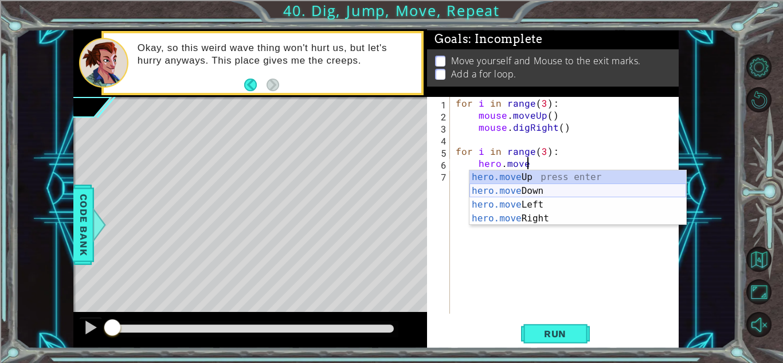
click at [512, 194] on div "hero.move Up press enter hero.move Down press enter hero.move Left press enter …" at bounding box center [578, 211] width 217 height 83
type textarea "hero.moveDown(1)"
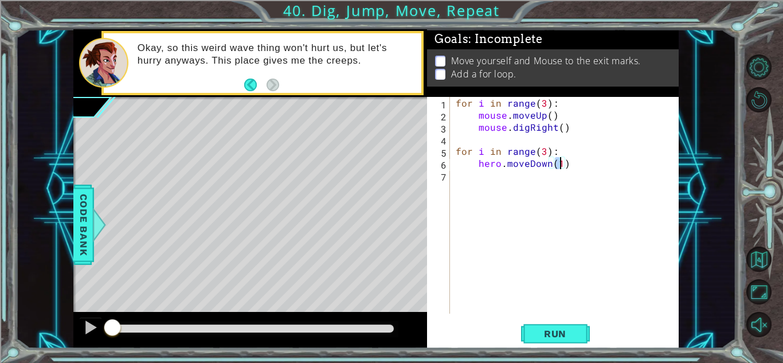
click at [574, 167] on div "for i in range ( 3 ) : mouse . moveUp ( ) mouse . digRight ( ) for i in range (…" at bounding box center [567, 217] width 228 height 241
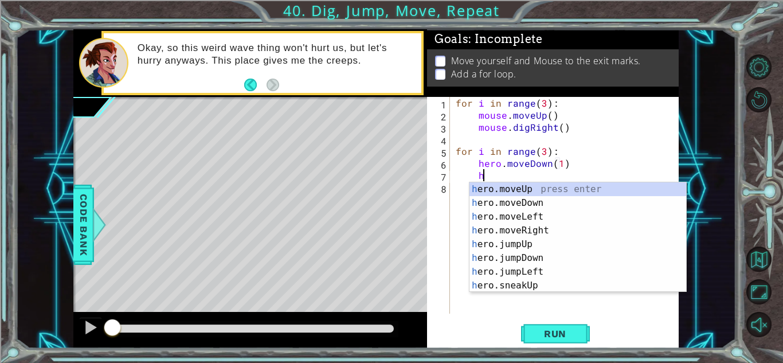
scroll to position [0, 2]
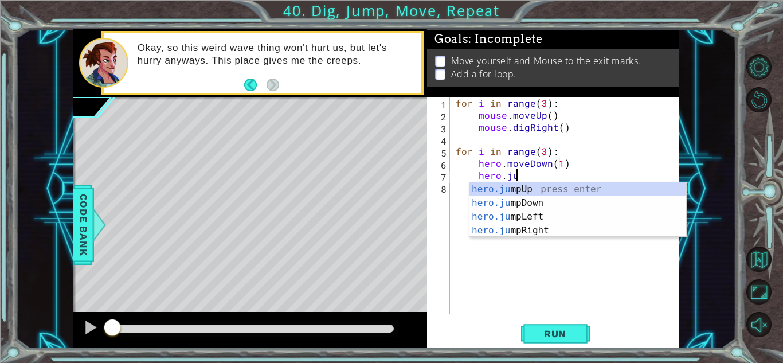
type textarea "hero.jump"
click at [536, 230] on div "hero.jump Up press enter hero.jump Down press enter hero.jump Left press enter …" at bounding box center [578, 223] width 217 height 83
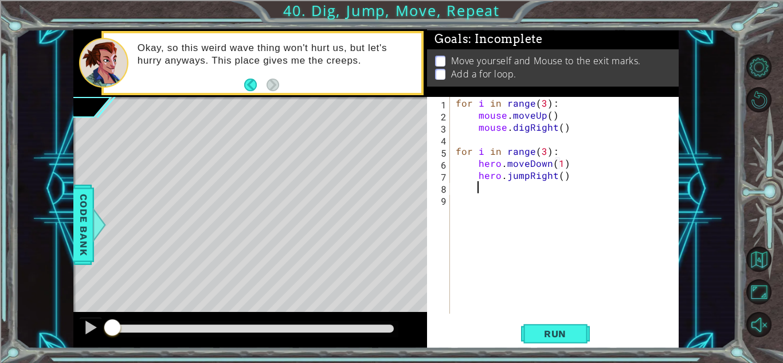
click at [462, 188] on div "for i in range ( 3 ) : mouse . moveUp ( ) mouse . digRight ( ) for i in range (…" at bounding box center [567, 217] width 228 height 241
click at [456, 190] on div "for i in range ( 3 ) : mouse . moveUp ( ) mouse . digRight ( ) for i in range (…" at bounding box center [567, 217] width 228 height 241
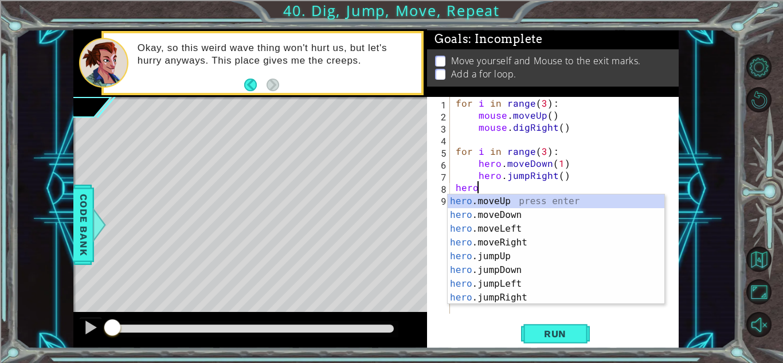
scroll to position [0, 2]
click at [491, 241] on div "hero. moveUp press enter hero. moveDown press enter hero. moveLeft press enter …" at bounding box center [556, 263] width 217 height 138
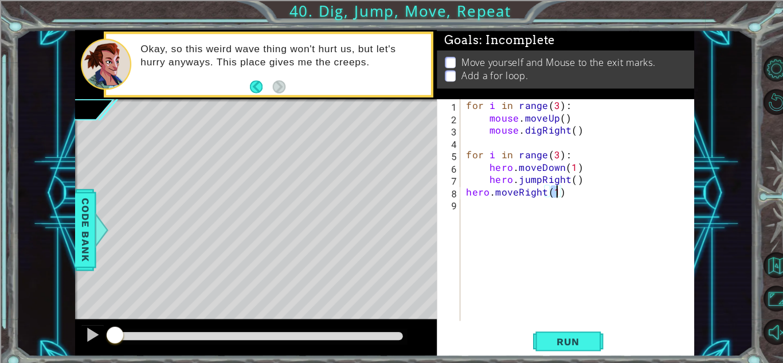
type textarea "hero.moveRight(1)"
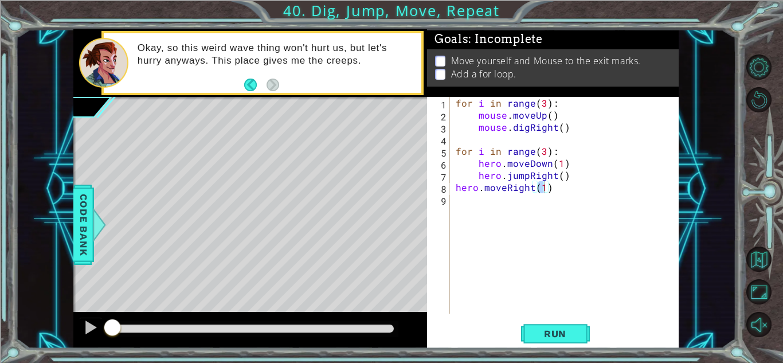
click at [307, 24] on div "1 ההההההההההההההההההההההההההההההההההההההההההההההההההההההההההההההההההההההההההההה…" at bounding box center [391, 181] width 783 height 363
click at [593, 191] on div "for i in range ( 3 ) : mouse . moveUp ( ) mouse . digRight ( ) for i in range (…" at bounding box center [567, 217] width 228 height 241
click at [582, 192] on div "for i in range ( 3 ) : mouse . moveUp ( ) mouse . digRight ( ) for i in range (…" at bounding box center [567, 217] width 228 height 241
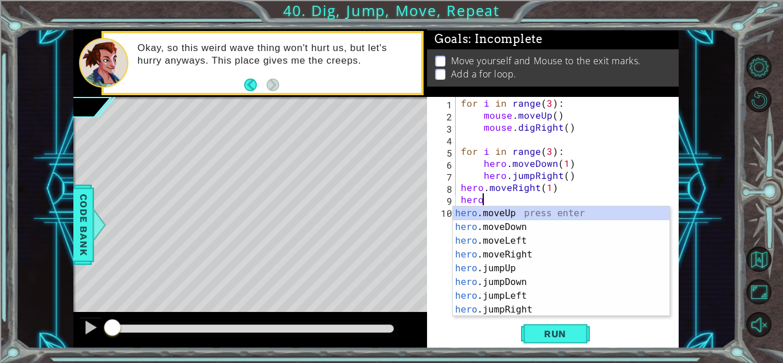
scroll to position [0, 1]
click at [597, 213] on div "hero. moveUp press enter hero. moveDown press enter hero. moveLeft press enter …" at bounding box center [561, 275] width 217 height 138
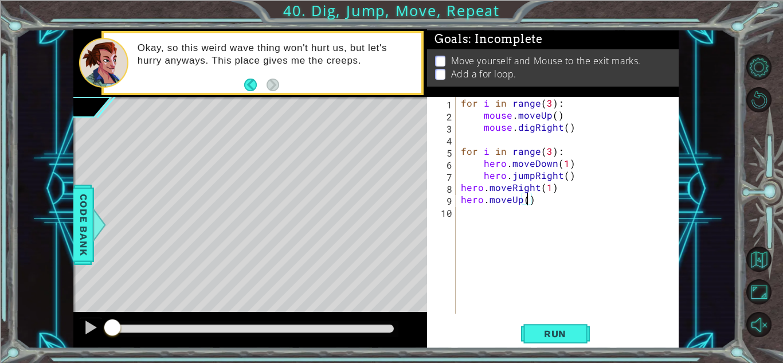
type textarea "hero.moveUp(2)"
click at [560, 206] on div "for i in range ( 3 ) : mouse . moveUp ( ) mouse . digRight ( ) for i in range (…" at bounding box center [570, 217] width 223 height 241
type textarea "mouse.moveDown(3)"
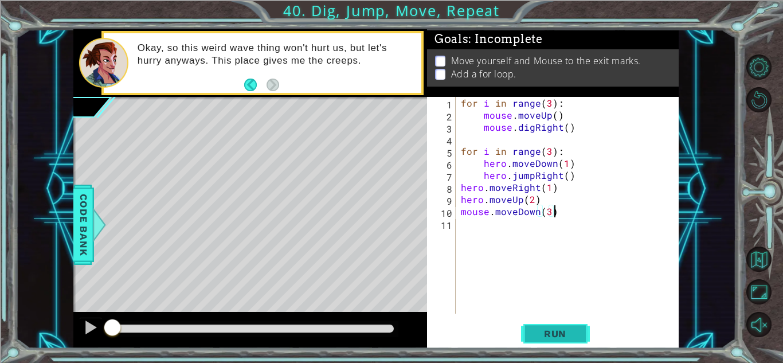
click at [570, 340] on button "Run" at bounding box center [555, 333] width 69 height 25
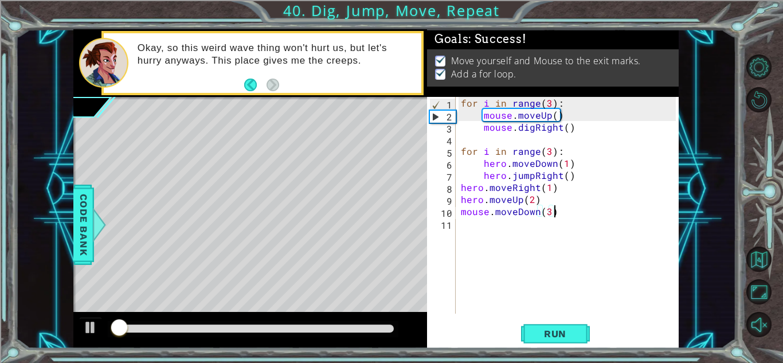
click at [254, 330] on div at bounding box center [252, 328] width 281 height 8
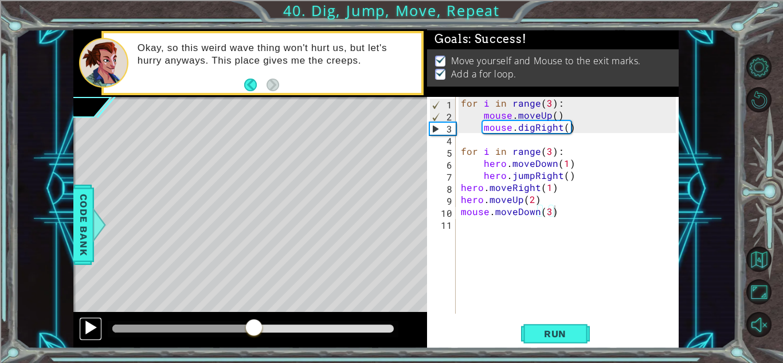
click at [89, 334] on div at bounding box center [90, 327] width 15 height 15
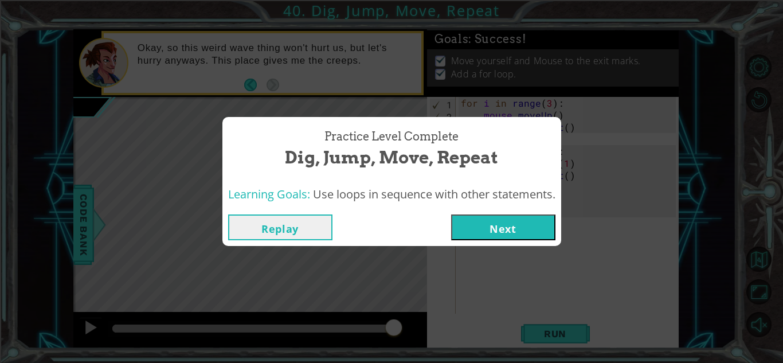
click at [471, 218] on button "Next" at bounding box center [503, 227] width 104 height 26
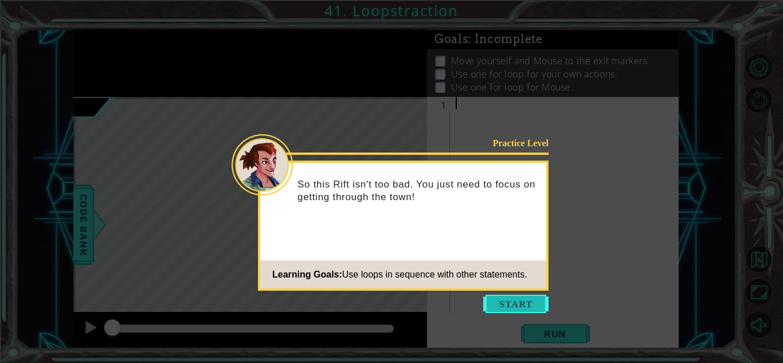
click at [502, 310] on button "Start" at bounding box center [515, 304] width 65 height 18
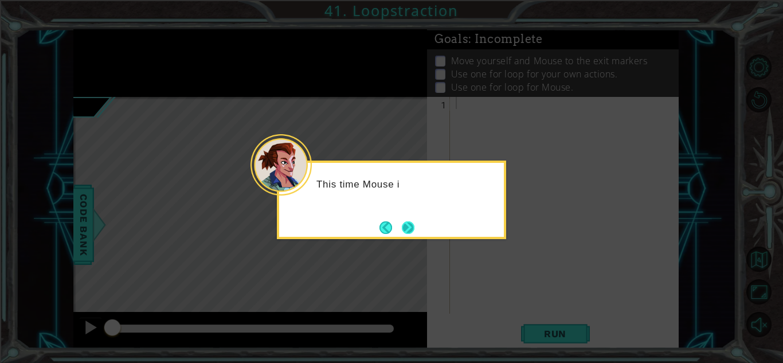
click at [410, 227] on button "Next" at bounding box center [407, 227] width 13 height 13
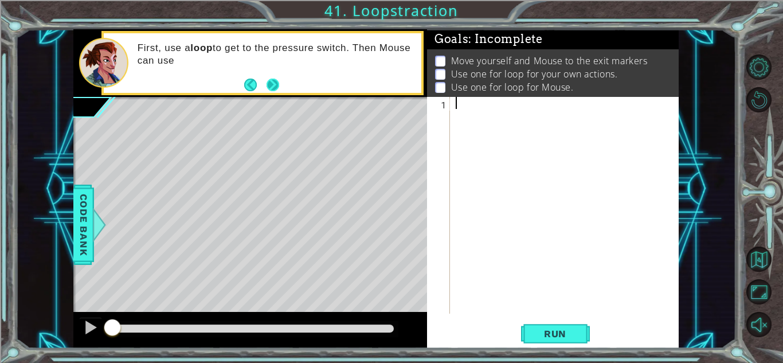
click at [271, 80] on button "Next" at bounding box center [273, 85] width 14 height 14
type textarea "4"
click at [568, 328] on span "Run" at bounding box center [555, 333] width 45 height 11
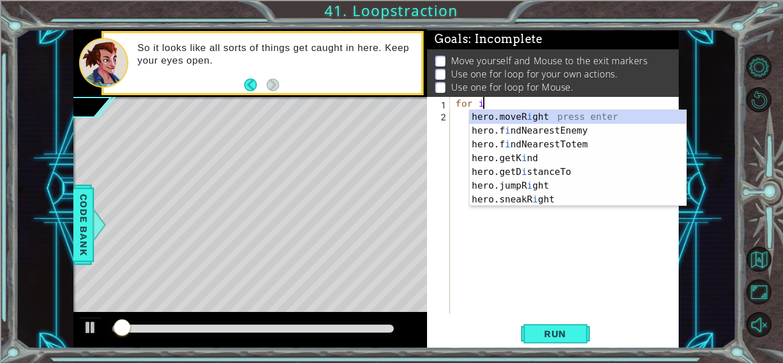
scroll to position [0, 1]
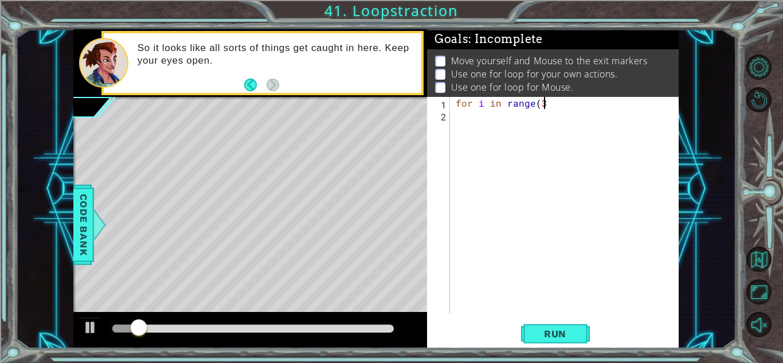
type textarea "for i in range(3)"
type textarea "for i in range(3):"
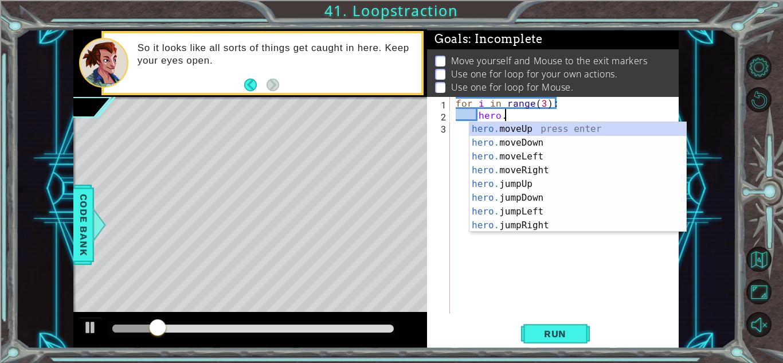
scroll to position [0, 2]
click at [519, 168] on div "hero. moveUp press enter hero. moveDown press enter hero. moveLeft press enter …" at bounding box center [578, 191] width 217 height 138
type textarea "hero.moveRight(1)"
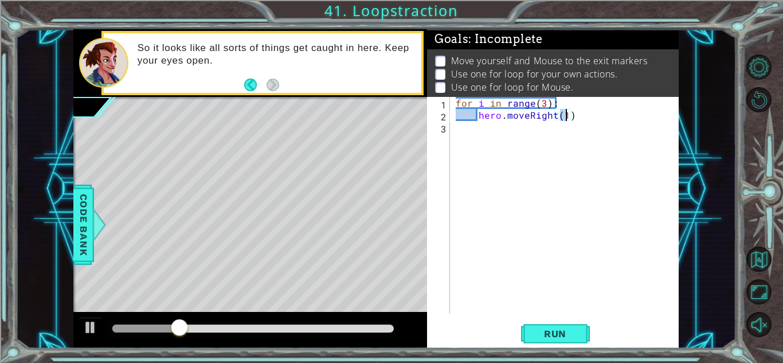
click at [575, 123] on div "for i in range ( 3 ) : hero . moveRight ( 1 )" at bounding box center [567, 217] width 228 height 241
click at [578, 119] on div "for i in range ( 3 ) : hero . moveRight ( 1 )" at bounding box center [567, 217] width 228 height 241
type textarea "hero.moveRight(1)"
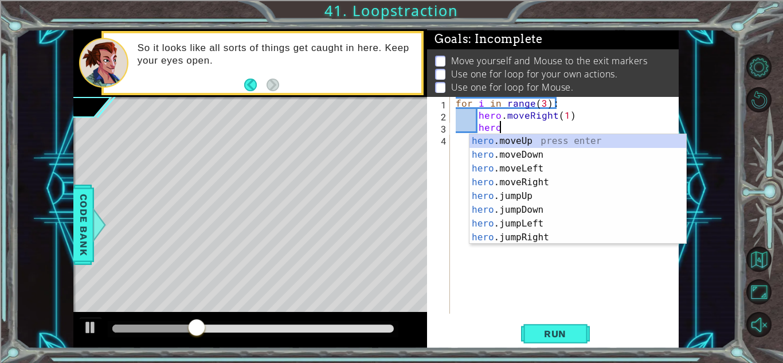
scroll to position [0, 2]
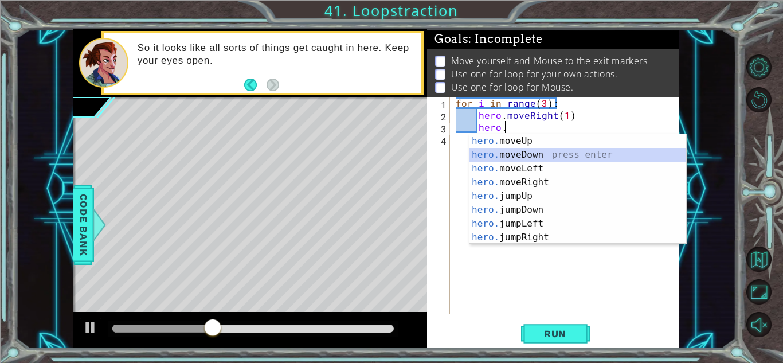
click at [574, 151] on div "hero. moveUp press enter hero. moveDown press enter hero. moveLeft press enter …" at bounding box center [578, 203] width 217 height 138
type textarea "hero.moveDown(1)"
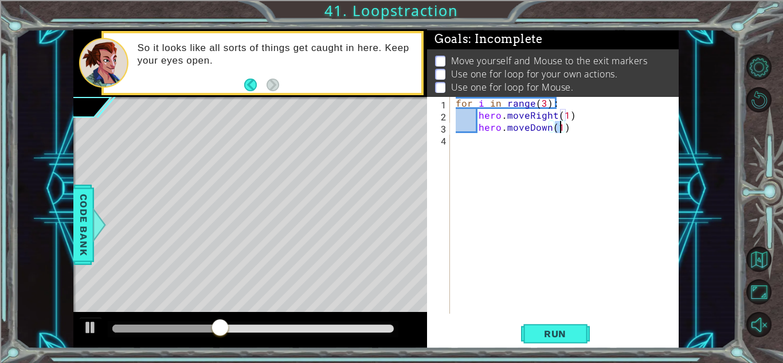
click at [577, 128] on div "for i in range ( 3 ) : hero . moveRight ( 1 ) hero . moveDown ( 1 )" at bounding box center [567, 217] width 228 height 241
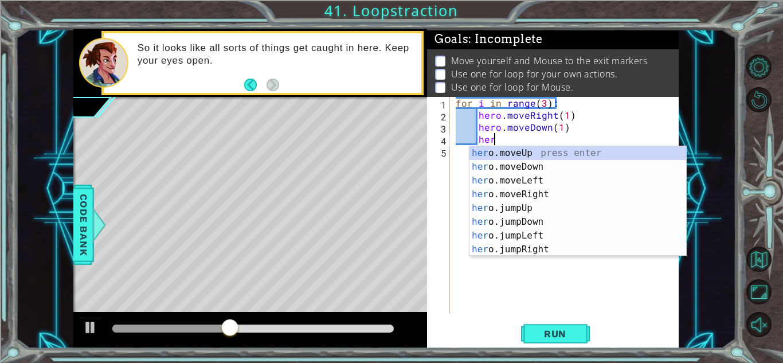
scroll to position [0, 2]
type textarea "h"
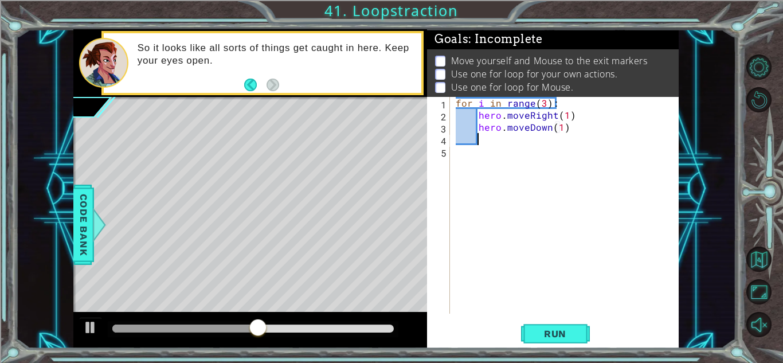
click at [466, 154] on div "for i in range ( 3 ) : hero . moveRight ( 1 ) hero . moveDown ( 1 )" at bounding box center [567, 217] width 228 height 241
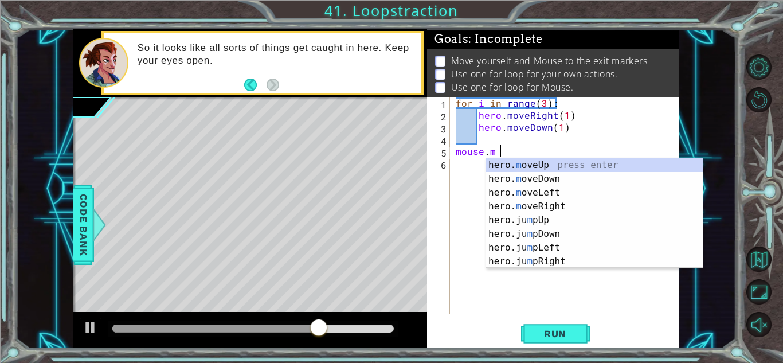
scroll to position [0, 3]
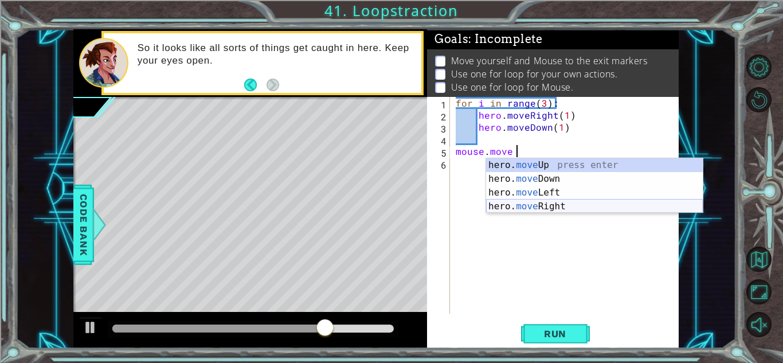
click at [514, 205] on div "hero. move Up press enter hero. move Down press enter hero. move Left press ent…" at bounding box center [594, 199] width 217 height 83
type textarea "mouse. hero.moveRight(1)"
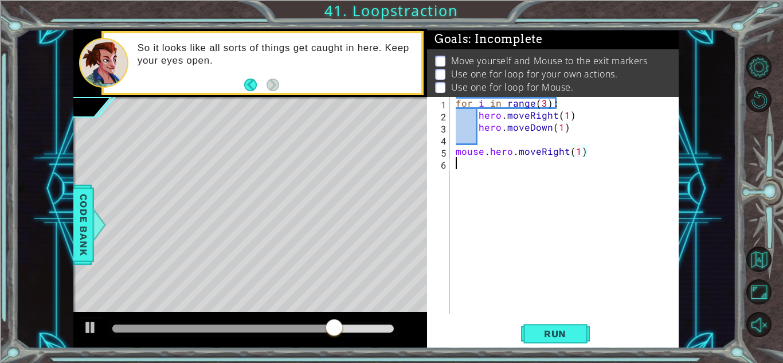
click at [630, 158] on div "for i in range ( 3 ) : hero . moveRight ( 1 ) hero . moveDown ( 1 ) mouse . her…" at bounding box center [567, 217] width 228 height 241
type textarea "for i in range(3):"
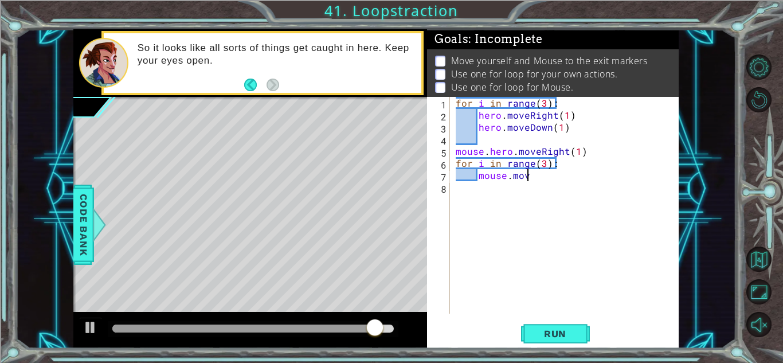
scroll to position [0, 4]
type textarea "mouse.moveRight()"
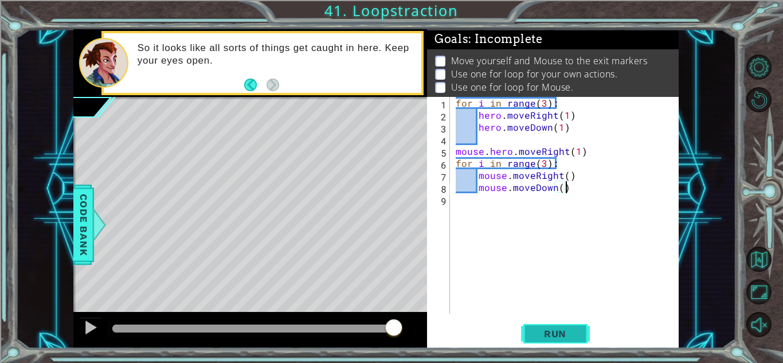
click at [573, 324] on button "Run" at bounding box center [555, 333] width 69 height 25
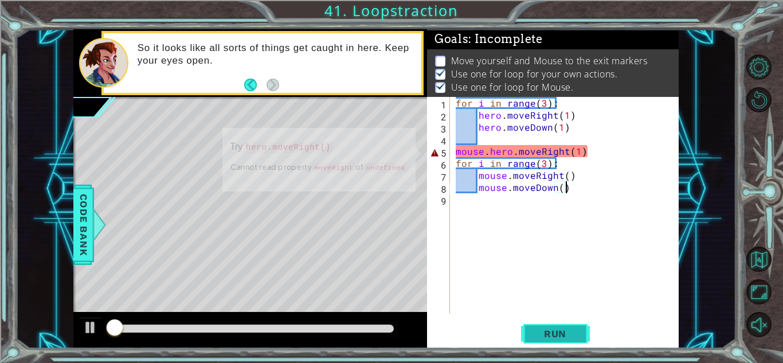
scroll to position [1, 0]
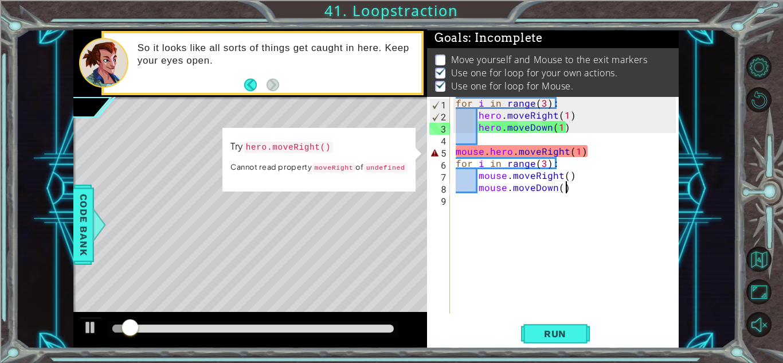
click at [453, 153] on div "for i in range ( 3 ) : hero . moveRight ( 1 ) hero . moveDown ( 1 ) mouse . her…" at bounding box center [567, 217] width 228 height 241
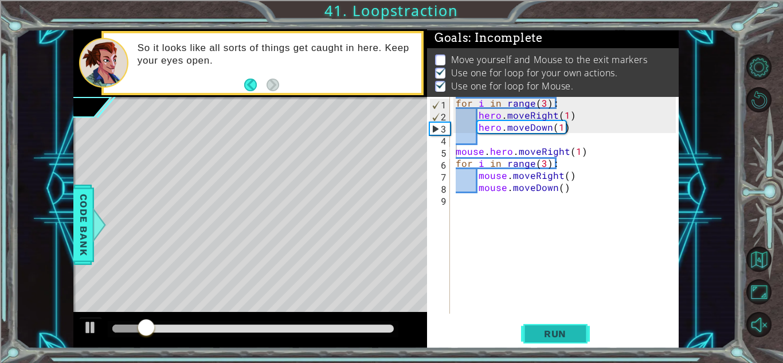
click at [548, 326] on button "Run" at bounding box center [555, 333] width 69 height 25
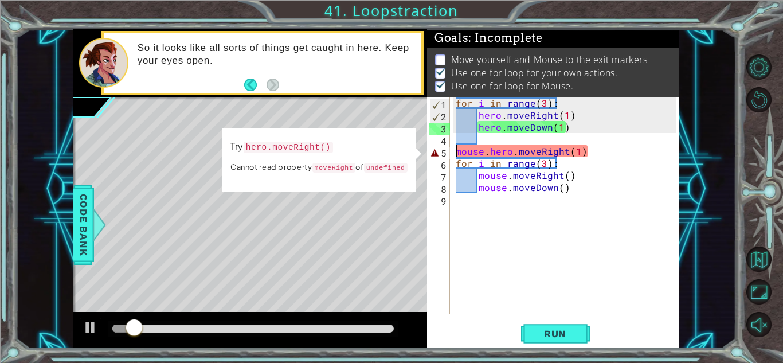
click at [523, 154] on div "for i in range ( 3 ) : hero . moveRight ( 1 ) hero . moveDown ( 1 ) mouse . her…" at bounding box center [567, 217] width 228 height 241
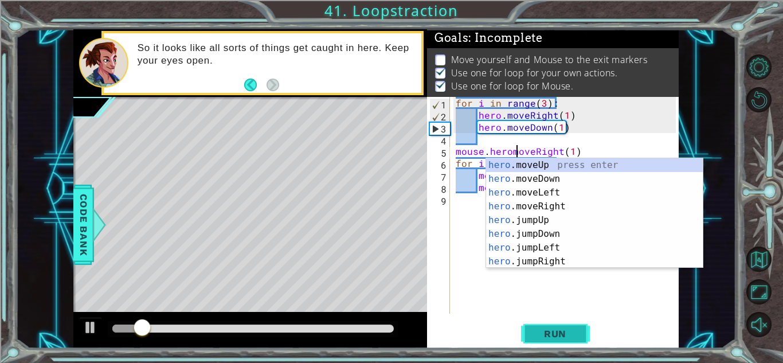
click at [567, 334] on span "Run" at bounding box center [555, 333] width 45 height 11
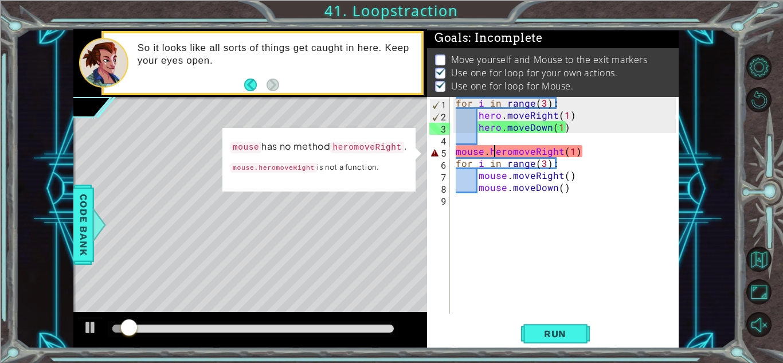
click at [492, 152] on div "for i in range ( 3 ) : hero . moveRight ( 1 ) hero . moveDown ( 1 ) mouse . her…" at bounding box center [567, 217] width 228 height 241
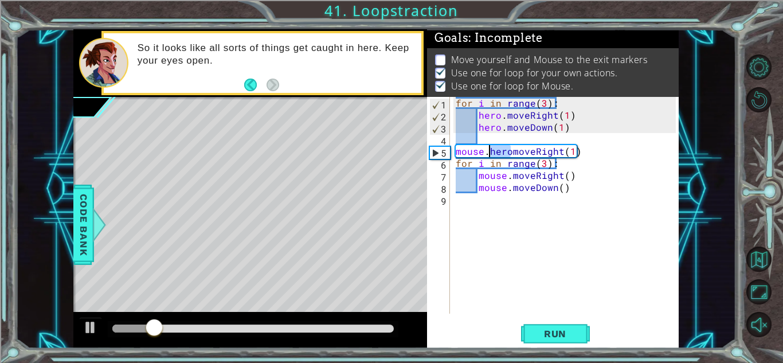
drag, startPoint x: 509, startPoint y: 153, endPoint x: 488, endPoint y: 153, distance: 20.6
click at [488, 153] on div "for i in range ( 3 ) : hero . moveRight ( 1 ) hero . moveDown ( 1 ) mouse . her…" at bounding box center [567, 217] width 228 height 241
click at [577, 331] on span "Run" at bounding box center [555, 333] width 45 height 11
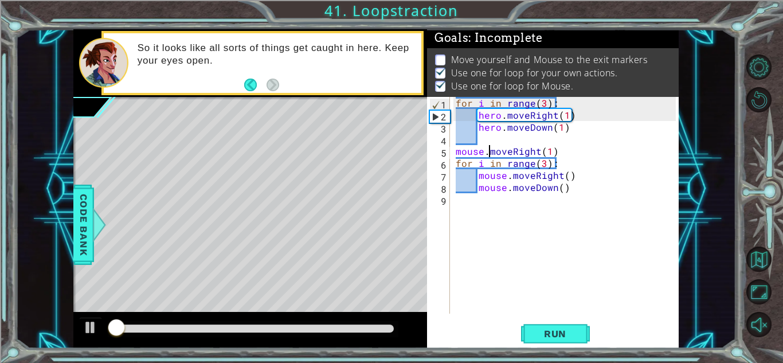
click at [233, 330] on div at bounding box center [252, 328] width 281 height 8
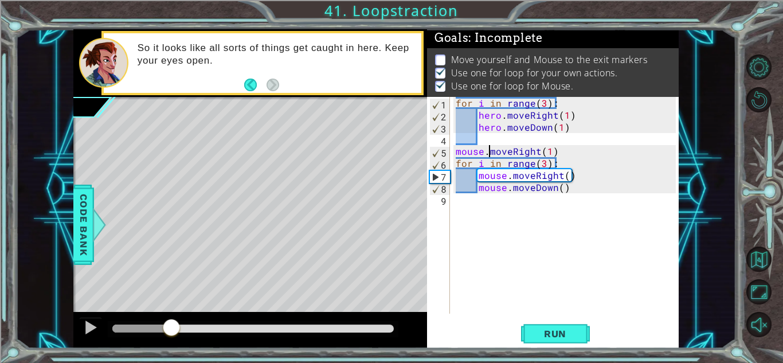
click at [171, 326] on div at bounding box center [141, 328] width 59 height 8
click at [92, 331] on div at bounding box center [90, 327] width 15 height 15
click at [120, 332] on div at bounding box center [253, 329] width 291 height 16
click at [141, 329] on div at bounding box center [144, 328] width 64 height 8
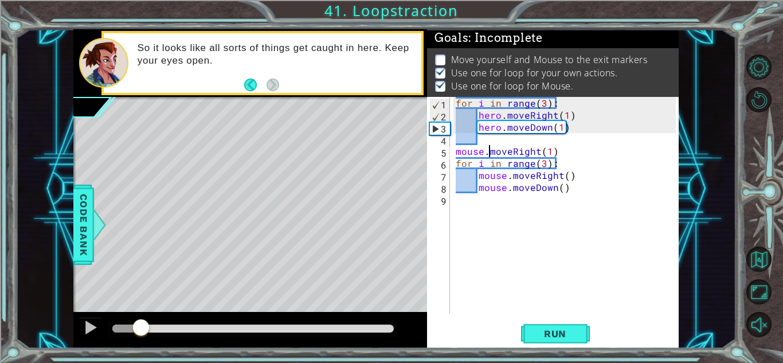
click at [118, 330] on div at bounding box center [126, 328] width 29 height 8
click at [85, 326] on div at bounding box center [90, 327] width 15 height 15
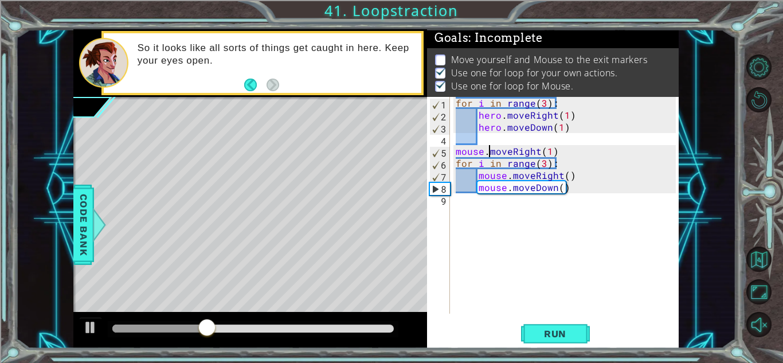
click at [543, 162] on div "for i in range ( 3 ) : hero . moveRight ( 1 ) hero . moveDown ( 1 ) mouse . mov…" at bounding box center [567, 217] width 228 height 241
type textarea "for i in range(4):"
click at [473, 201] on div "for i in range ( 3 ) : hero . moveRight ( 1 ) hero . moveDown ( 1 ) mouse . mov…" at bounding box center [567, 217] width 228 height 241
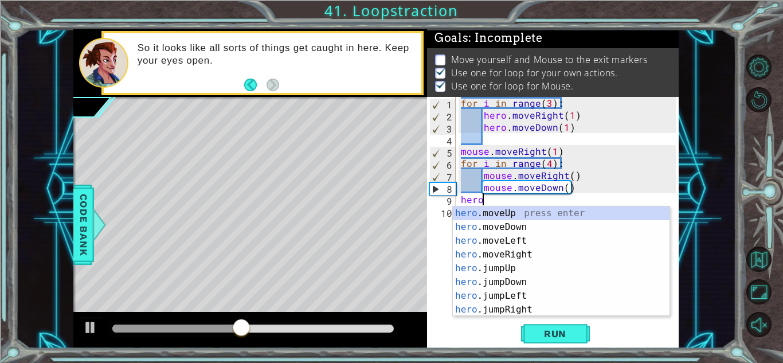
scroll to position [0, 1]
click at [497, 249] on div "hero. moveUp press enter hero. moveDown press enter hero. moveLeft press enter …" at bounding box center [561, 275] width 217 height 138
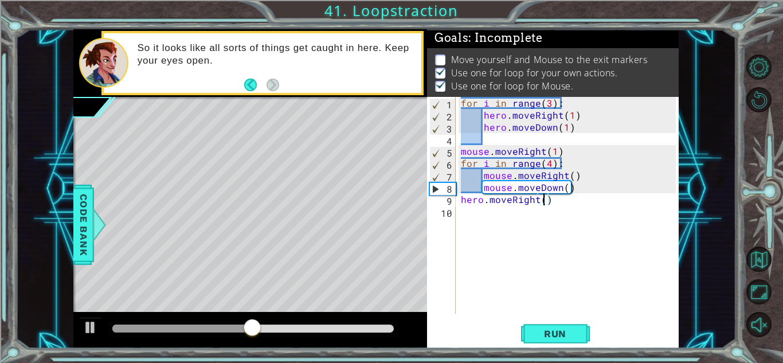
scroll to position [0, 5]
click at [543, 339] on span "Run" at bounding box center [555, 333] width 45 height 11
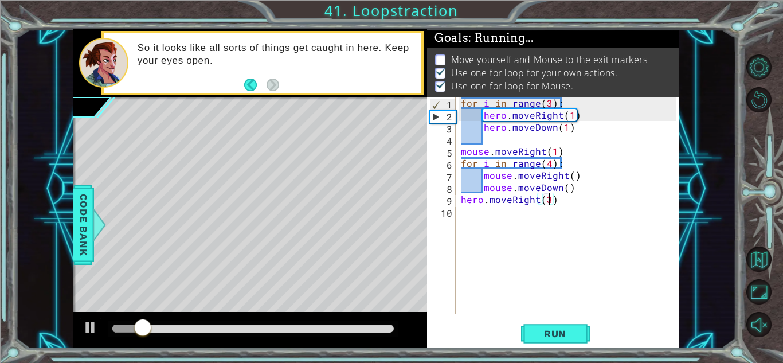
click at [292, 333] on div at bounding box center [253, 329] width 291 height 16
click at [305, 330] on div at bounding box center [252, 328] width 281 height 8
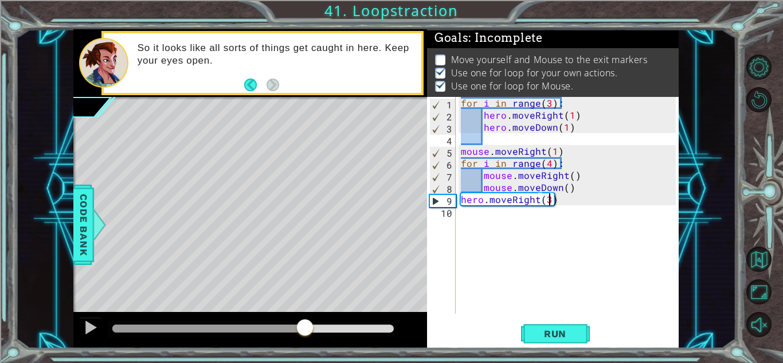
click at [78, 335] on div at bounding box center [250, 330] width 354 height 37
click at [85, 333] on div at bounding box center [90, 327] width 15 height 15
drag, startPoint x: 323, startPoint y: 324, endPoint x: 241, endPoint y: 330, distance: 82.2
click at [241, 330] on div at bounding box center [244, 328] width 21 height 21
click at [177, 324] on div at bounding box center [144, 328] width 65 height 8
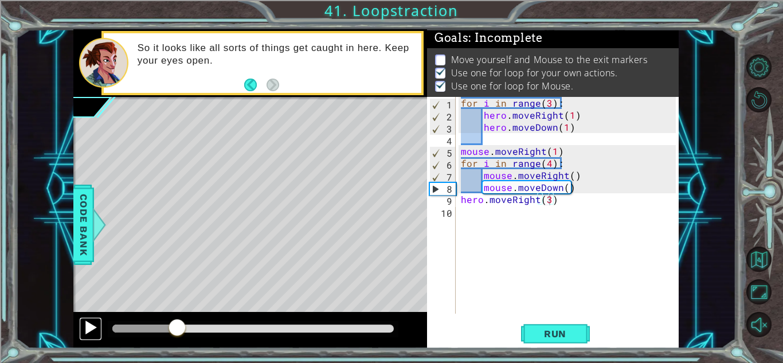
click at [84, 331] on div at bounding box center [90, 327] width 15 height 15
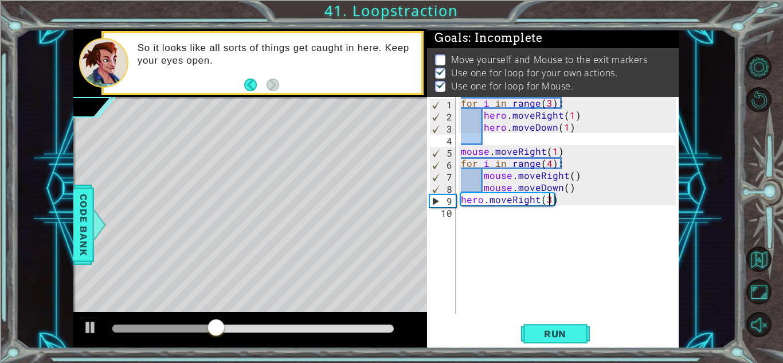
click at [547, 163] on div "for i in range ( 3 ) : hero . moveRight ( 1 ) hero . moveDown ( 1 ) mouse . mov…" at bounding box center [570, 217] width 223 height 241
click at [527, 337] on button "Run" at bounding box center [555, 333] width 69 height 25
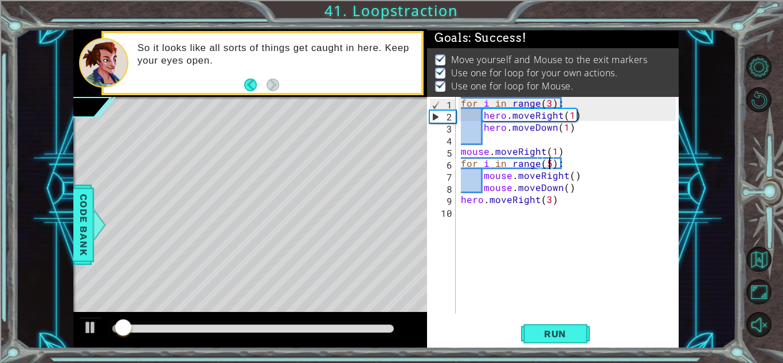
click at [291, 326] on div at bounding box center [252, 328] width 281 height 8
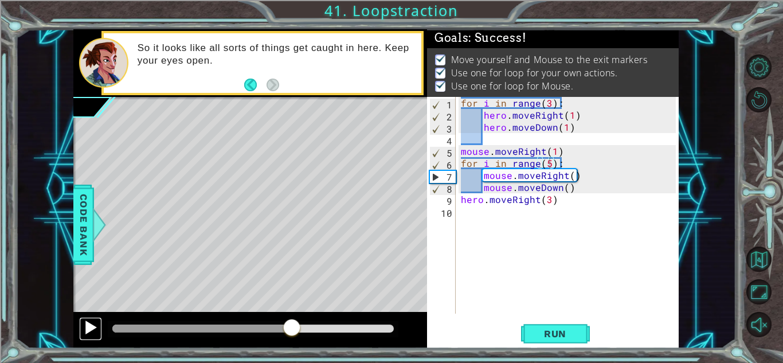
click at [100, 333] on button at bounding box center [90, 329] width 23 height 24
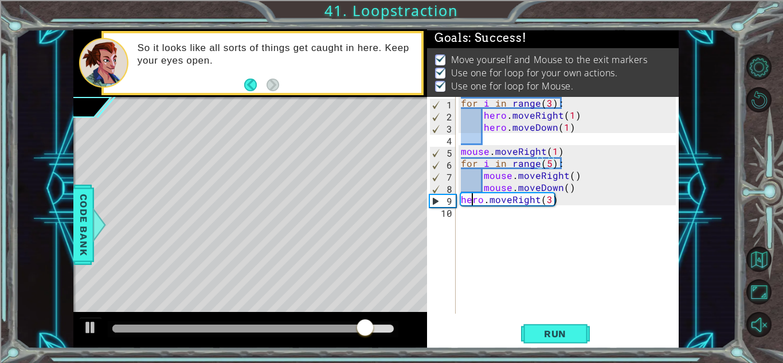
click at [473, 203] on div "for i in range ( 3 ) : hero . moveRight ( 1 ) hero . moveDown ( 1 ) mouse . mov…" at bounding box center [570, 217] width 223 height 241
type textarea "hero.moveRight(3)"
click at [476, 216] on div "for i in range ( 3 ) : hero . moveRight ( 1 ) hero . moveDown ( 1 ) mouse . mov…" at bounding box center [570, 217] width 223 height 241
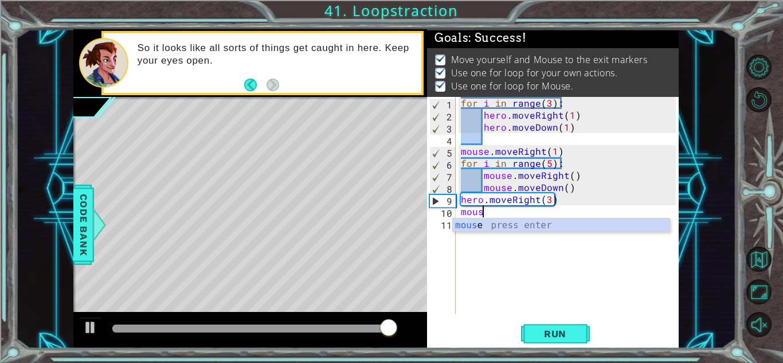
scroll to position [0, 1]
type textarea "mouse"
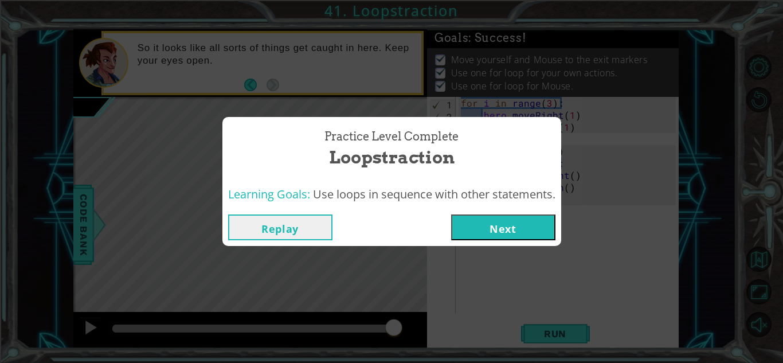
click at [479, 232] on button "Next" at bounding box center [503, 227] width 104 height 26
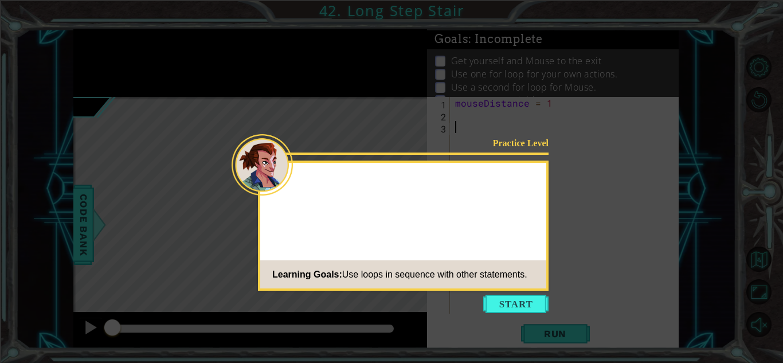
click at [518, 288] on div "Practice Level Learning Goals: Use loops in sequence with other statements." at bounding box center [403, 226] width 291 height 130
click at [507, 300] on button "Start" at bounding box center [515, 304] width 65 height 18
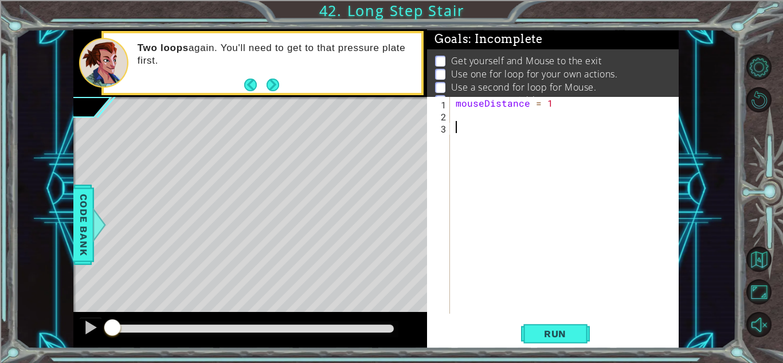
click at [476, 118] on div "mouseDistance = 1" at bounding box center [567, 217] width 228 height 241
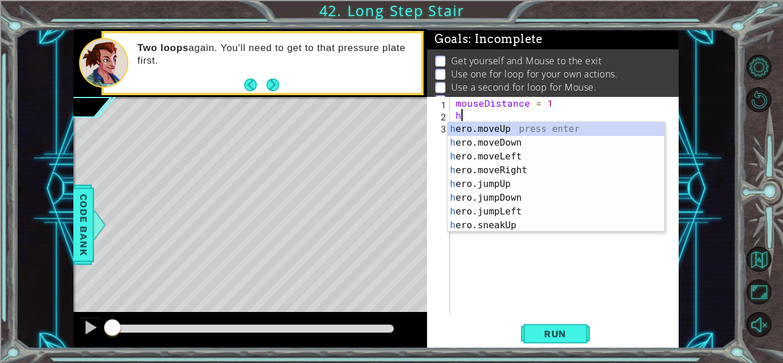
type textarea "hm"
click at [768, 254] on button "Back to Map" at bounding box center [758, 259] width 25 height 25
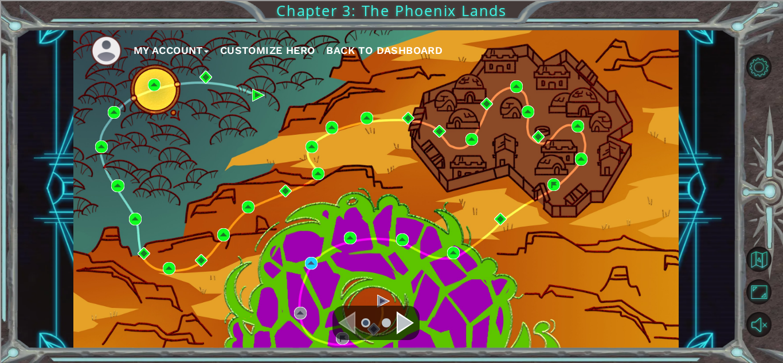
click at [344, 319] on div "Navigate to the previous page" at bounding box center [346, 322] width 17 height 23
click at [491, 141] on div "My Account Customize Hero Back to Dashboard" at bounding box center [375, 188] width 605 height 319
click at [402, 320] on div "Navigate to the next page" at bounding box center [405, 322] width 17 height 23
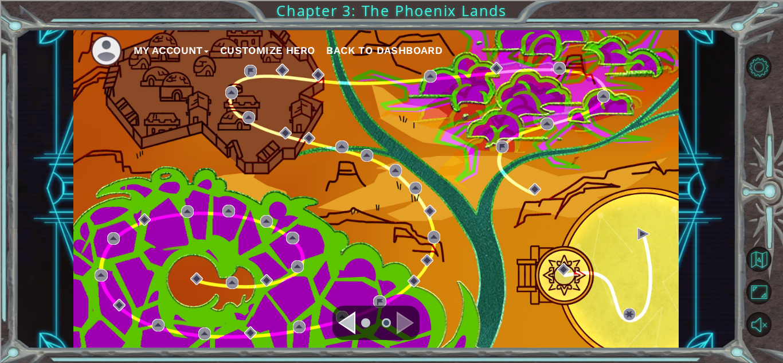
click at [335, 324] on div at bounding box center [376, 323] width 87 height 34
click at [354, 325] on div "Navigate to the previous page" at bounding box center [346, 322] width 17 height 23
